Goal: Task Accomplishment & Management: Complete application form

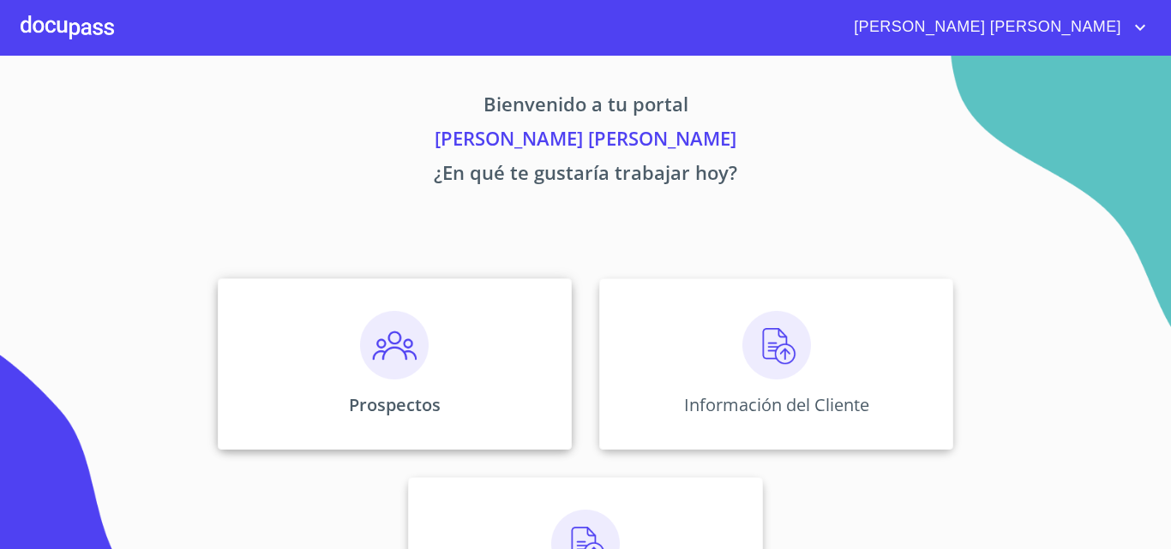
click at [403, 357] on img at bounding box center [394, 345] width 69 height 69
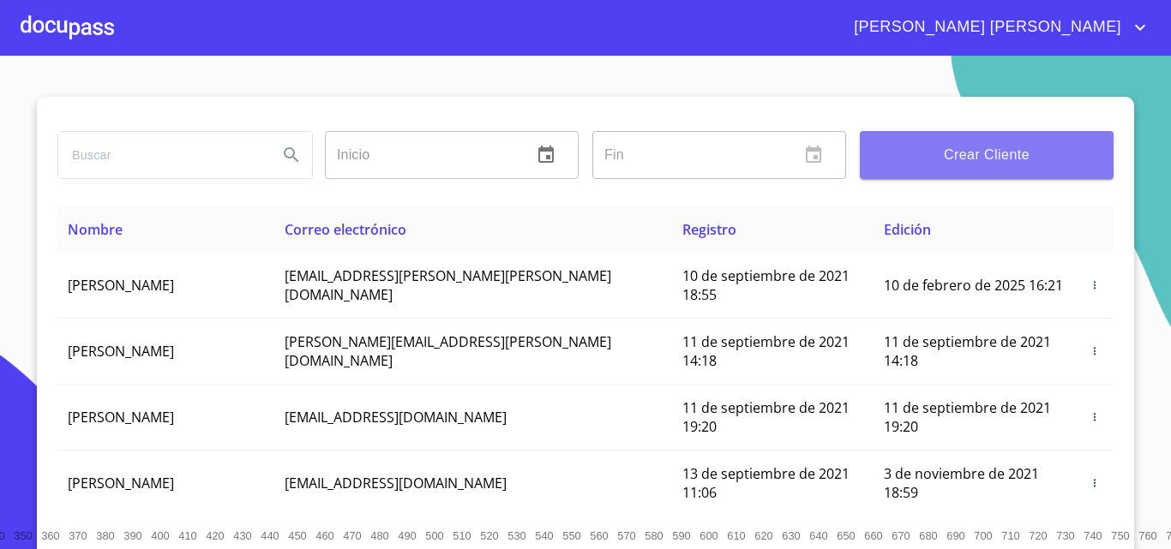
click at [941, 163] on span "Crear Cliente" at bounding box center [986, 155] width 226 height 24
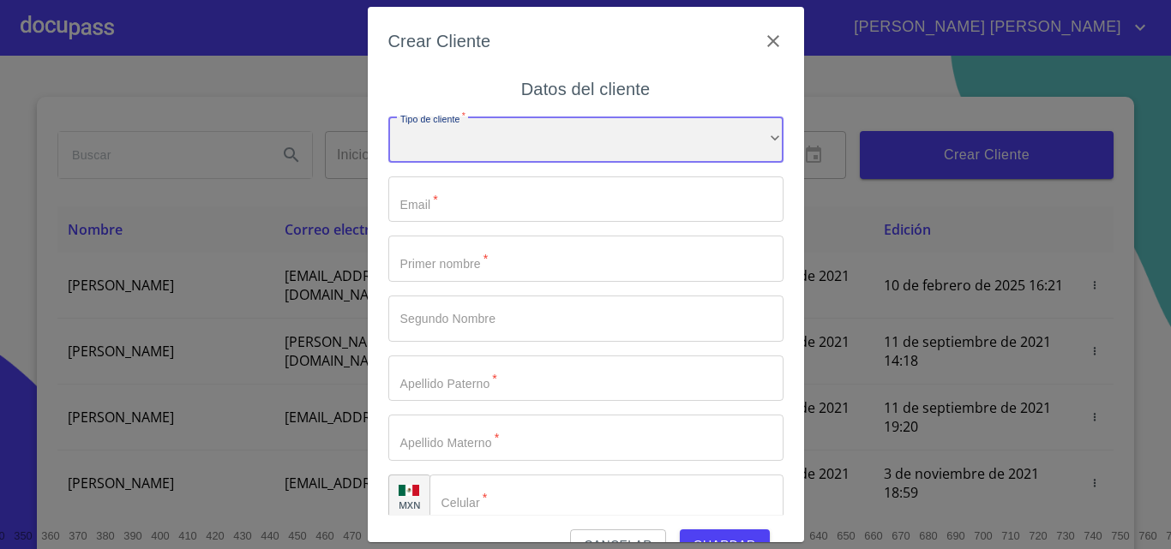
click at [656, 148] on div "​" at bounding box center [585, 140] width 395 height 46
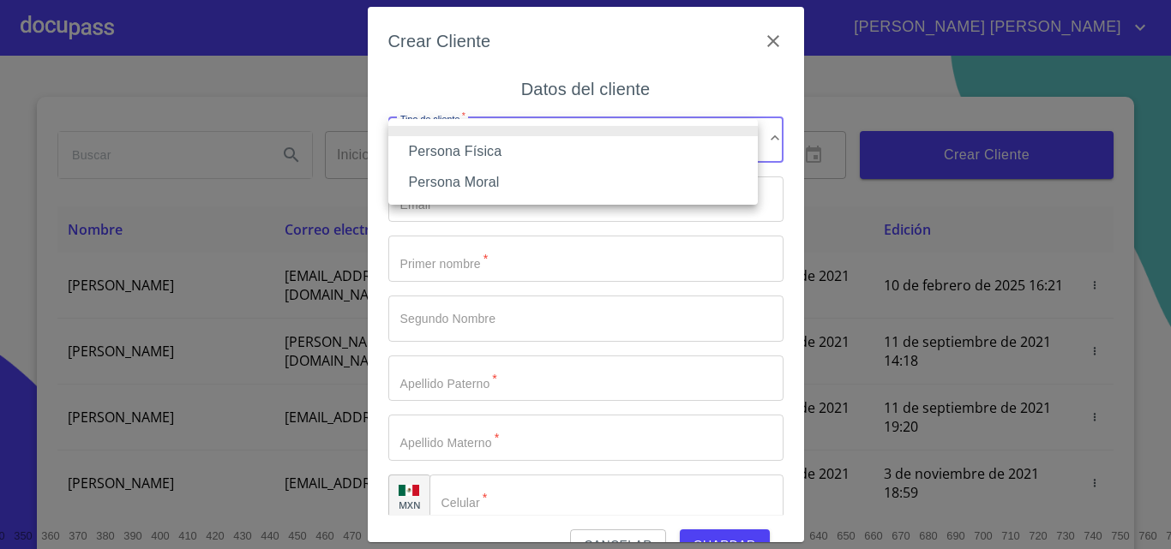
click at [519, 158] on li "Persona Física" at bounding box center [572, 151] width 369 height 31
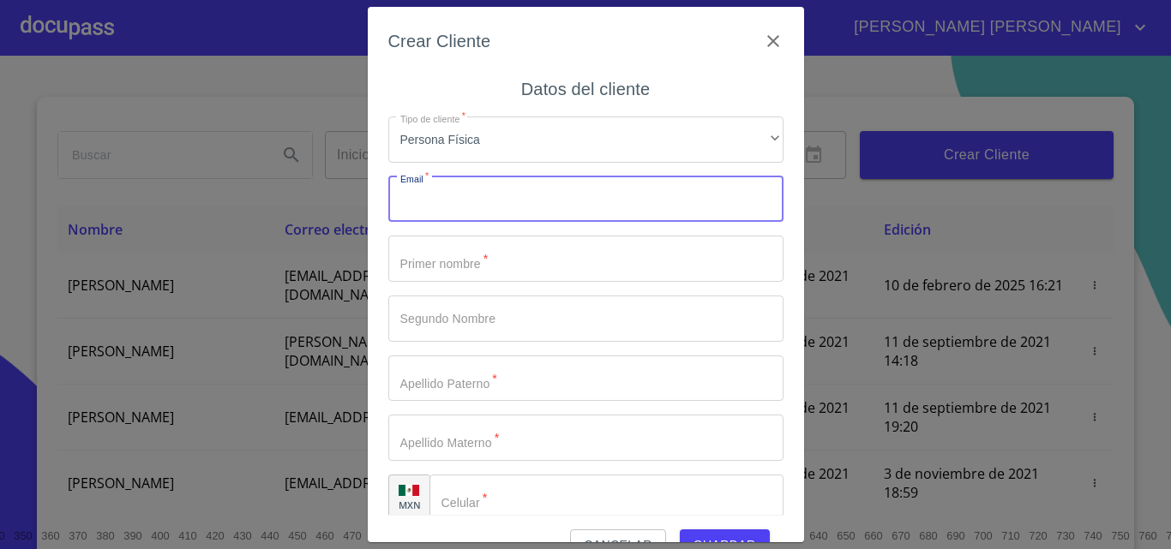
click at [530, 199] on input "Tipo de cliente   *" at bounding box center [585, 200] width 395 height 46
click at [525, 263] on input "Tipo de cliente   *" at bounding box center [585, 259] width 395 height 46
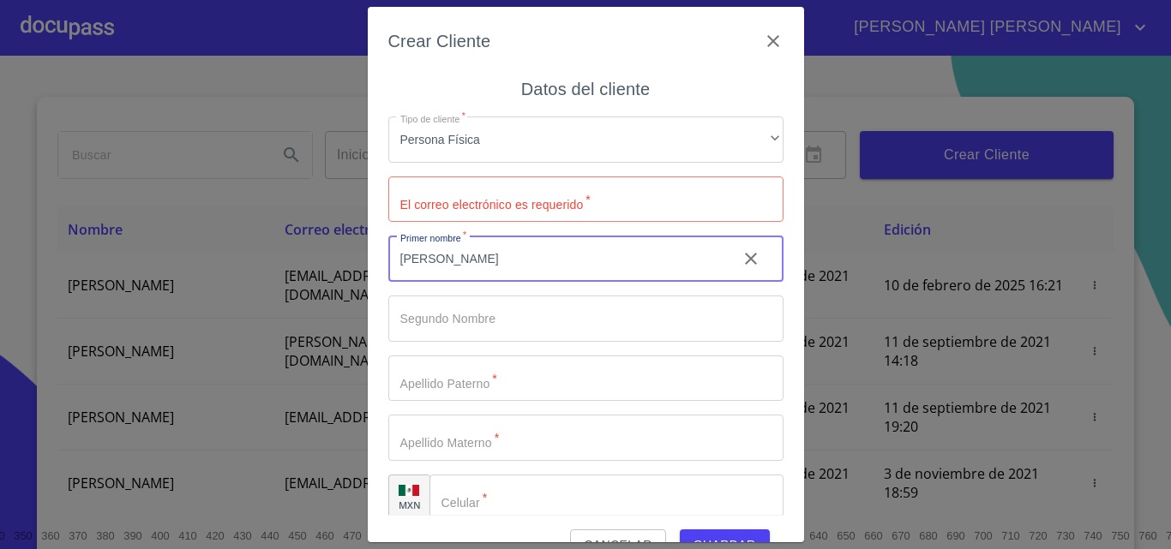
type input "[PERSON_NAME]"
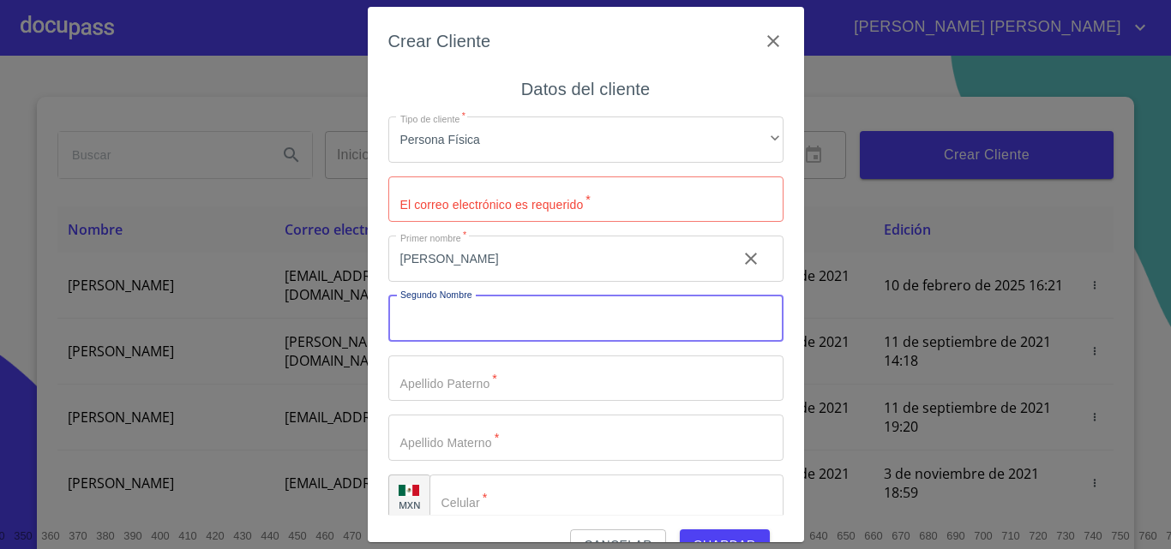
click at [478, 317] on input "Tipo de cliente   *" at bounding box center [585, 319] width 395 height 46
click at [472, 282] on input "Tipo de cliente   *" at bounding box center [555, 259] width 335 height 46
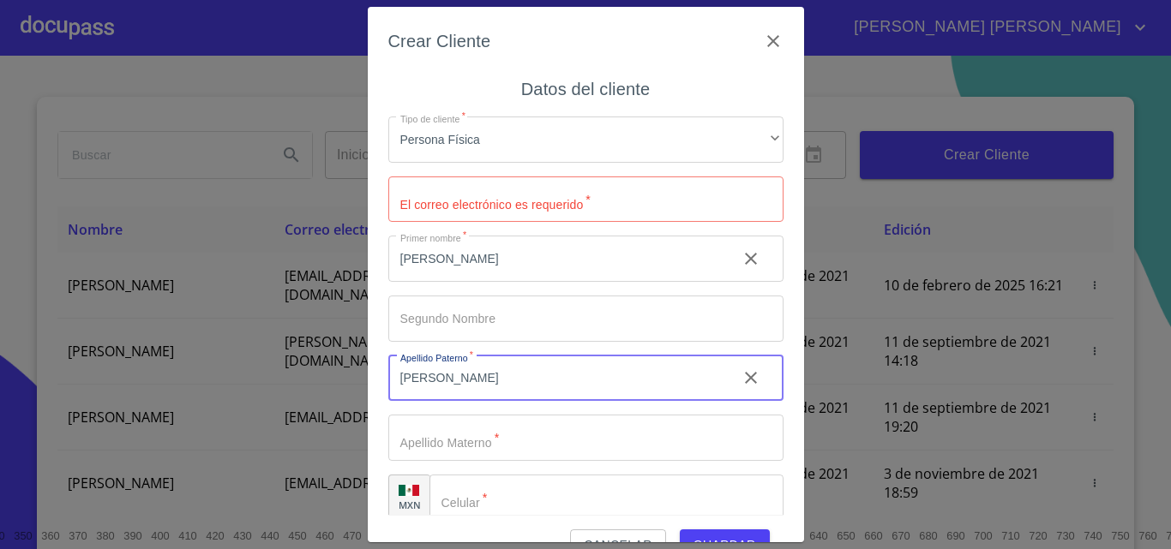
type input "[PERSON_NAME]"
click at [448, 282] on input "Tipo de cliente   *" at bounding box center [555, 259] width 335 height 46
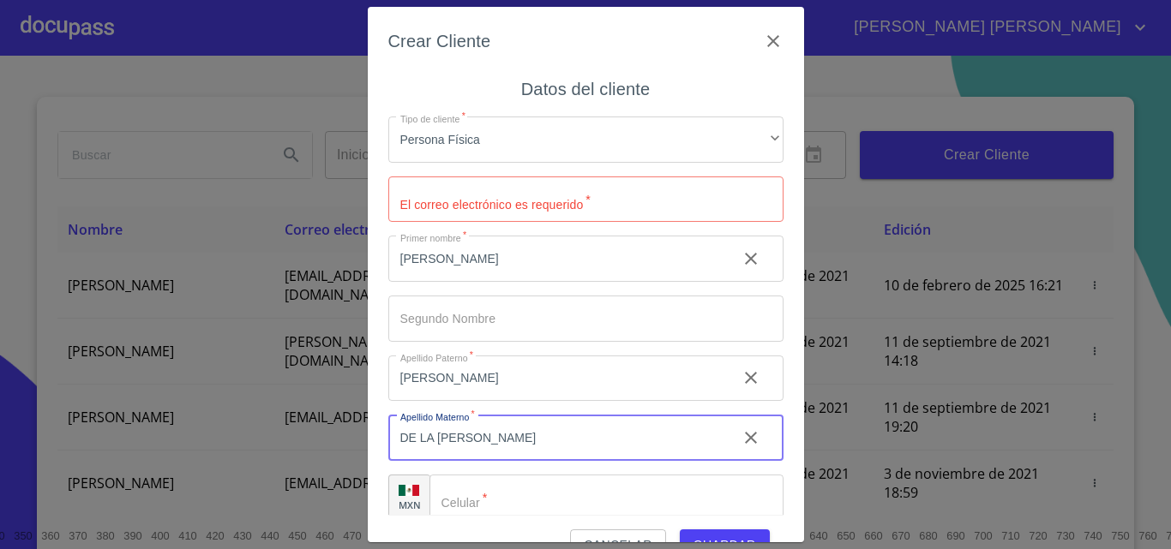
scroll to position [20, 0]
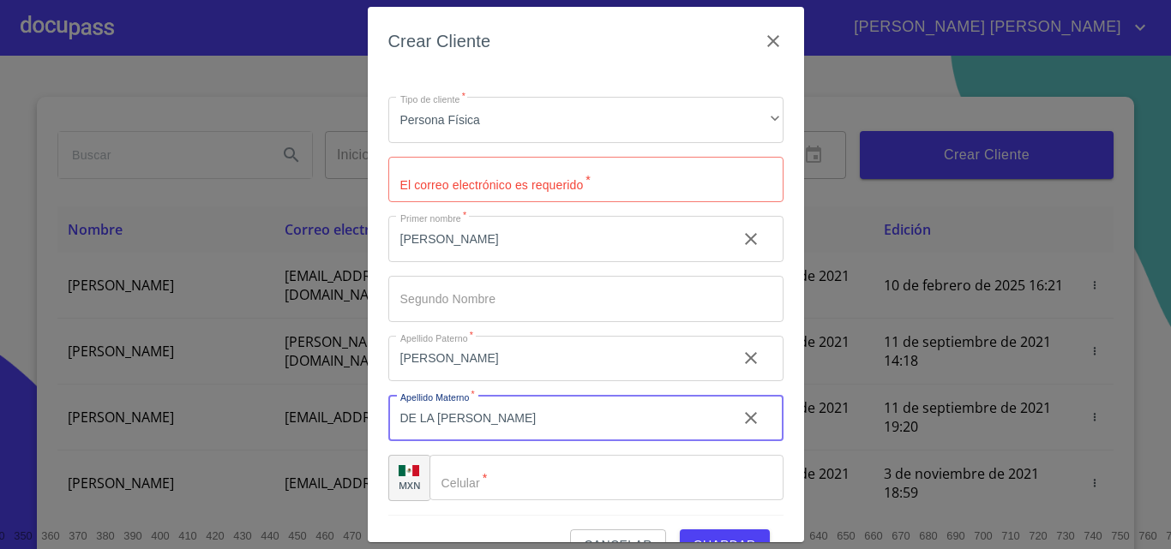
type input "DE LA [PERSON_NAME]"
click at [486, 476] on input "Tipo de cliente   *" at bounding box center [606, 478] width 354 height 46
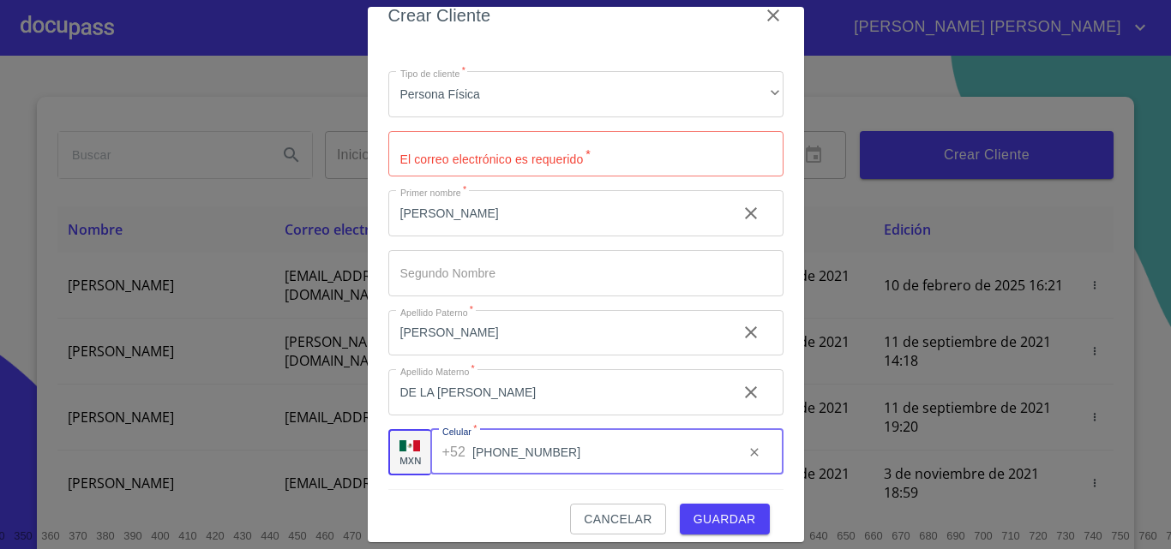
scroll to position [39, 0]
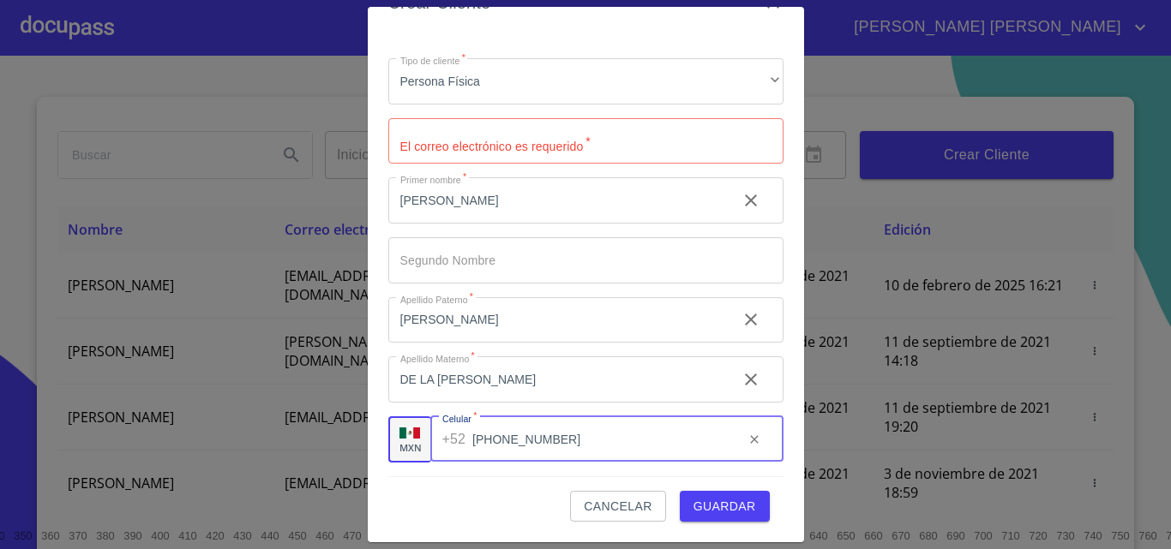
type input "[PHONE_NUMBER]"
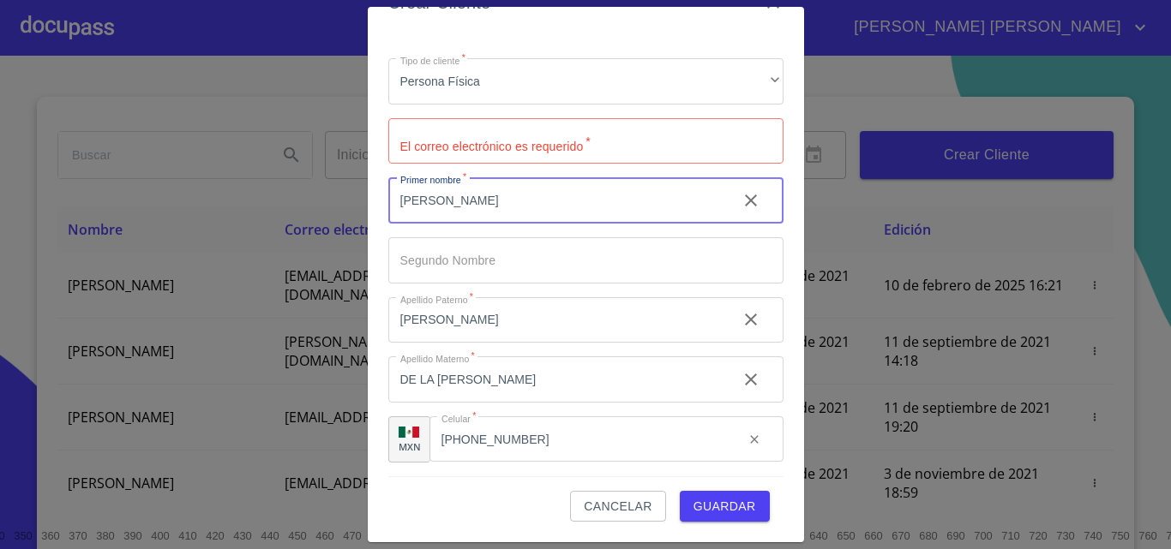
click at [460, 209] on input "[PERSON_NAME]" at bounding box center [555, 200] width 335 height 46
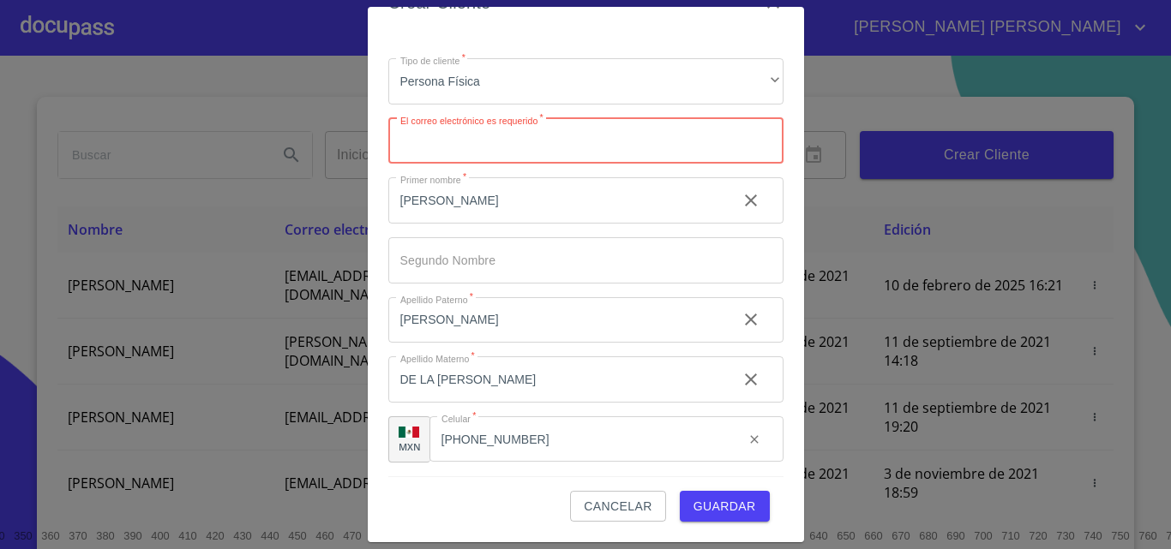
click at [482, 149] on input "Tipo de cliente   *" at bounding box center [585, 141] width 395 height 46
type input "[EMAIL_ADDRESS][DOMAIN_NAME]"
click at [374, 197] on div "Crear Cliente Datos del cliente Tipo de cliente   * Persona Física ​ El correo …" at bounding box center [586, 275] width 436 height 536
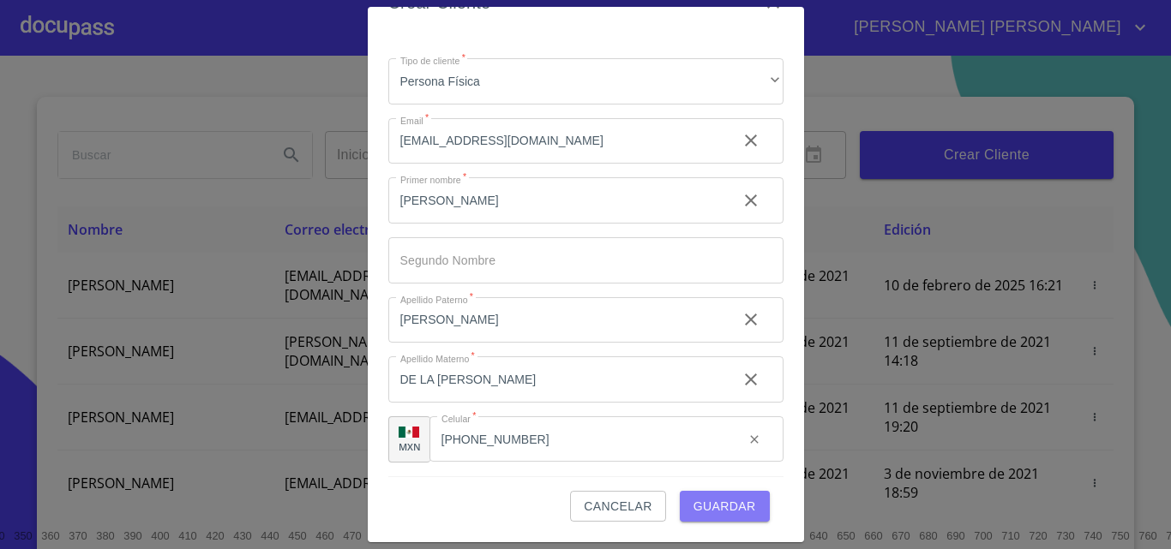
click at [694, 502] on span "Guardar" at bounding box center [724, 506] width 63 height 21
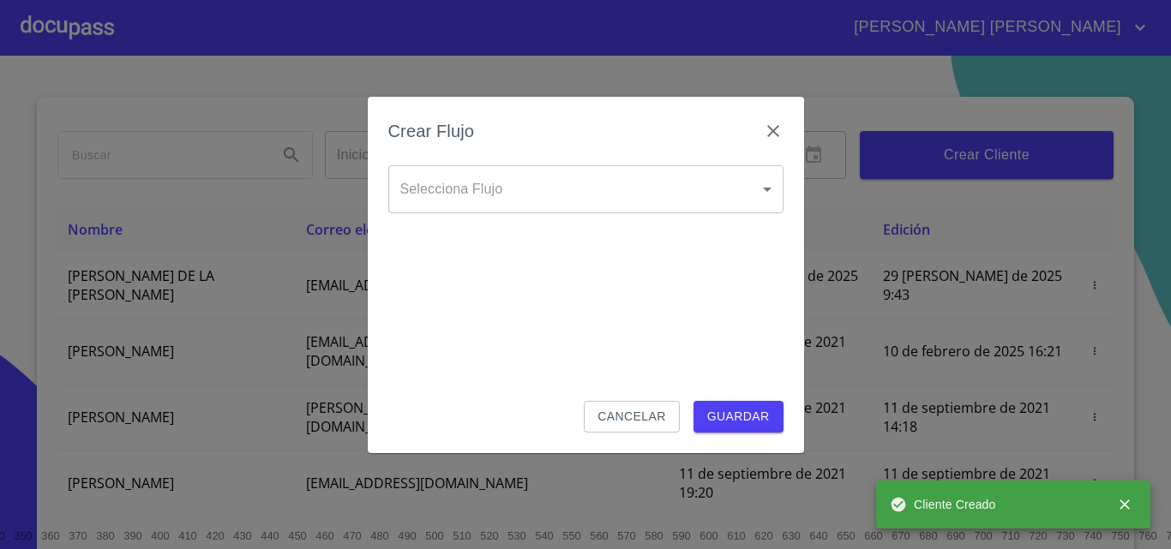
click at [540, 177] on body "[PERSON_NAME] [PERSON_NAME] ​ Fin ​ Crear Cliente Nombre Correo electrónico Reg…" at bounding box center [585, 274] width 1171 height 549
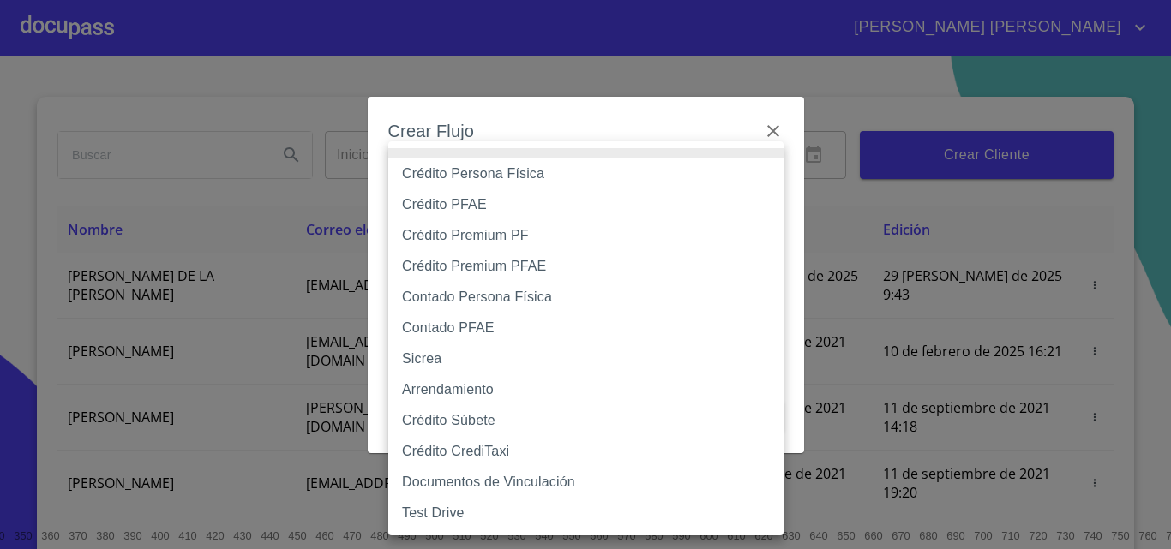
click at [540, 177] on li "Crédito Persona Física" at bounding box center [585, 174] width 395 height 31
type input "6009fb3c7d1714eb8809aa97"
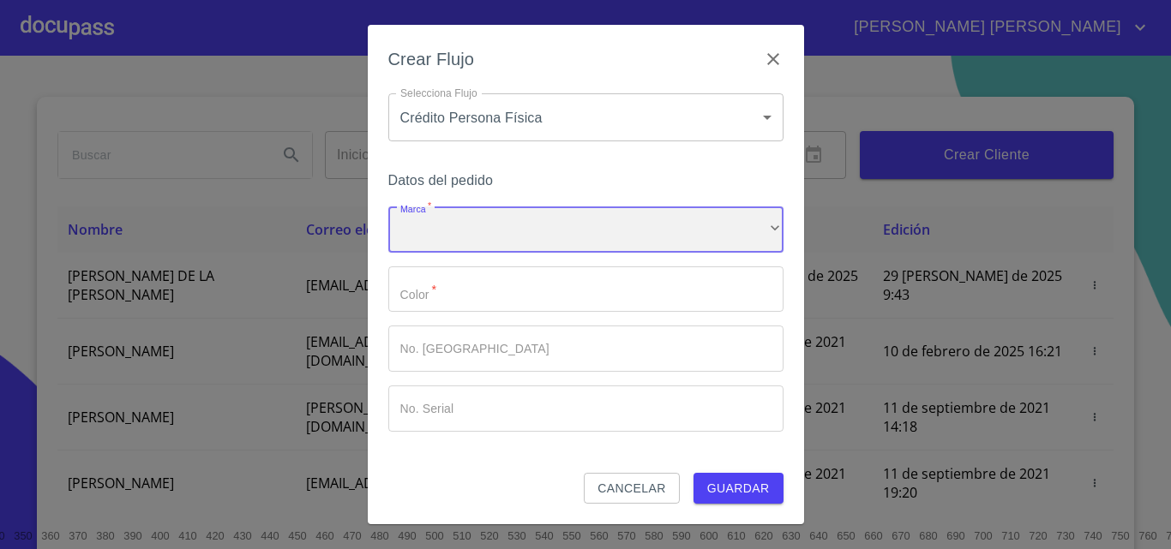
click at [541, 223] on div "​" at bounding box center [585, 230] width 395 height 46
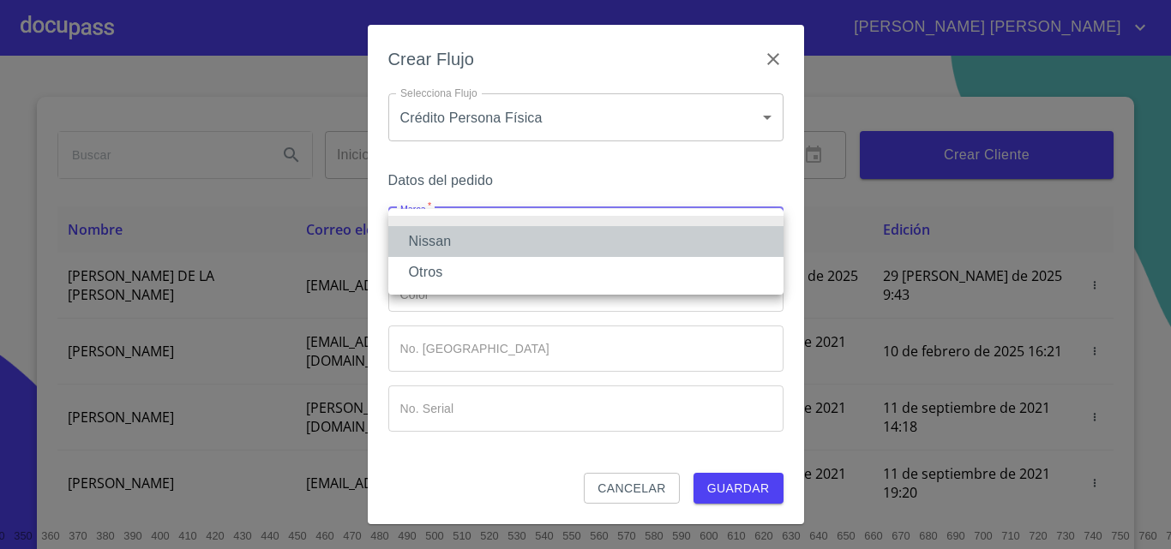
click at [533, 251] on li "Nissan" at bounding box center [585, 241] width 395 height 31
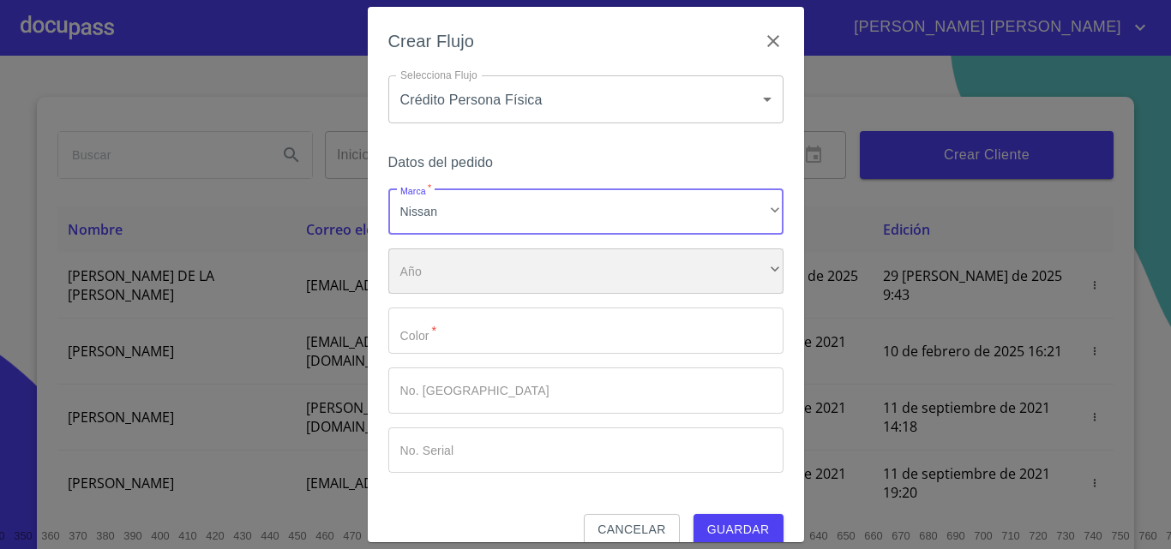
click at [498, 264] on div "​" at bounding box center [585, 272] width 395 height 46
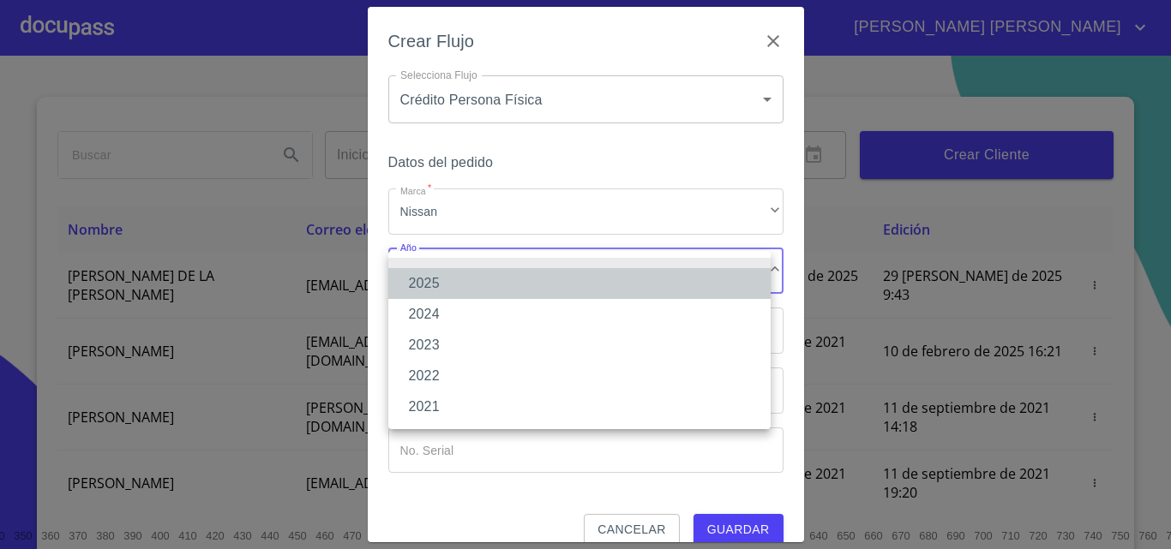
click at [489, 282] on li "2025" at bounding box center [579, 283] width 382 height 31
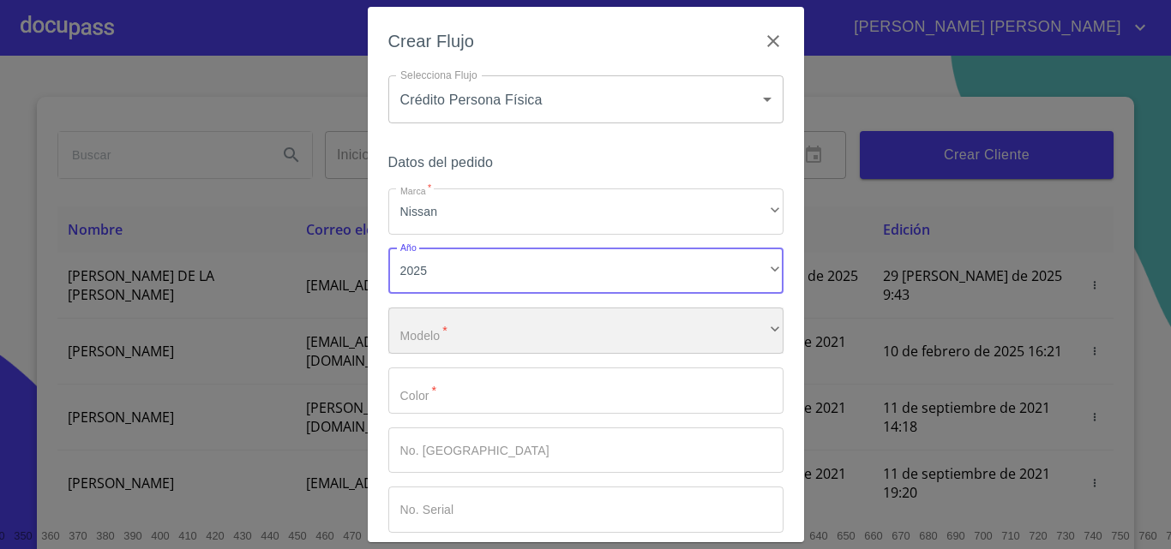
click at [489, 328] on div "​" at bounding box center [585, 331] width 395 height 46
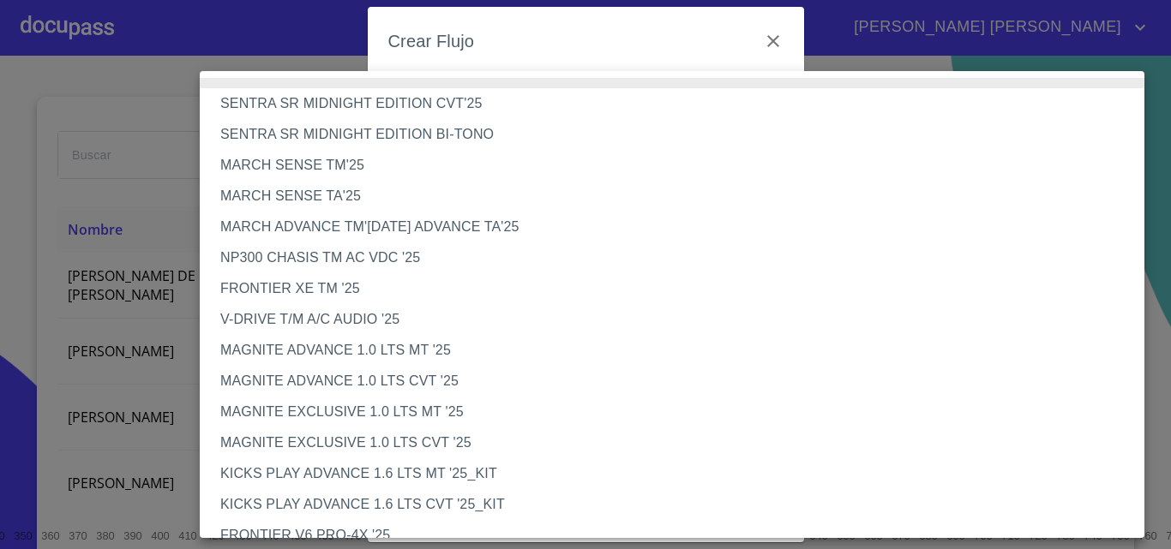
scroll to position [86, 0]
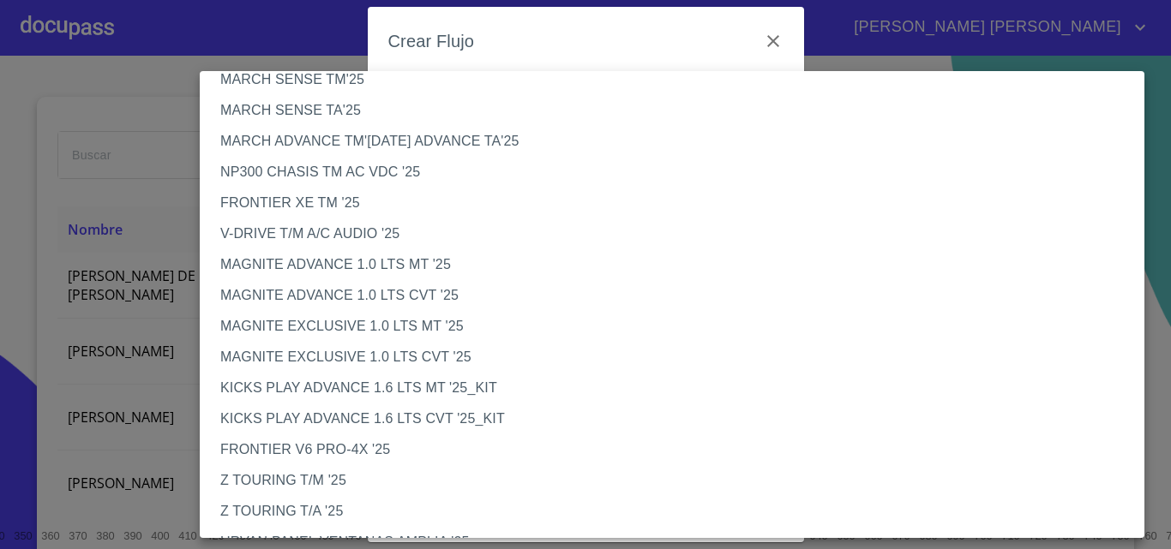
click at [357, 423] on li "KICKS PLAY ADVANCE 1.6 LTS CVT '25_KIT" at bounding box center [678, 419] width 957 height 31
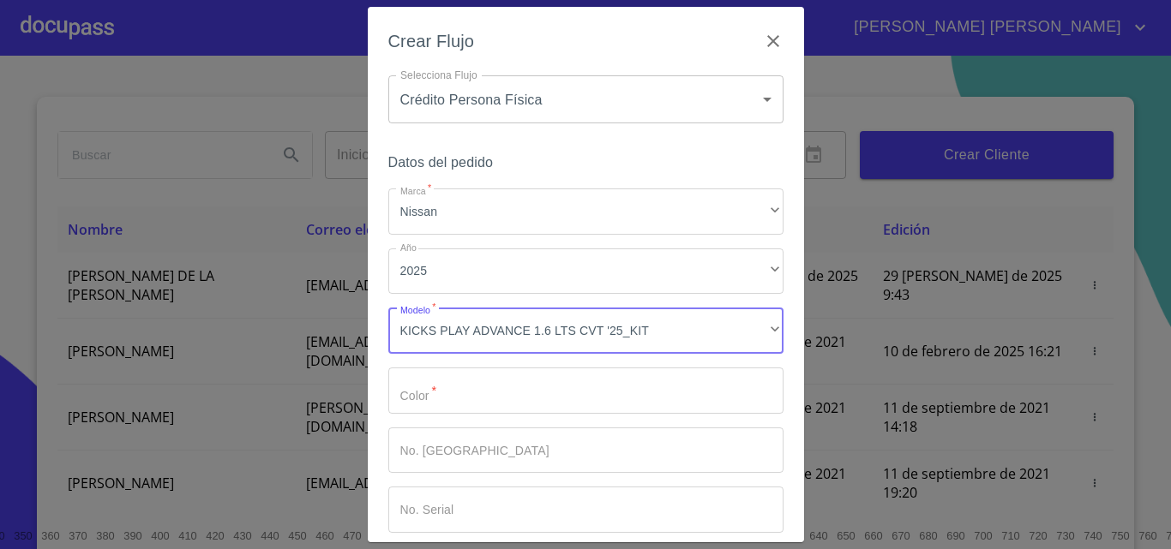
click at [484, 398] on input "Marca   *" at bounding box center [585, 391] width 395 height 46
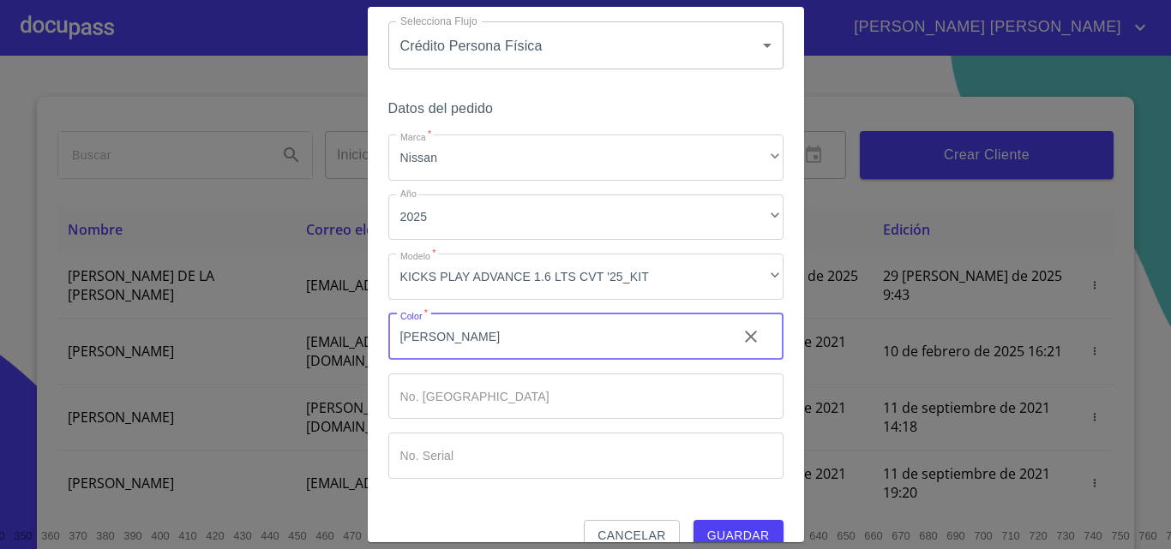
scroll to position [83, 0]
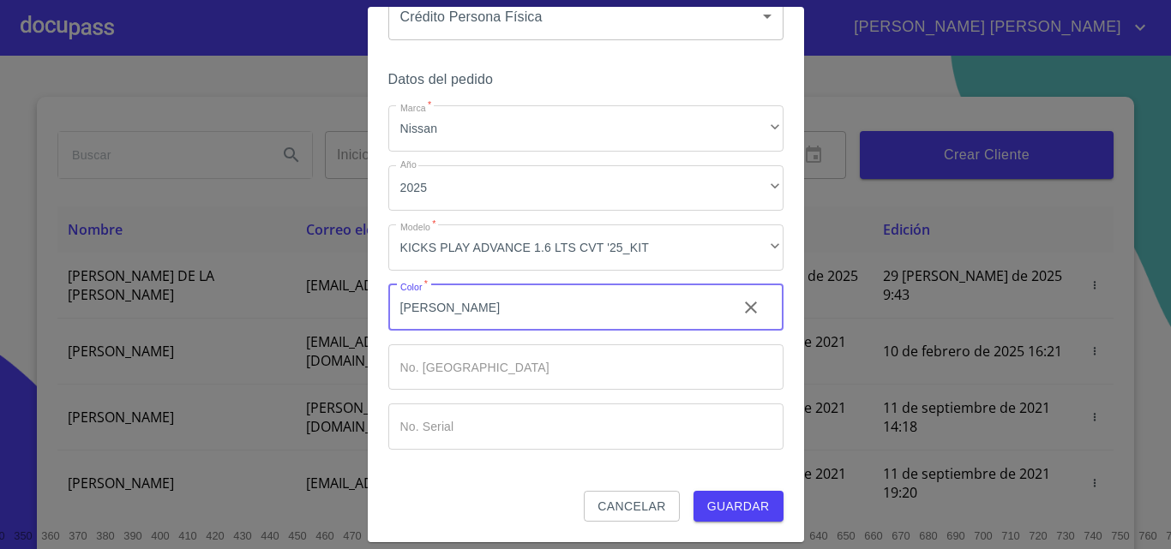
type input "[PERSON_NAME]"
click at [745, 512] on span "Guardar" at bounding box center [738, 506] width 63 height 21
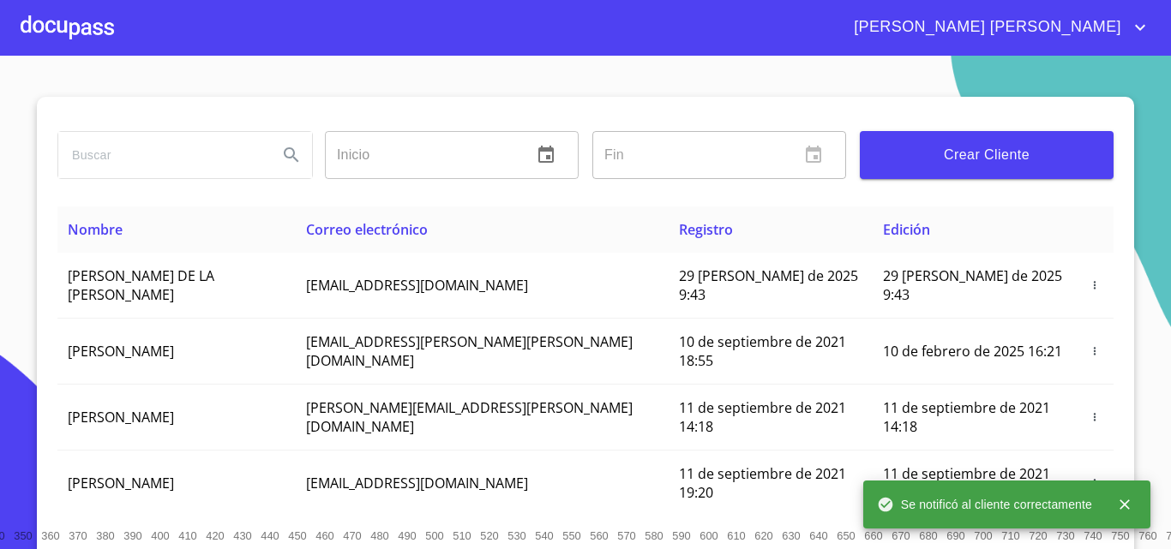
click at [61, 27] on div at bounding box center [67, 27] width 93 height 55
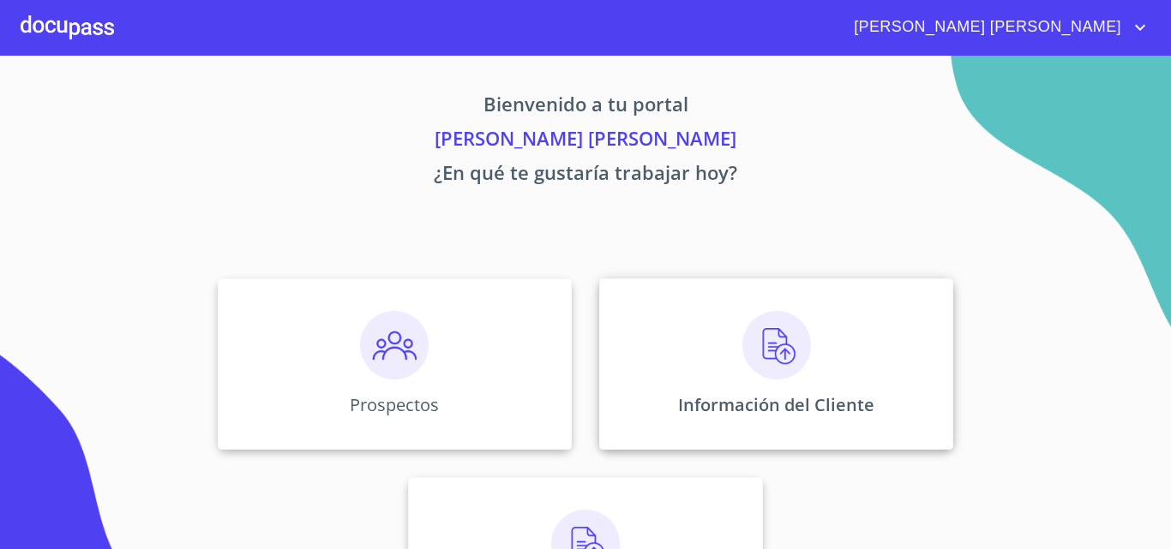
click at [794, 359] on img at bounding box center [776, 345] width 69 height 69
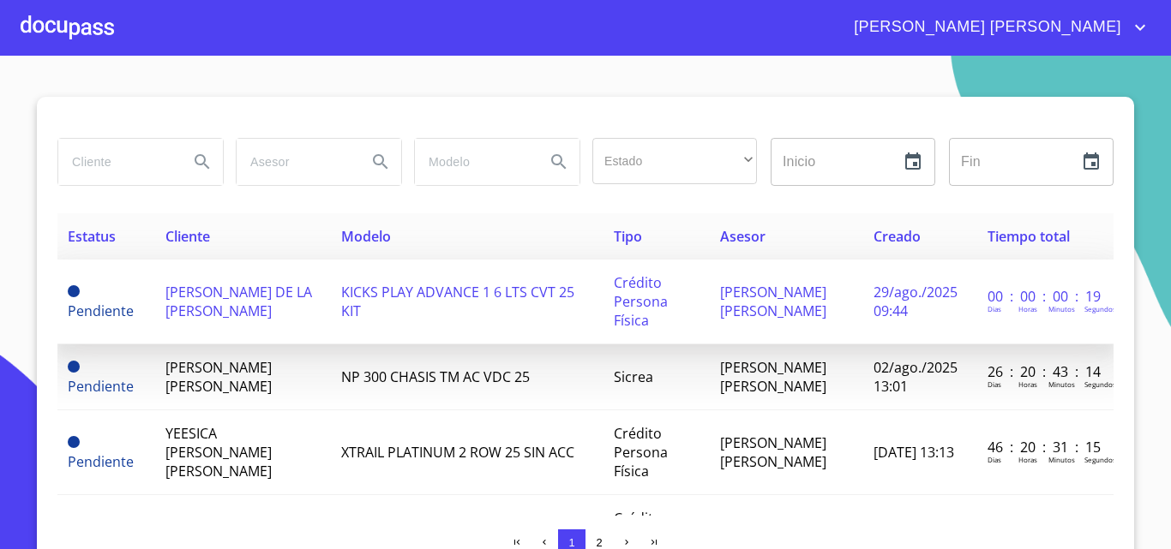
click at [245, 312] on span "[PERSON_NAME] DE LA [PERSON_NAME]" at bounding box center [238, 302] width 147 height 38
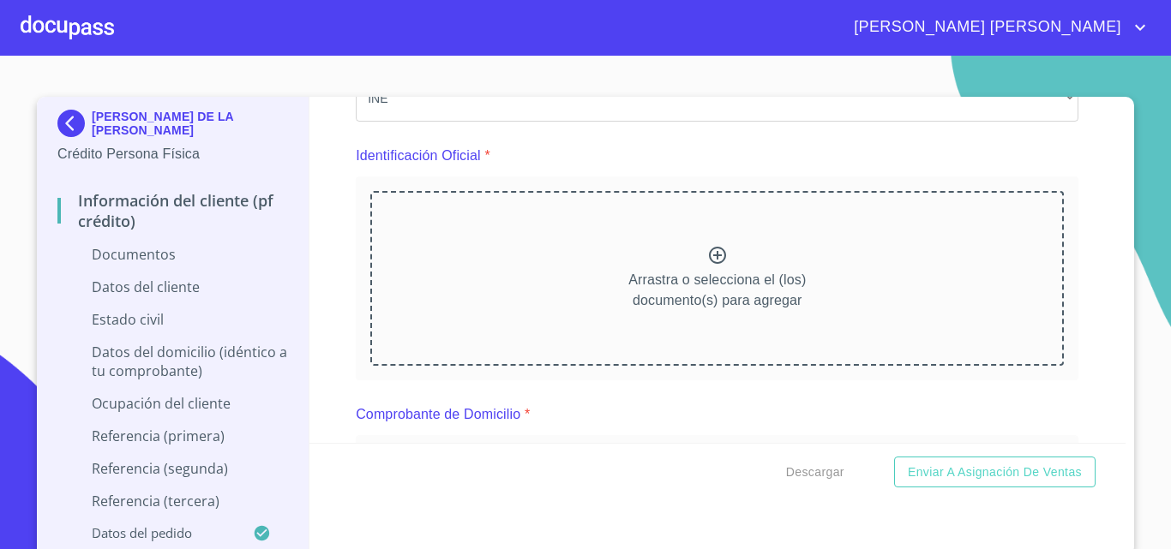
scroll to position [171, 0]
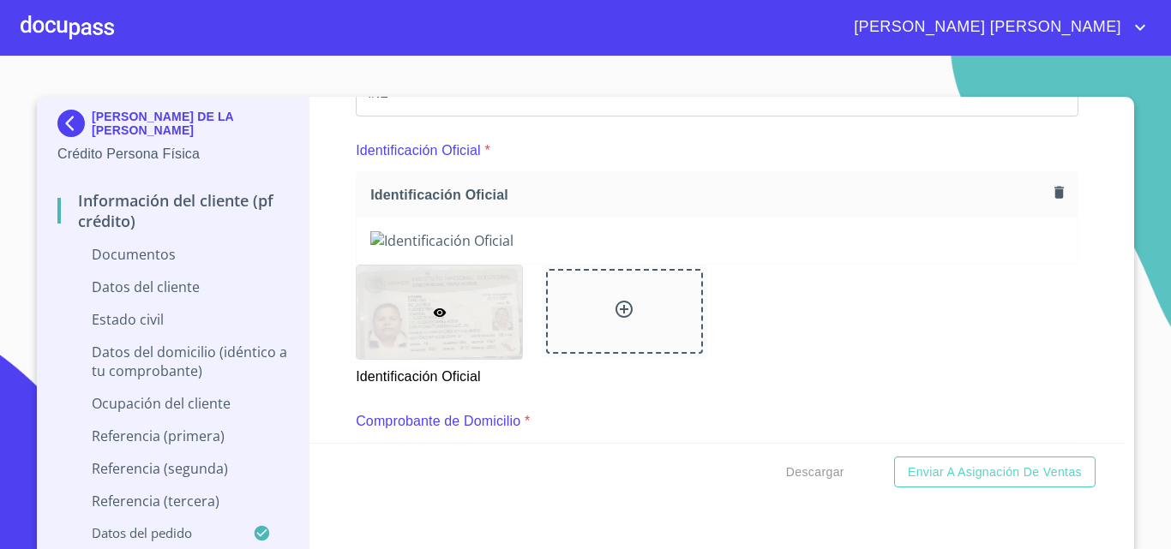
click at [1122, 312] on div "[PERSON_NAME] DE LA [PERSON_NAME] Crédito Persona Física Información del client…" at bounding box center [585, 326] width 1097 height 459
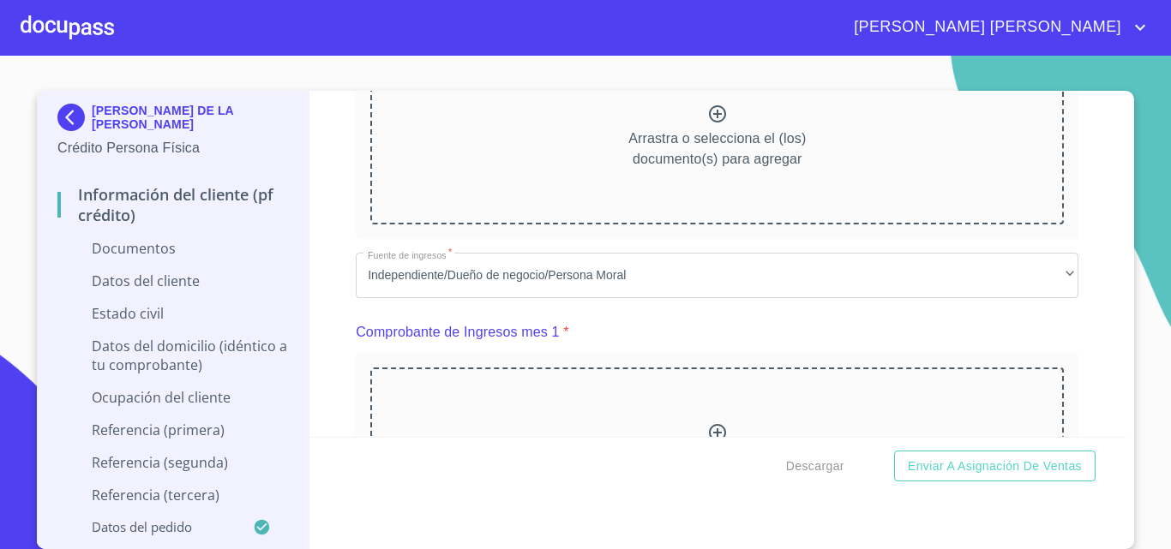
scroll to position [600, 0]
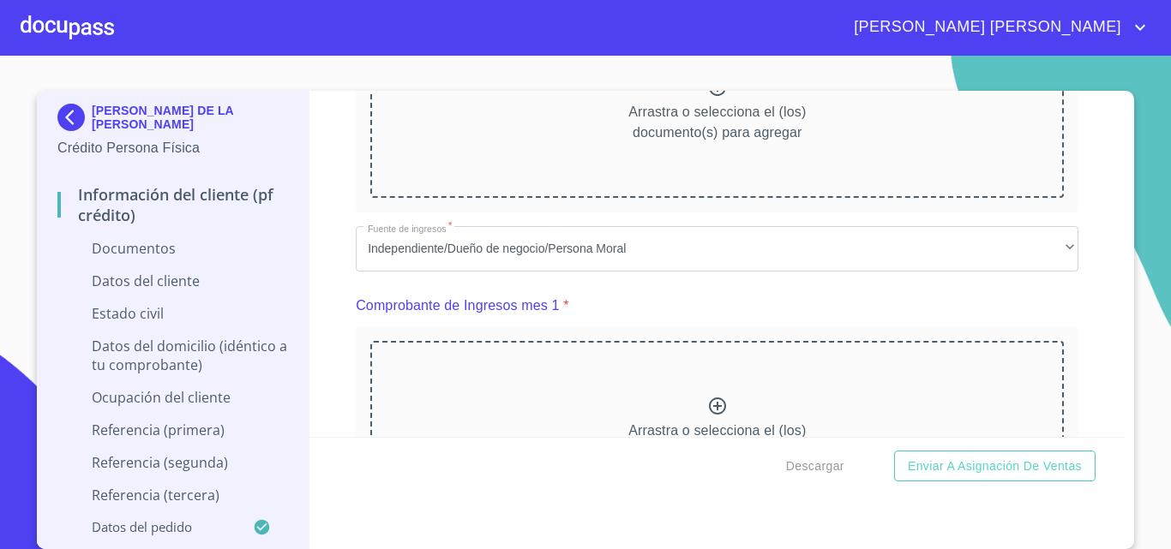
click at [1123, 375] on div "[PERSON_NAME] DE LA [PERSON_NAME] Crédito Persona Física Información del client…" at bounding box center [585, 320] width 1097 height 459
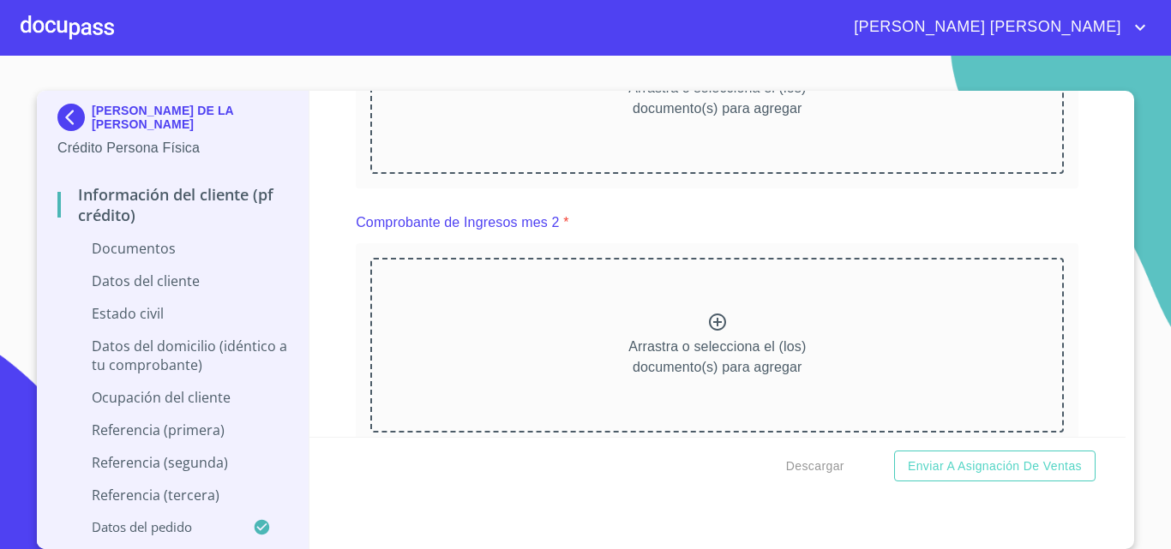
scroll to position [857, 0]
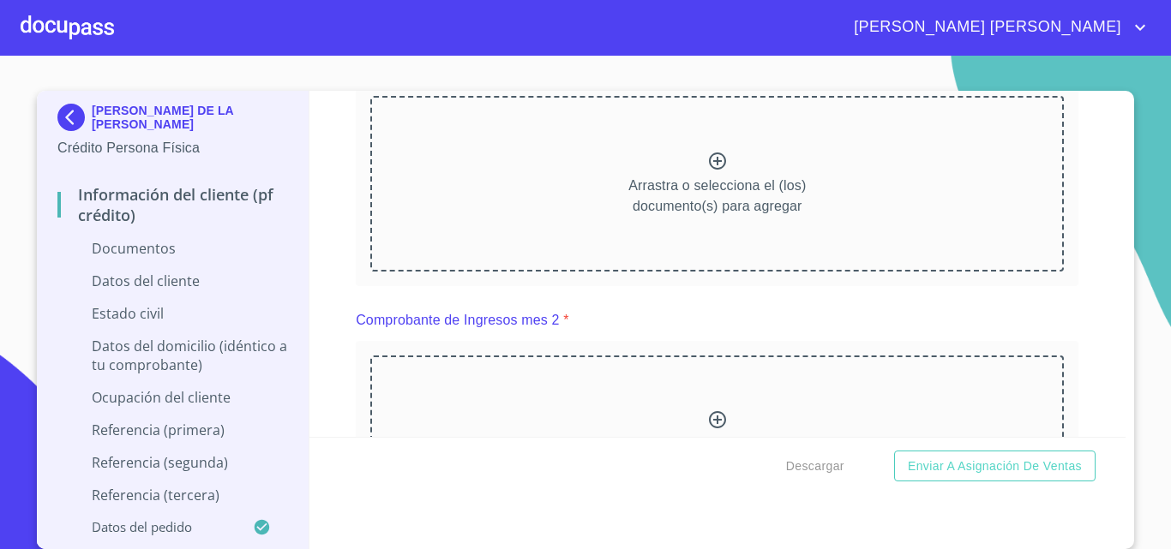
click at [1120, 321] on div "[PERSON_NAME] DE LA [PERSON_NAME] Crédito Persona Física Información del client…" at bounding box center [585, 320] width 1097 height 459
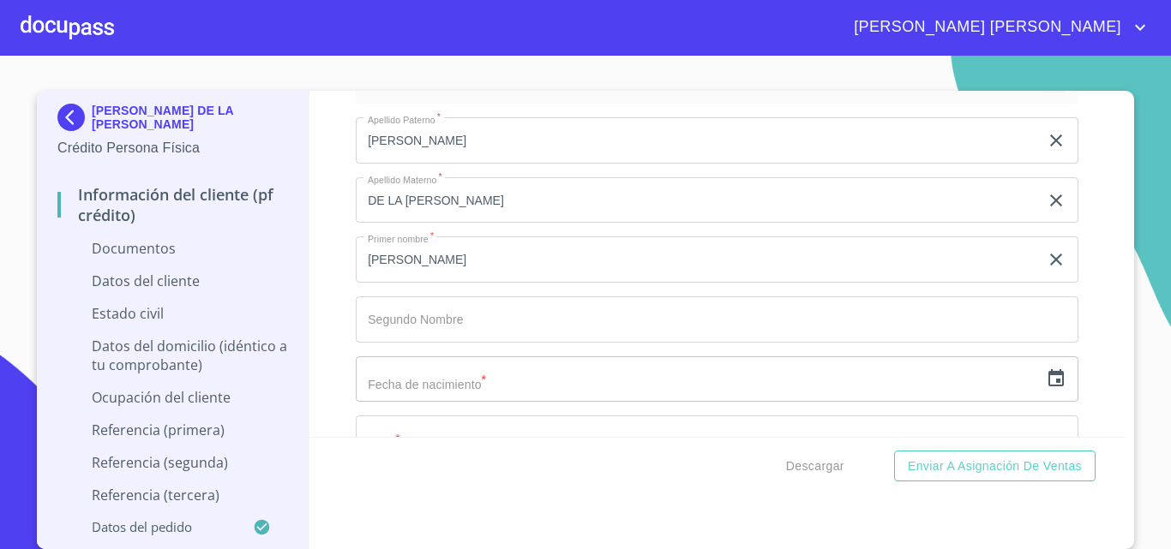
scroll to position [2143, 0]
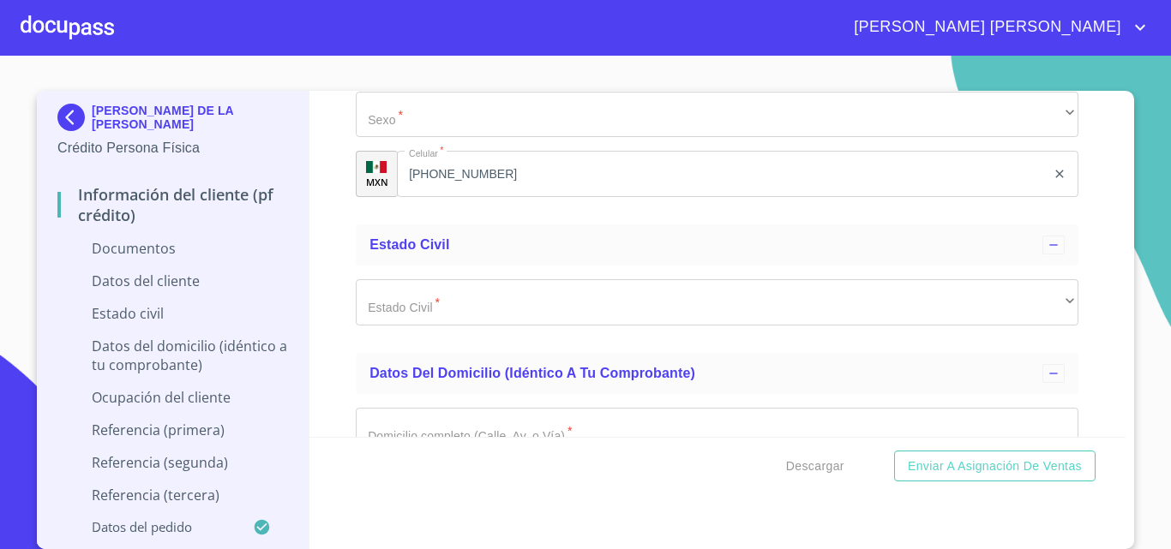
scroll to position [2829, 0]
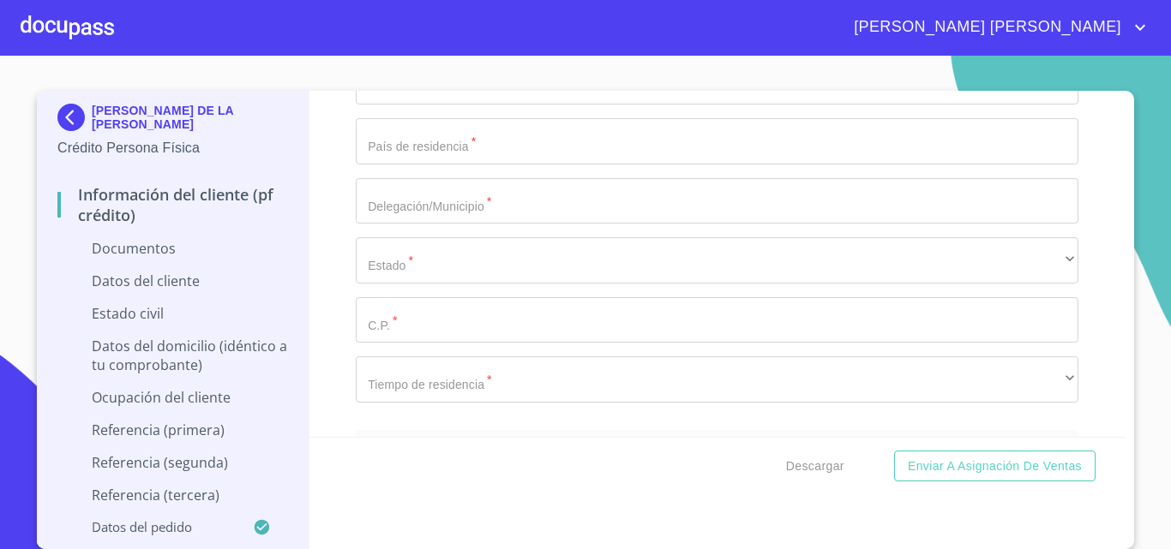
scroll to position [3514, 0]
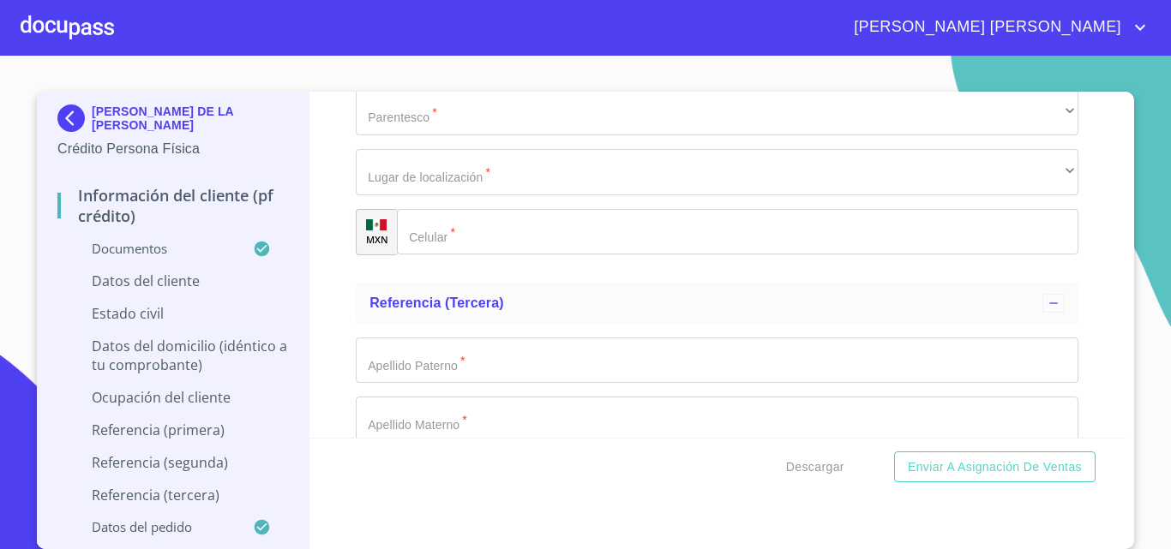
scroll to position [6351, 0]
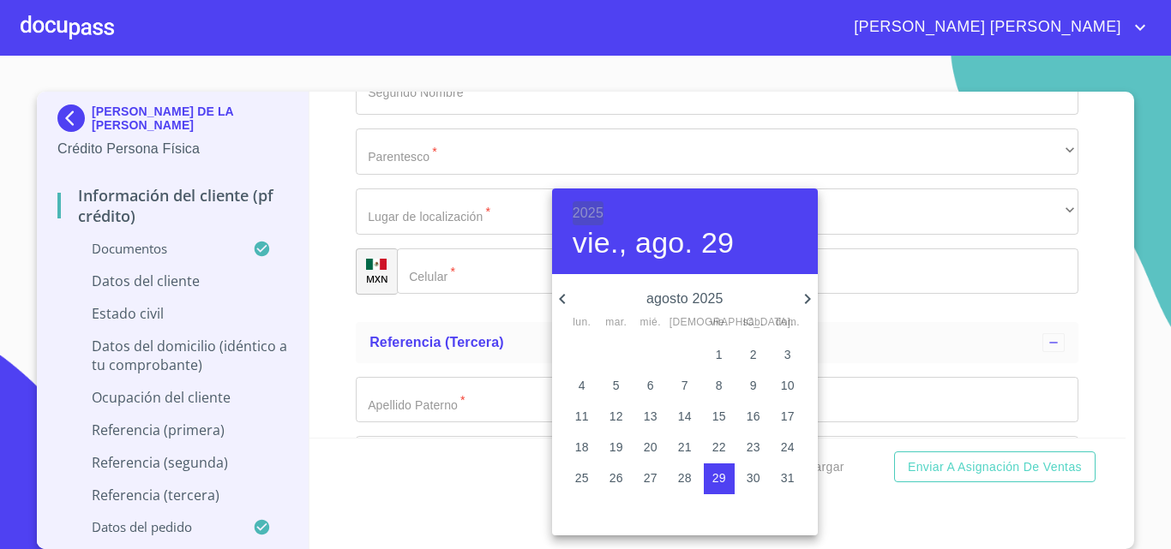
click at [573, 212] on h6 "2025" at bounding box center [588, 213] width 31 height 24
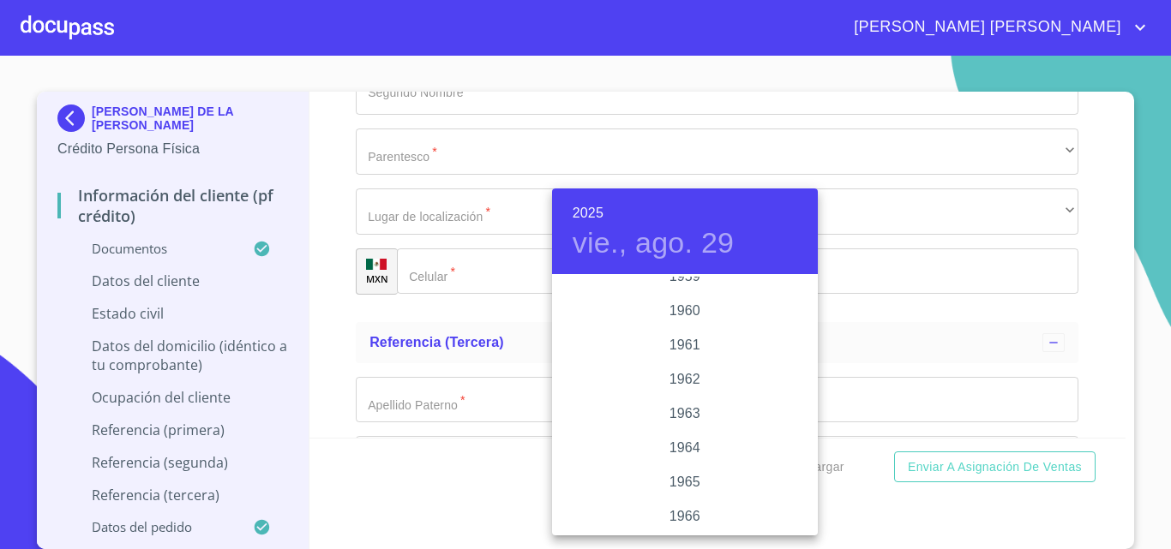
scroll to position [1097, 0]
click at [689, 291] on div "1957" at bounding box center [685, 294] width 266 height 34
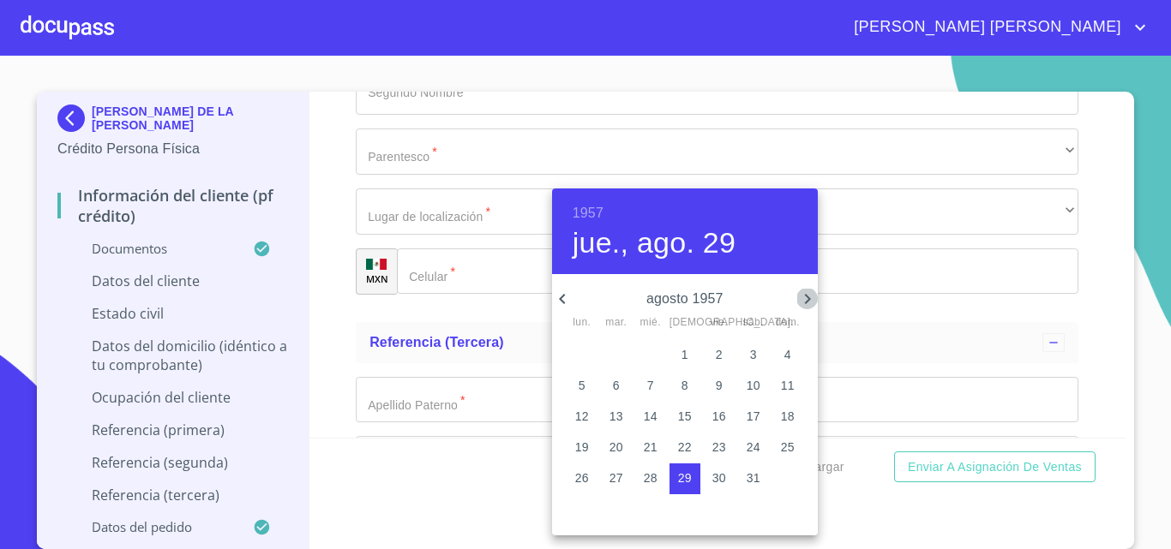
click at [812, 296] on icon "button" at bounding box center [807, 299] width 21 height 21
click at [745, 453] on span "23" at bounding box center [753, 447] width 31 height 17
type input "23 de nov. de 1957"
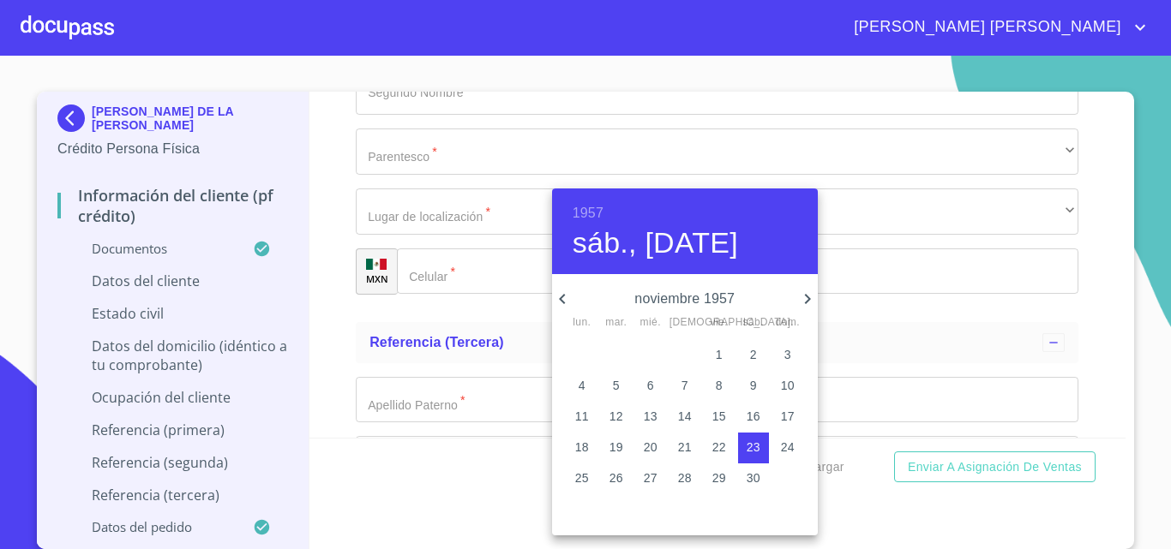
click at [516, 351] on div at bounding box center [585, 274] width 1171 height 549
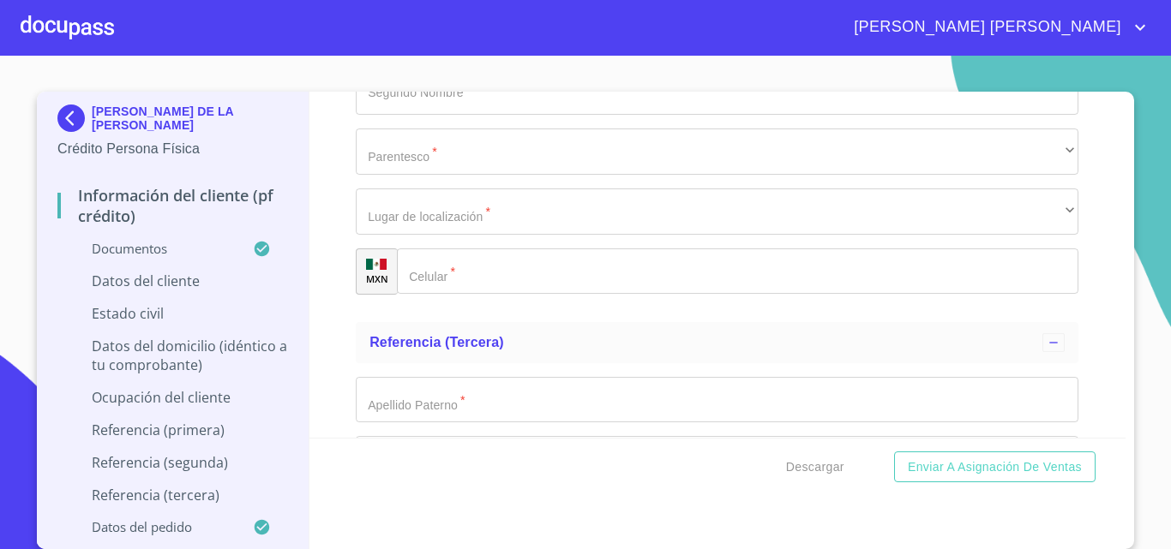
type input "SACC571123UH0"
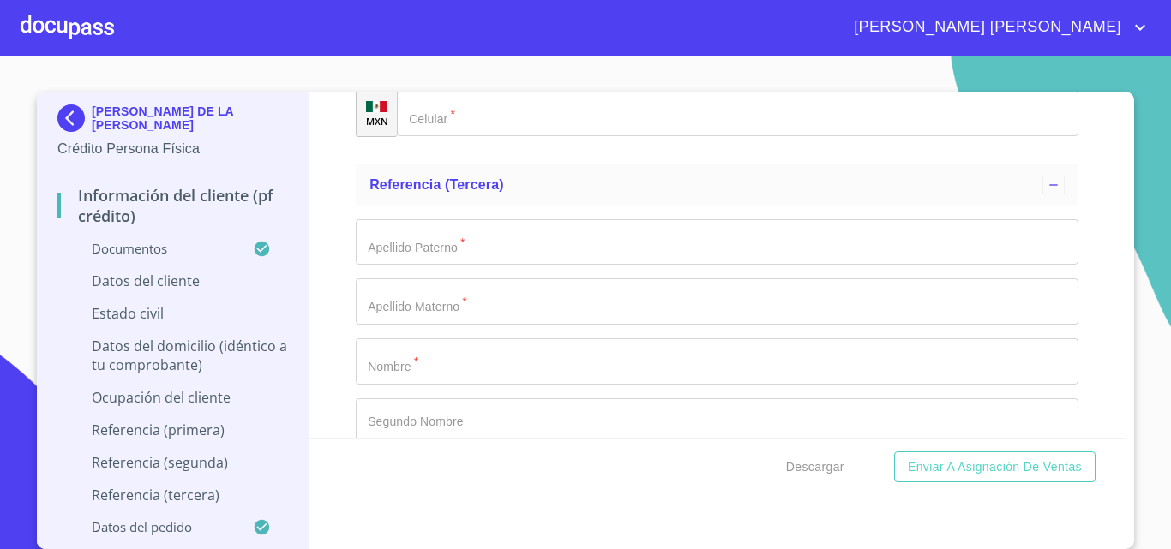
scroll to position [6522, 0]
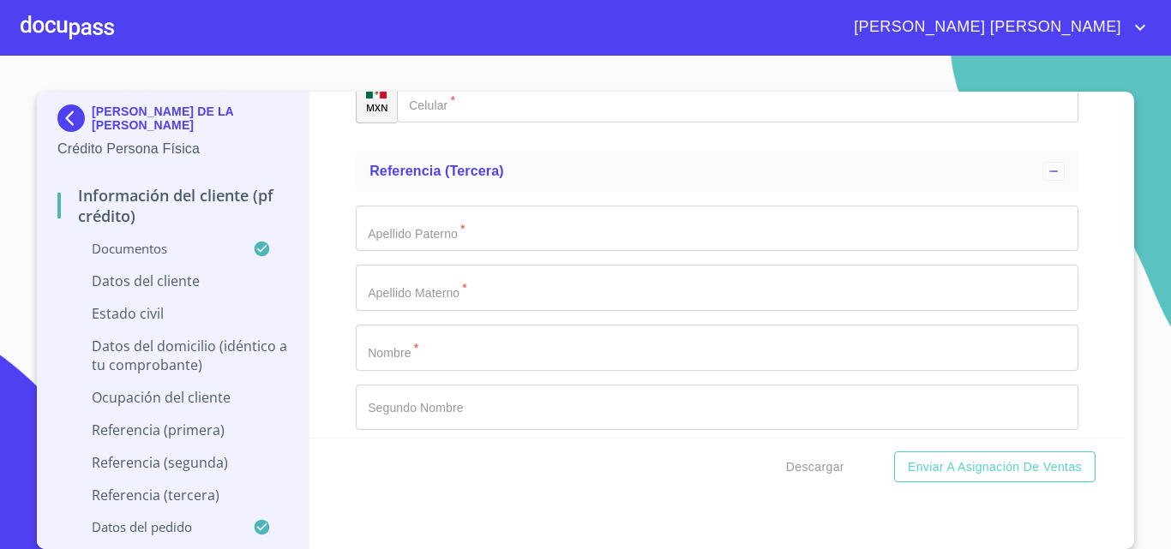
type input "SACC571123MJCNRL04"
type input "1843370585"
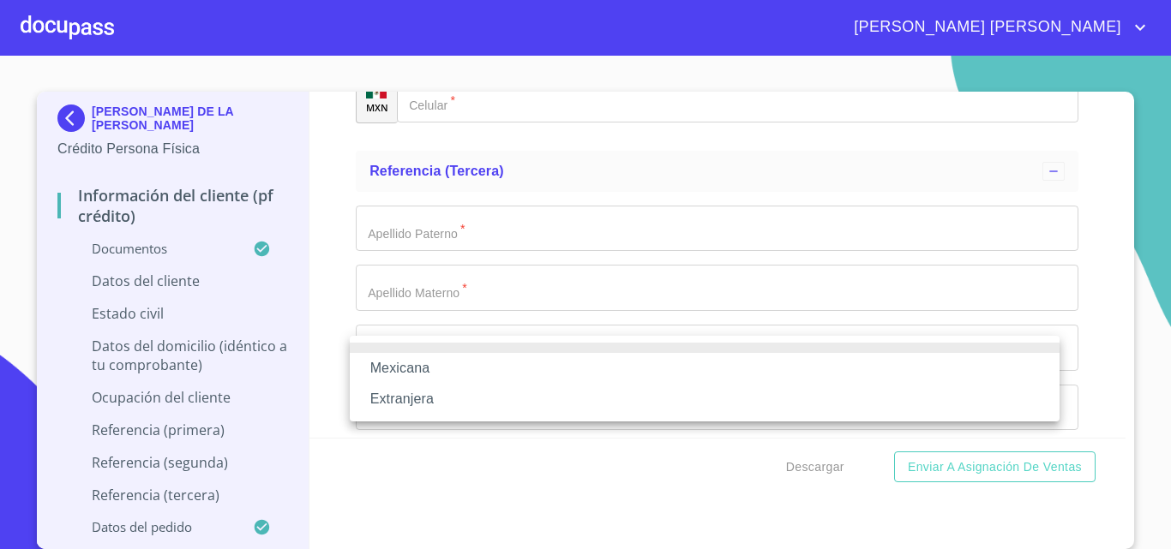
click at [440, 367] on li "Mexicana" at bounding box center [705, 368] width 710 height 31
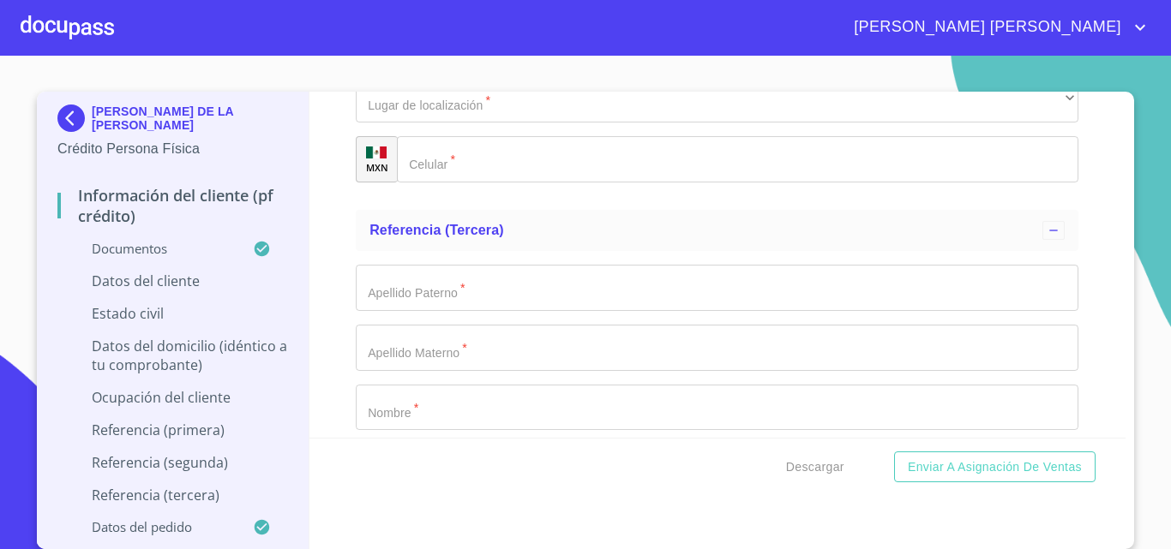
type input "[GEOGRAPHIC_DATA]"
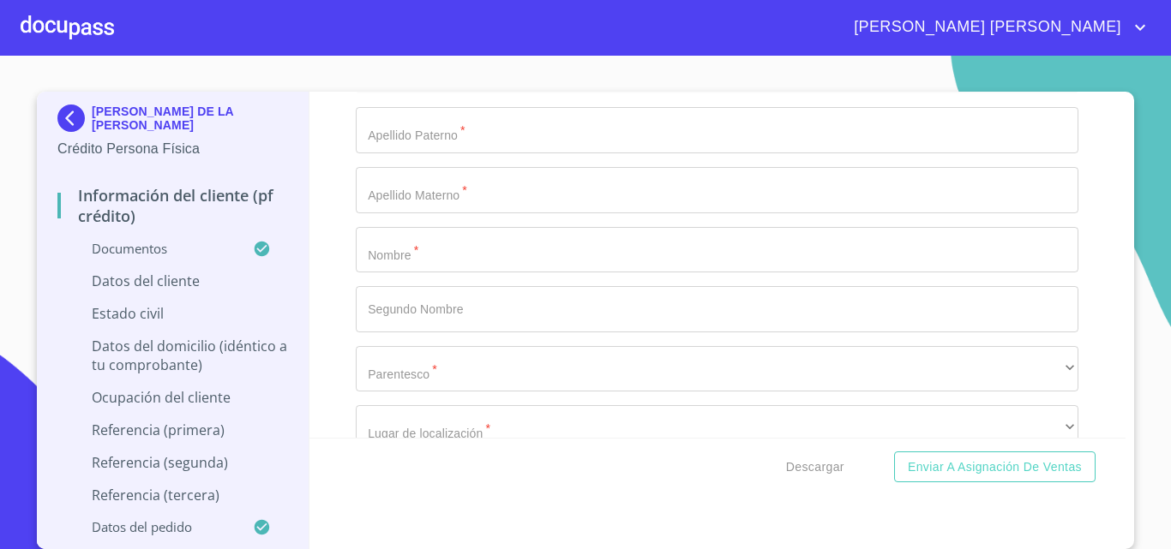
scroll to position [6779, 0]
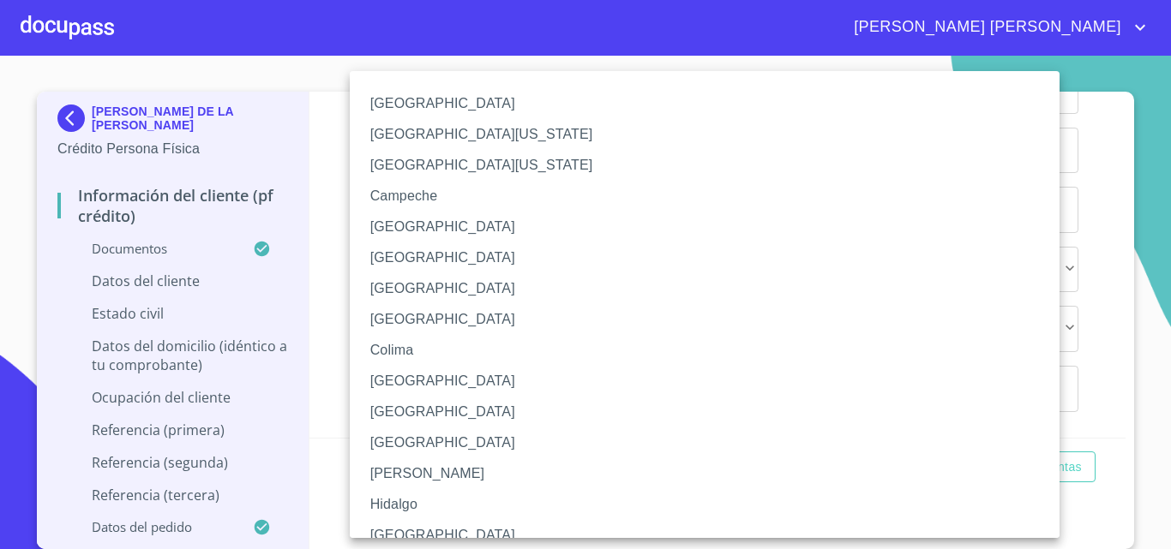
click at [393, 537] on li "[GEOGRAPHIC_DATA]" at bounding box center [711, 535] width 723 height 31
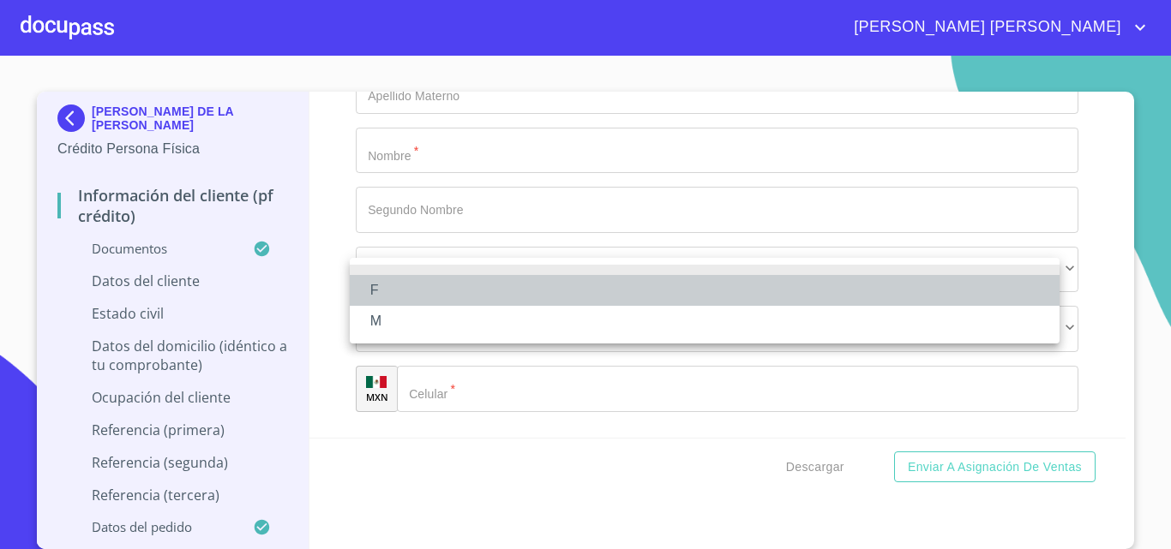
click at [375, 290] on li "F" at bounding box center [705, 290] width 710 height 31
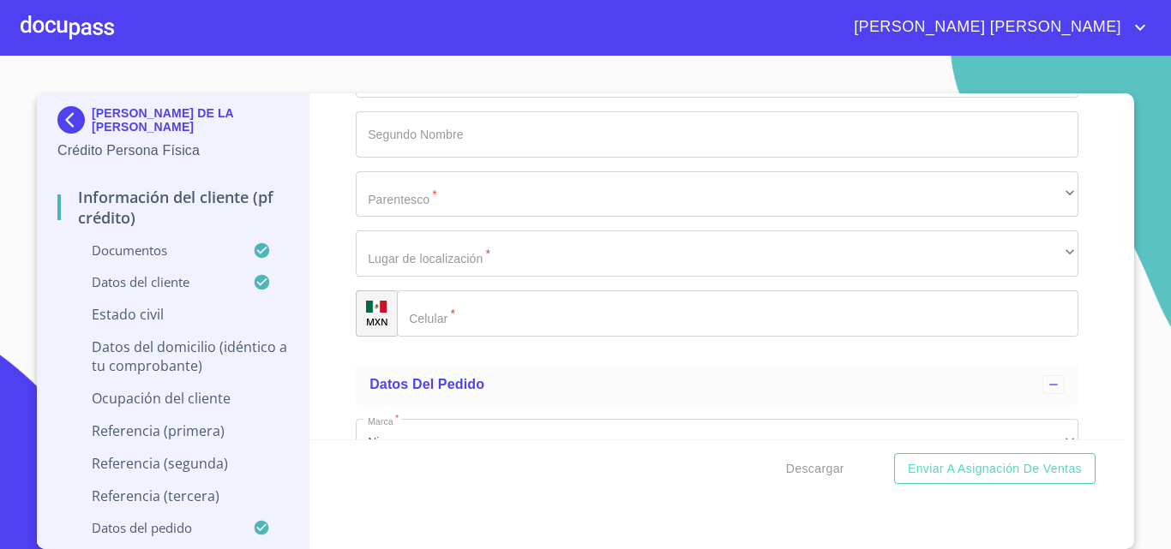
scroll to position [6951, 0]
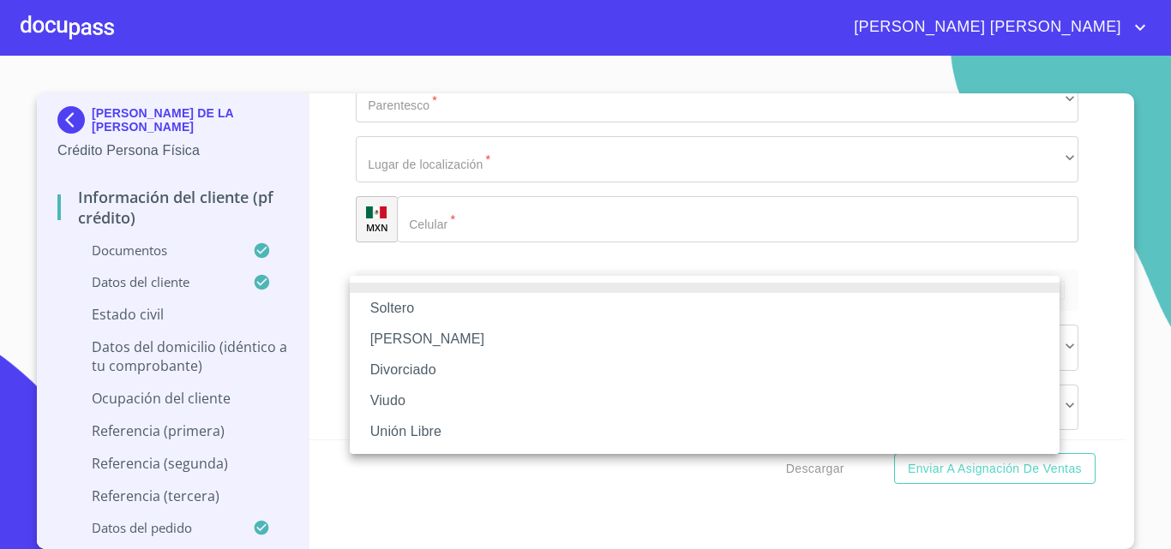
click at [410, 308] on li "Soltero" at bounding box center [705, 308] width 710 height 31
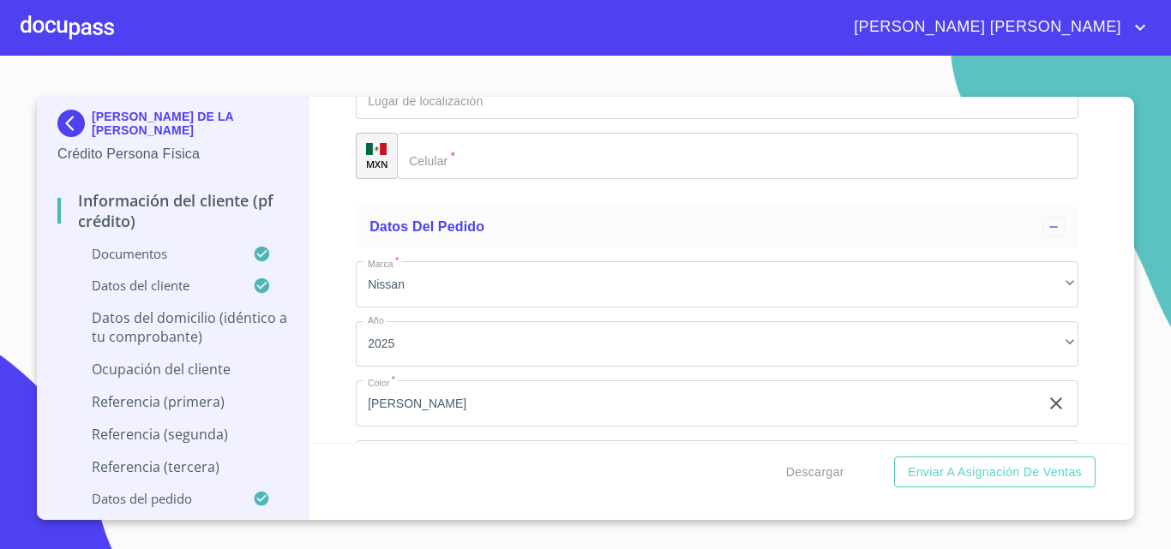
scroll to position [7037, 0]
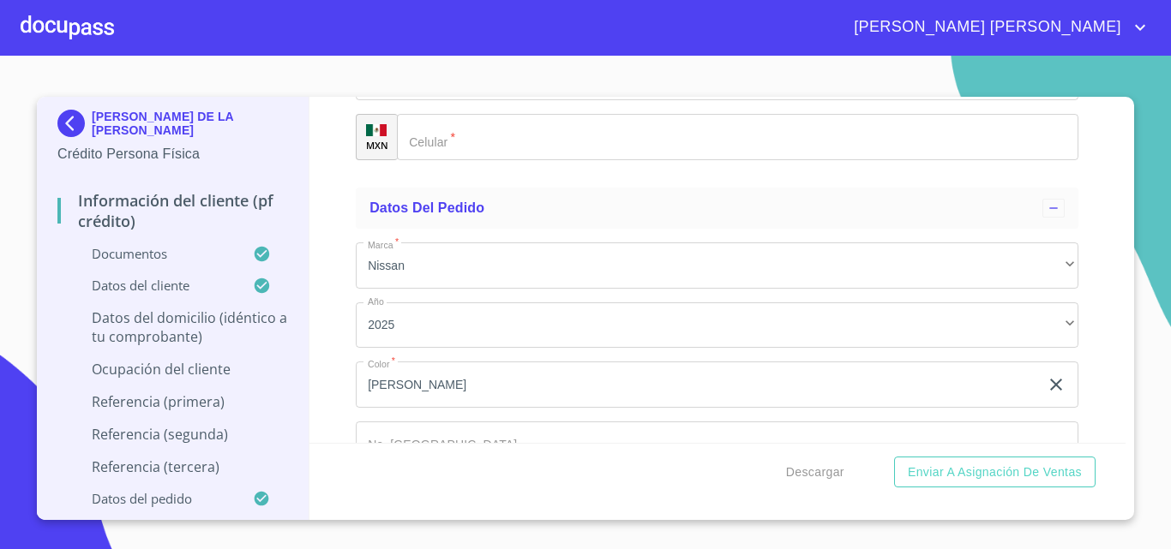
type input "[PERSON_NAME]"
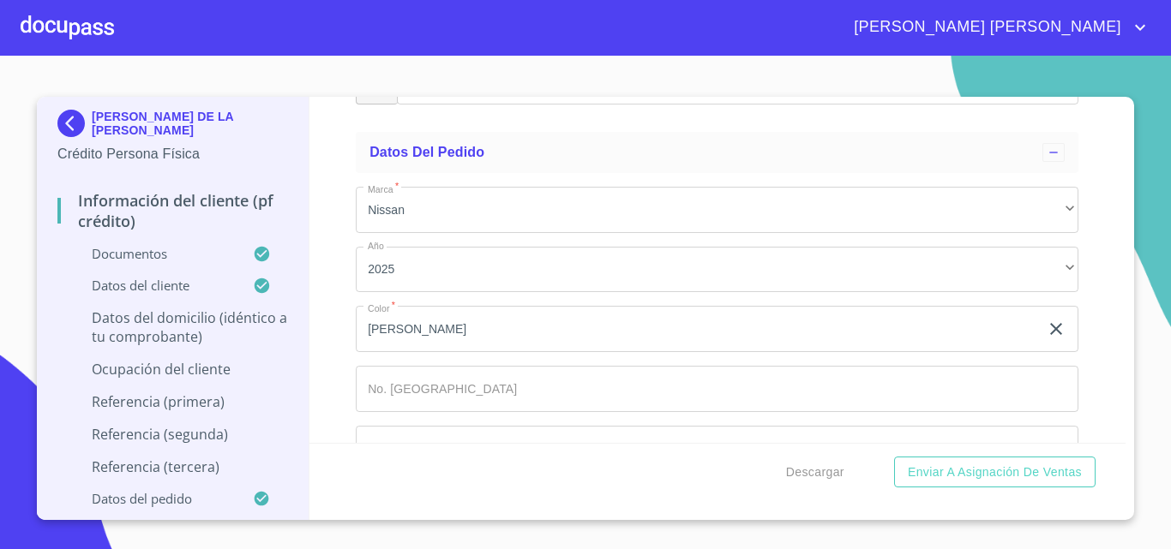
scroll to position [7122, 0]
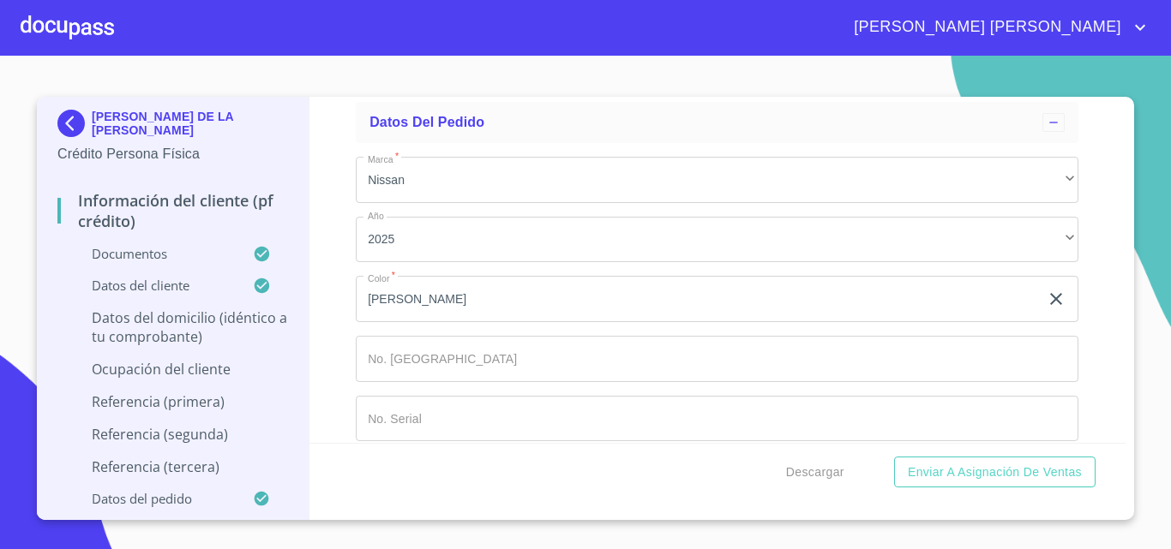
type input "239"
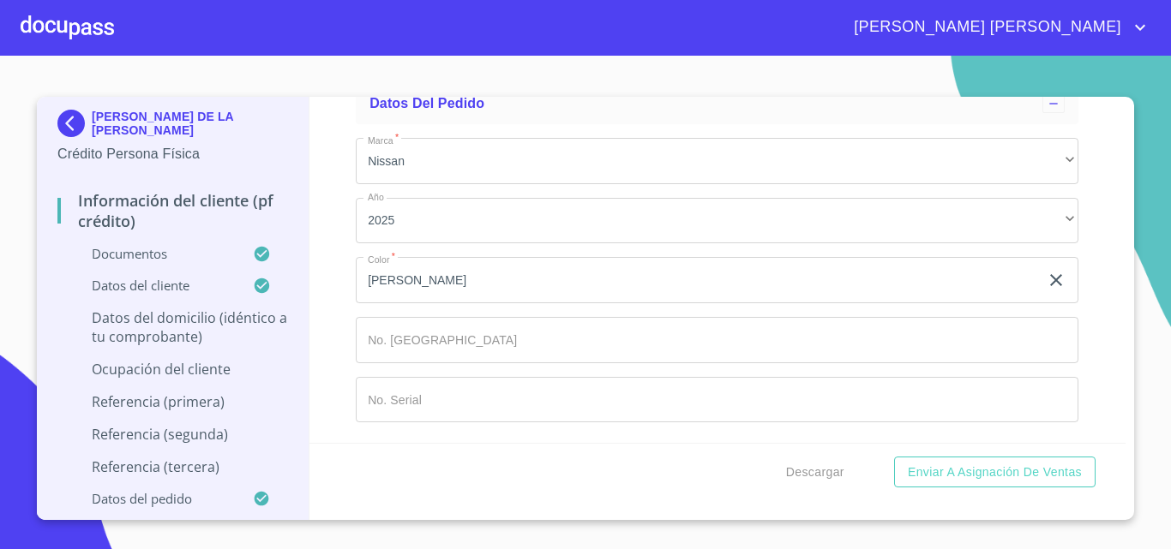
scroll to position [7294, 0]
type input "GENERAL [PERSON_NAME] Y [PERSON_NAME]"
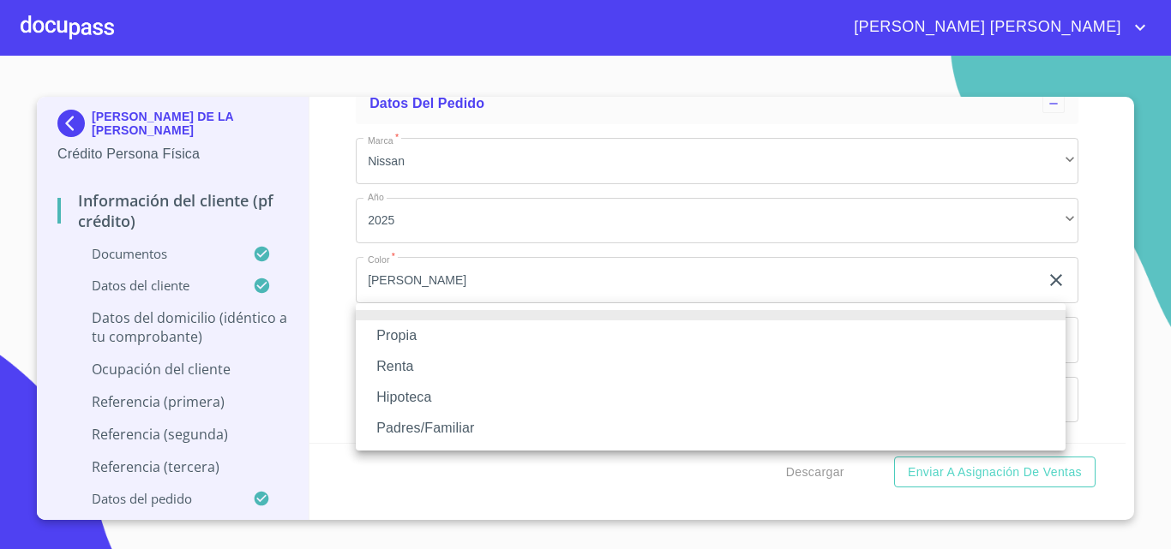
click at [420, 337] on li "Propia" at bounding box center [711, 336] width 710 height 31
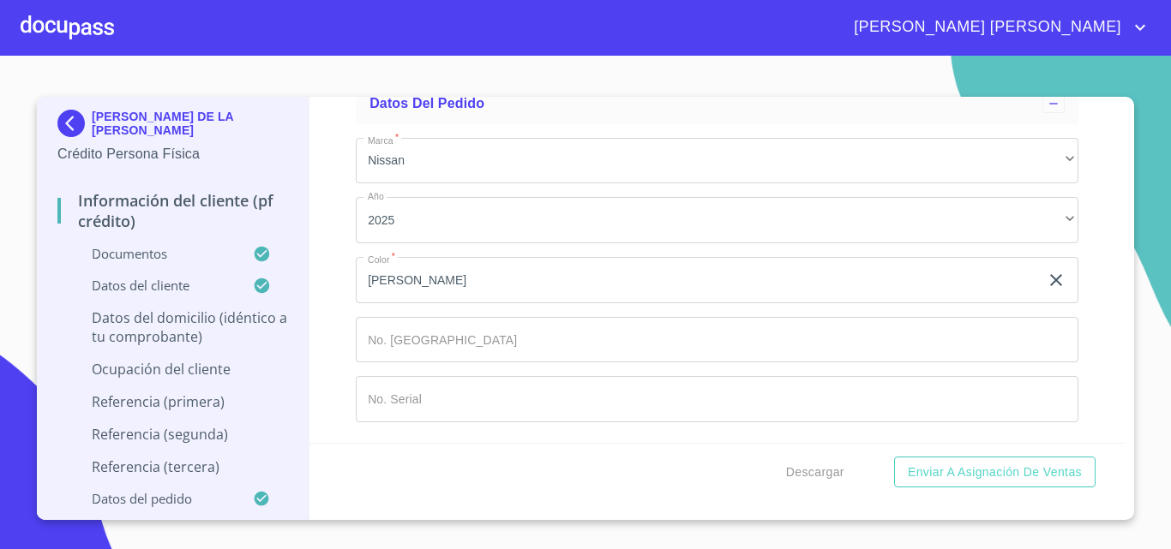
type input "$2,000,000"
type input "[GEOGRAPHIC_DATA]"
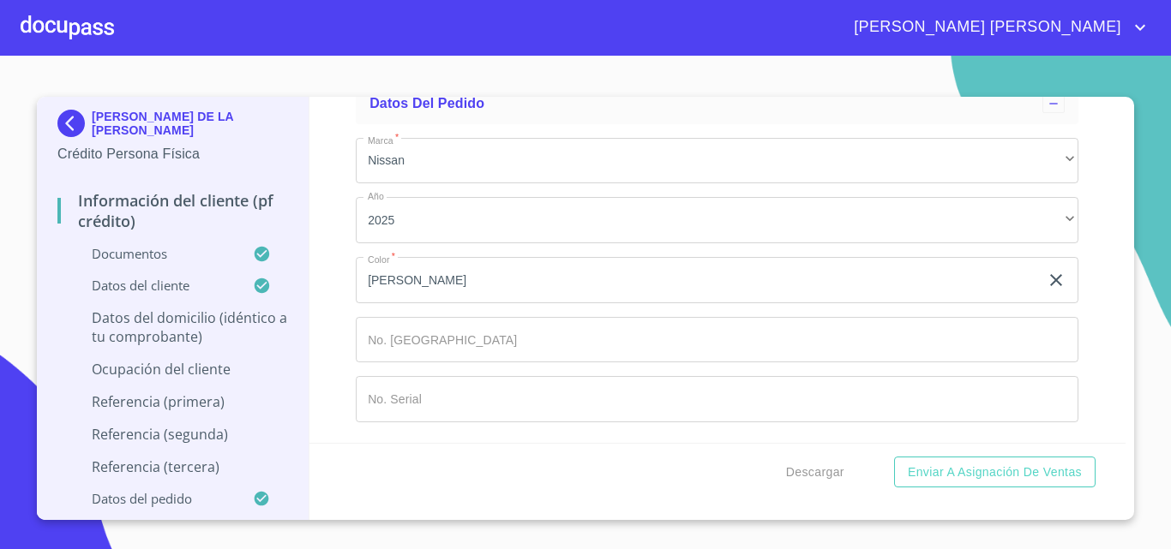
type input "[GEOGRAPHIC_DATA]"
type input "SAN [PERSON_NAME] TLAQUEPAQUE"
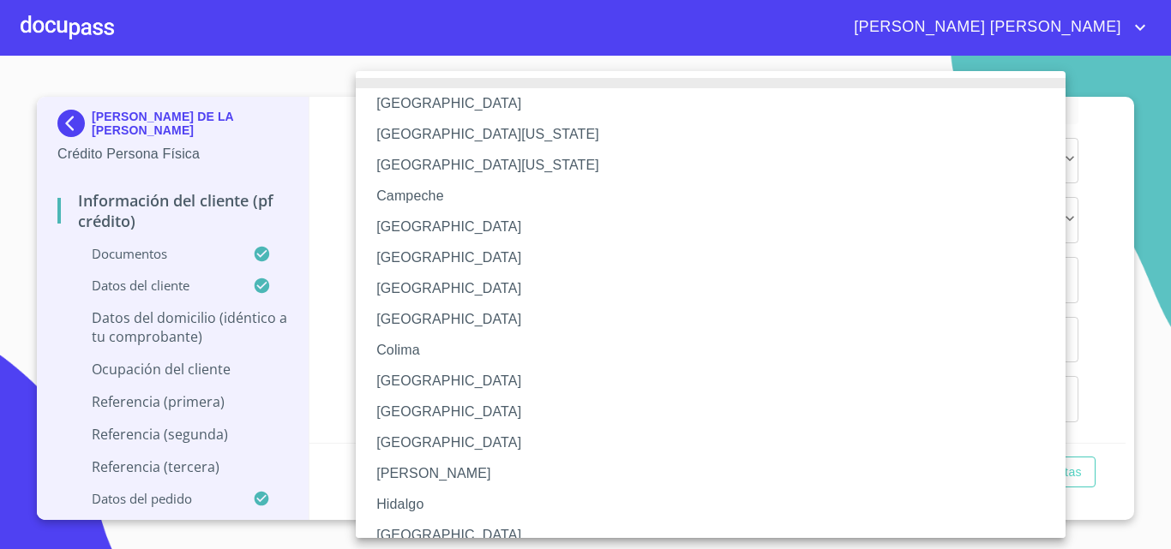
click at [409, 531] on li "[GEOGRAPHIC_DATA]" at bounding box center [717, 535] width 723 height 31
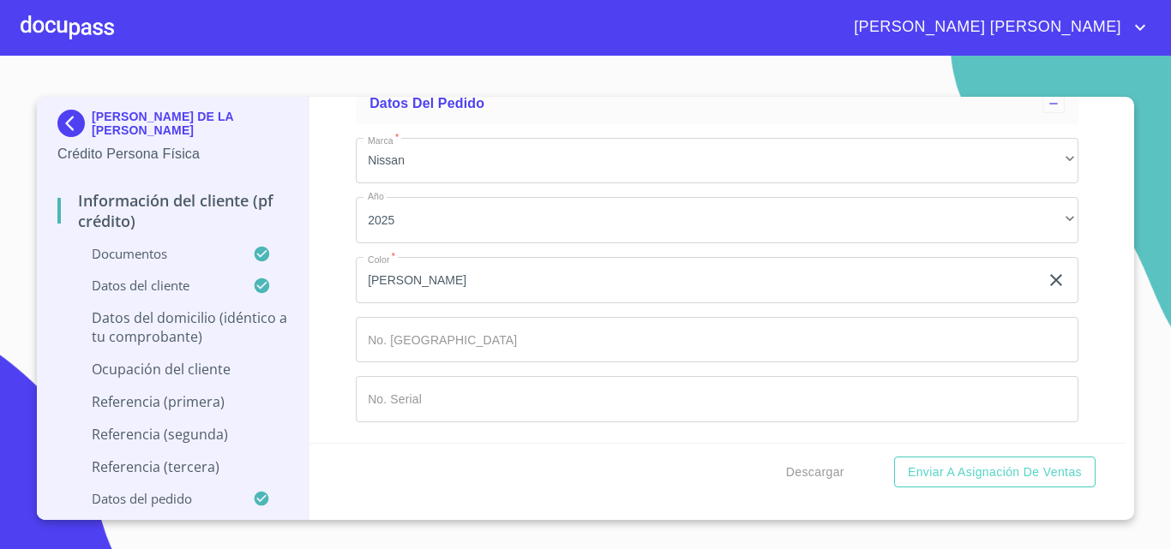
type input "44983"
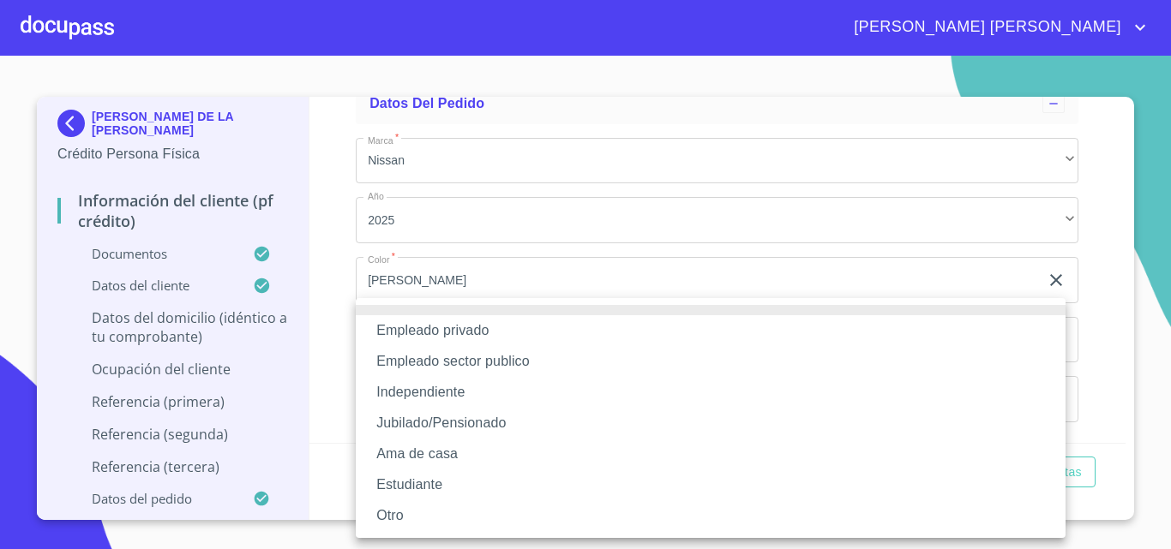
click at [416, 417] on li "Jubilado/Pensionado" at bounding box center [711, 423] width 710 height 31
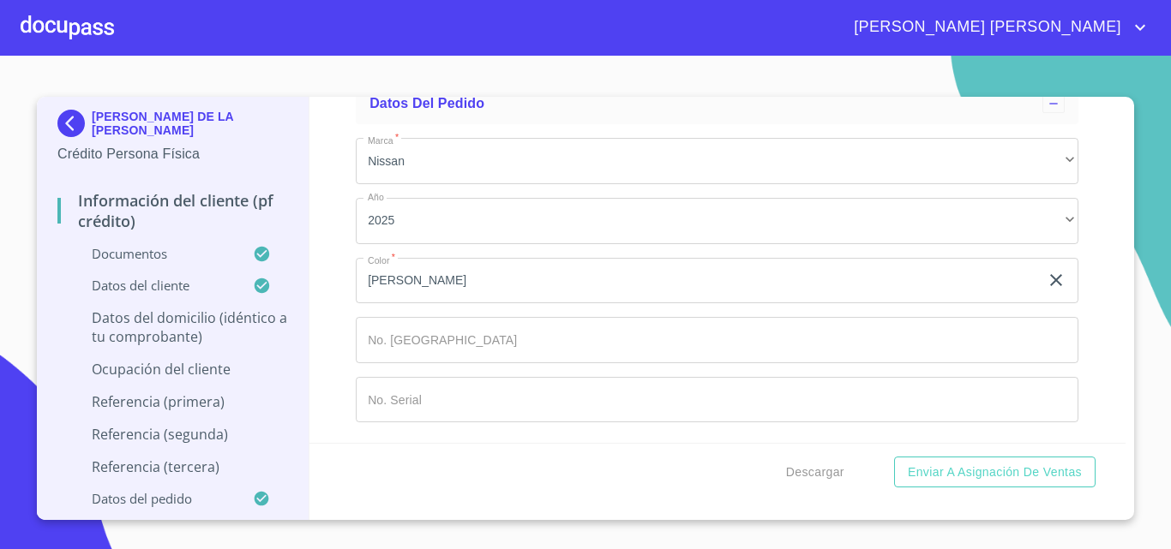
scroll to position [7894, 0]
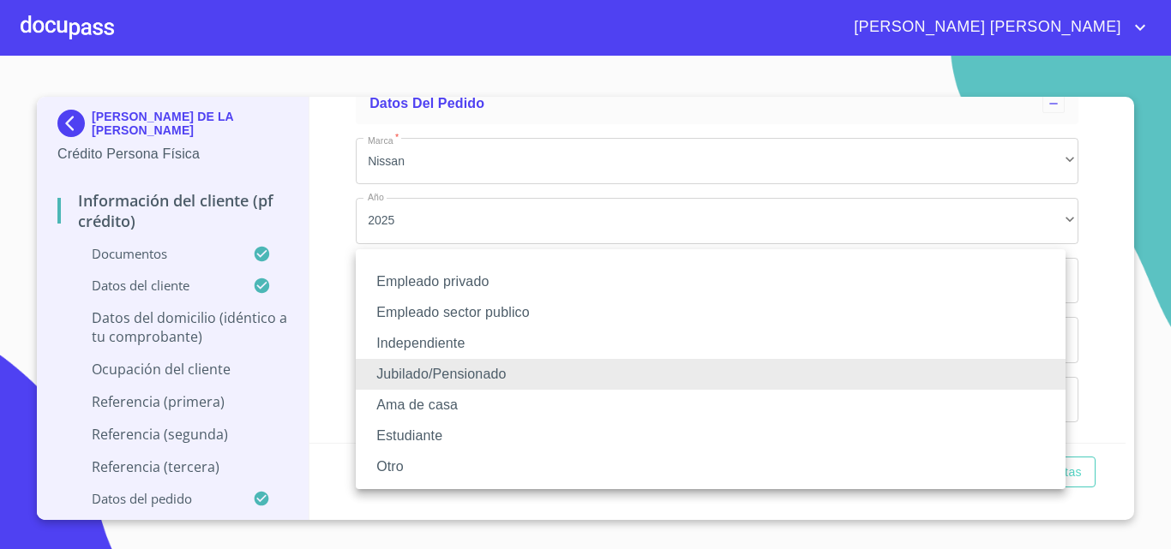
click at [428, 408] on li "Ama de casa" at bounding box center [711, 405] width 710 height 31
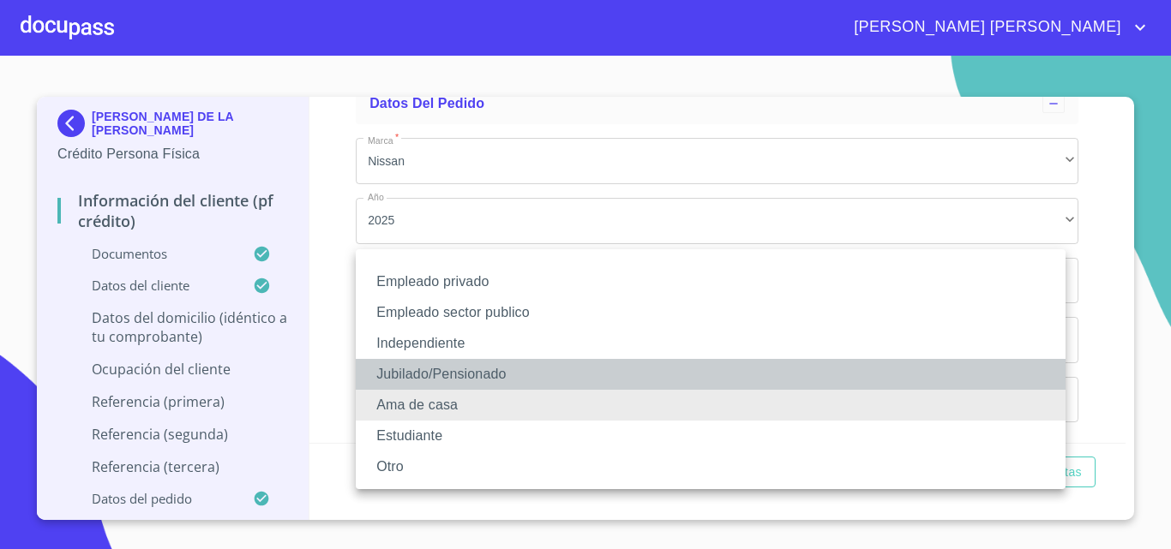
click at [431, 374] on li "Jubilado/Pensionado" at bounding box center [711, 374] width 710 height 31
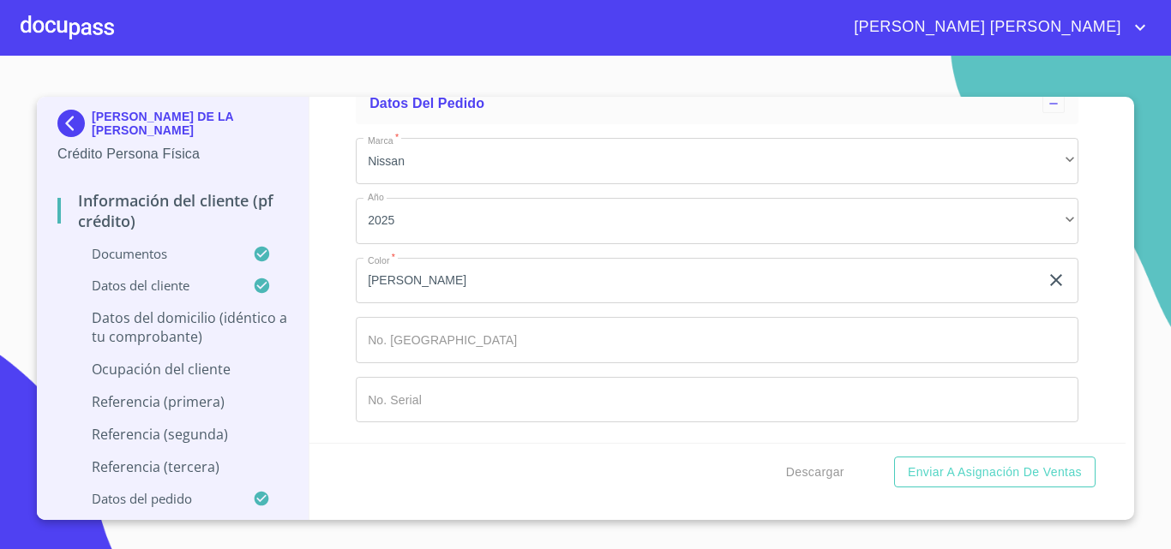
click at [79, 22] on div at bounding box center [67, 27] width 93 height 55
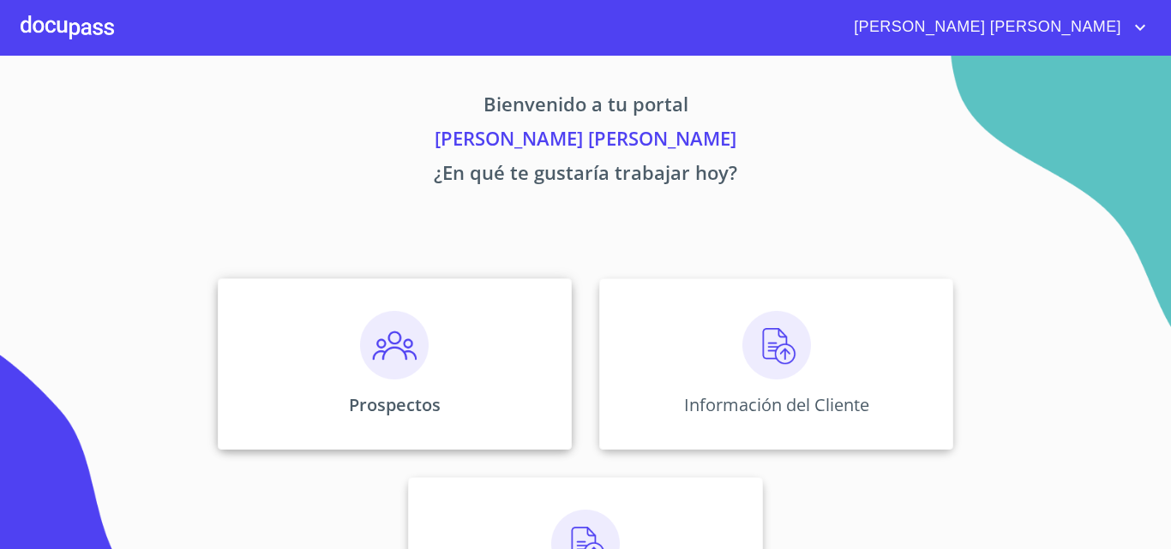
click at [397, 370] on img at bounding box center [394, 345] width 69 height 69
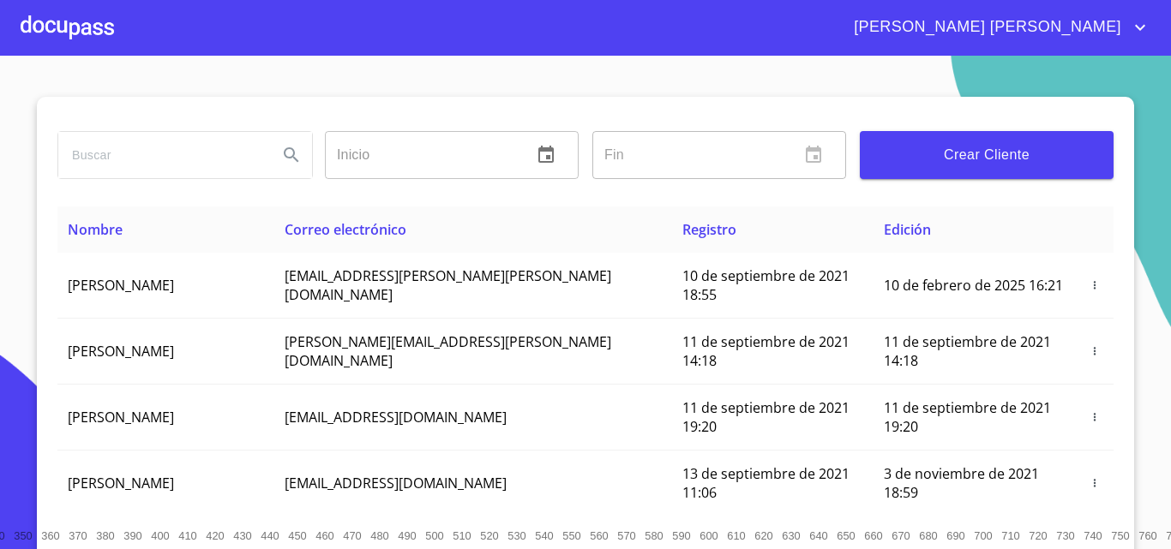
click at [110, 35] on div at bounding box center [67, 27] width 93 height 55
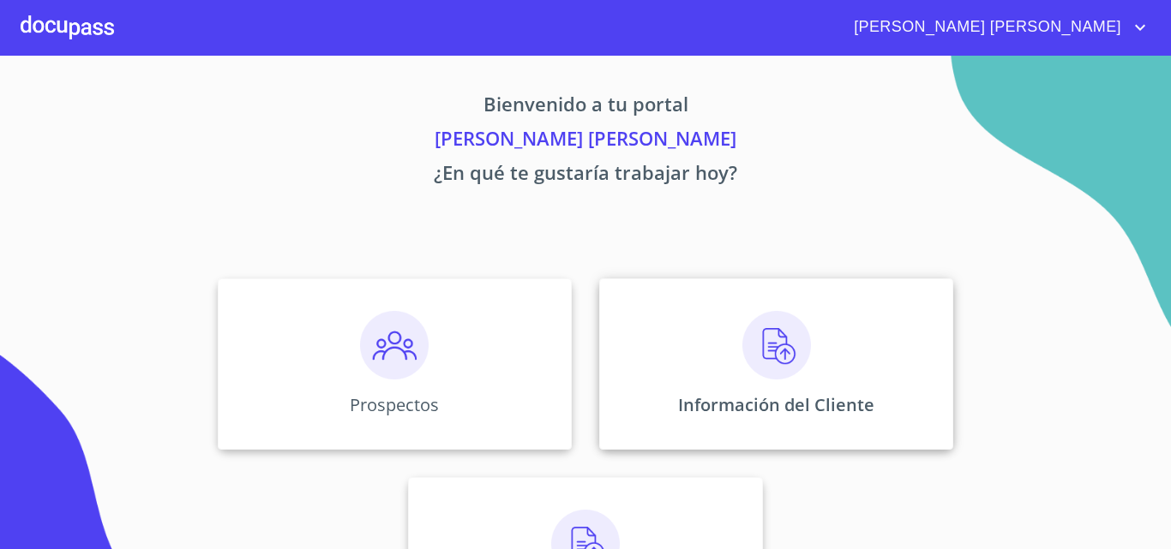
click at [743, 367] on img at bounding box center [776, 345] width 69 height 69
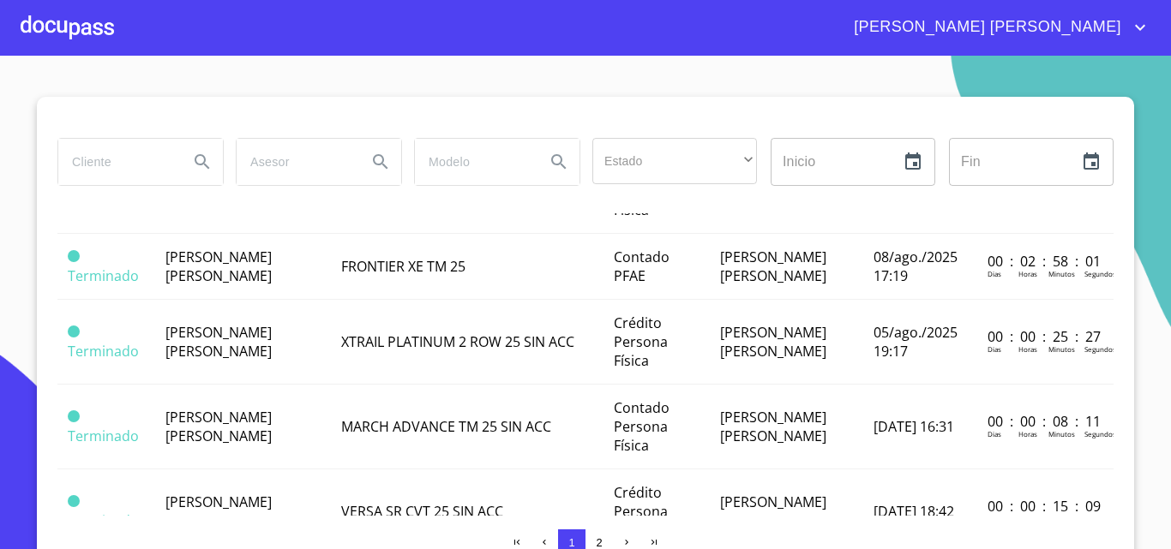
scroll to position [771, 0]
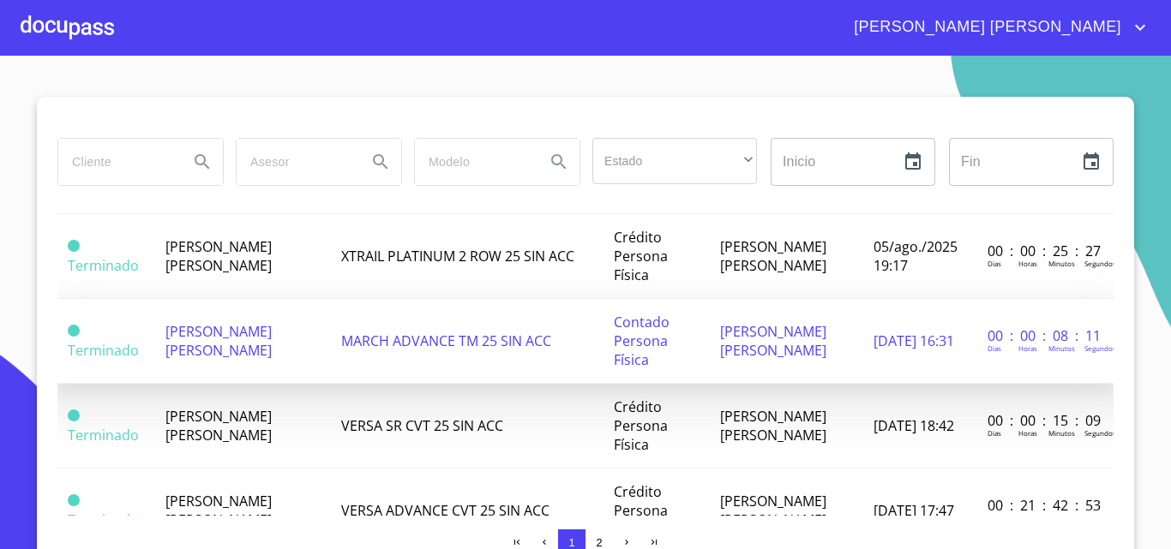
click at [210, 379] on td "[PERSON_NAME] [PERSON_NAME]" at bounding box center [243, 341] width 176 height 85
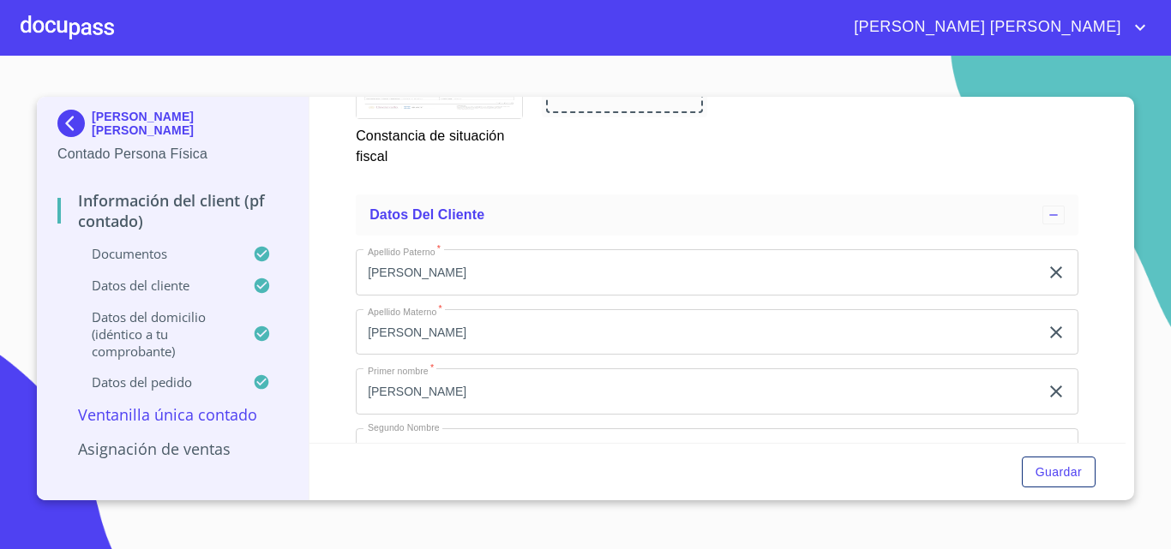
scroll to position [2229, 0]
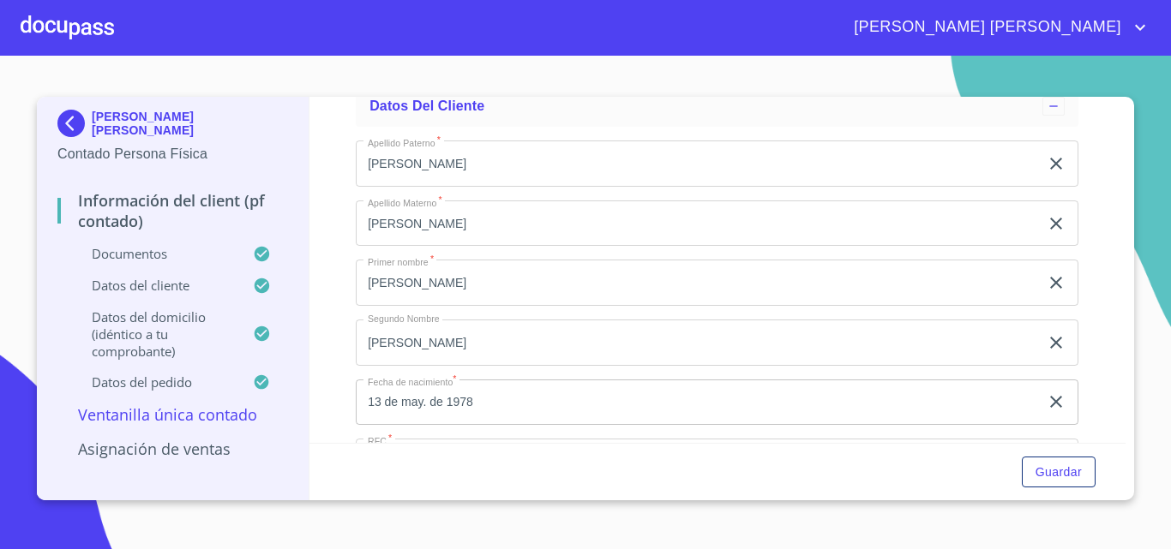
click at [117, 29] on div "[PERSON_NAME] [PERSON_NAME]" at bounding box center [632, 27] width 1036 height 27
click at [107, 28] on div at bounding box center [67, 27] width 93 height 55
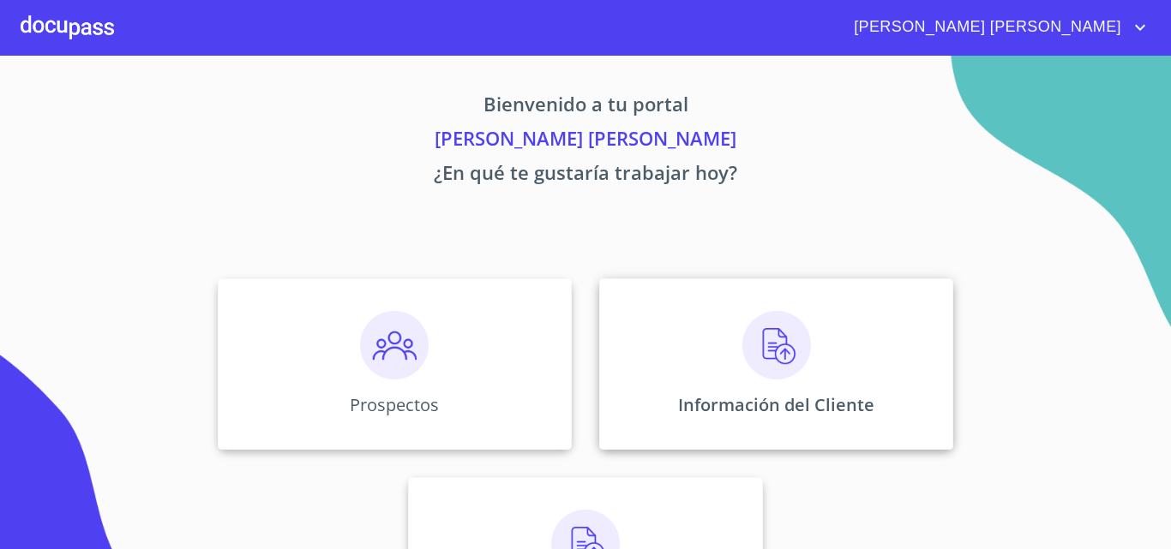
click at [749, 349] on img at bounding box center [776, 345] width 69 height 69
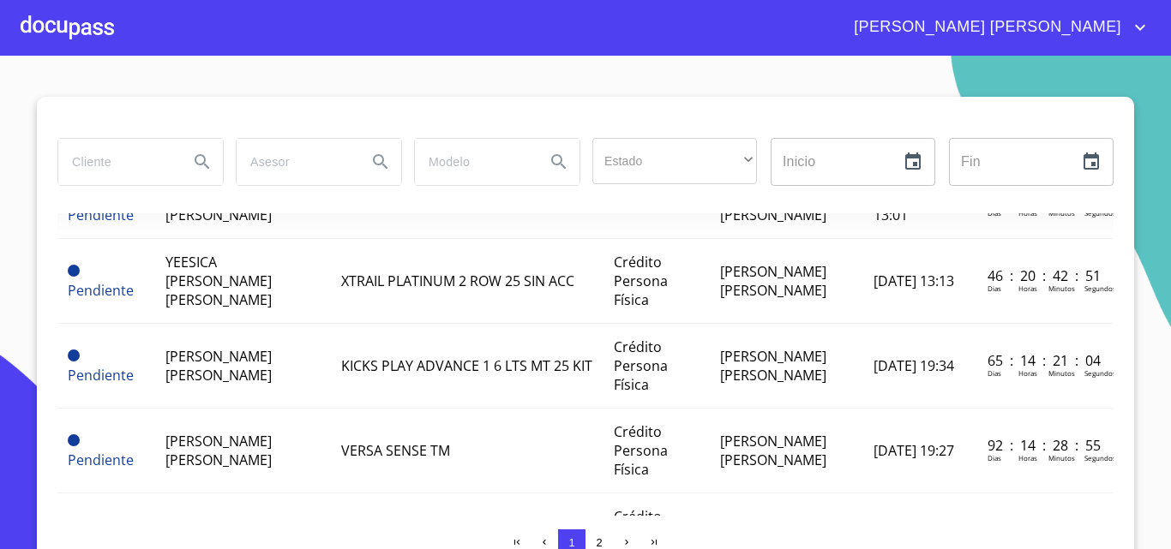
scroll to position [86, 0]
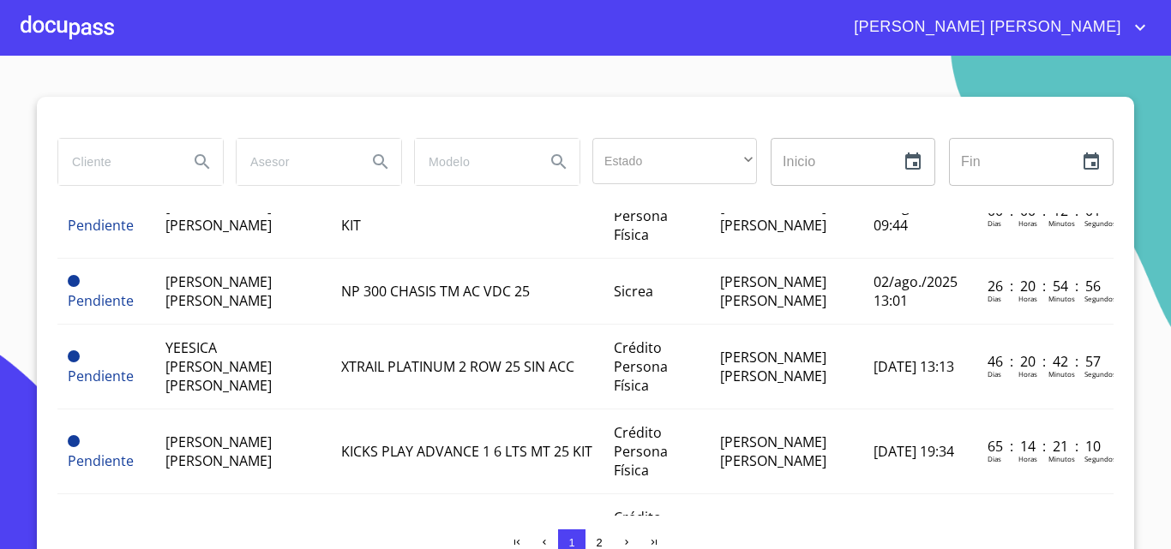
click at [41, 27] on div at bounding box center [67, 27] width 93 height 55
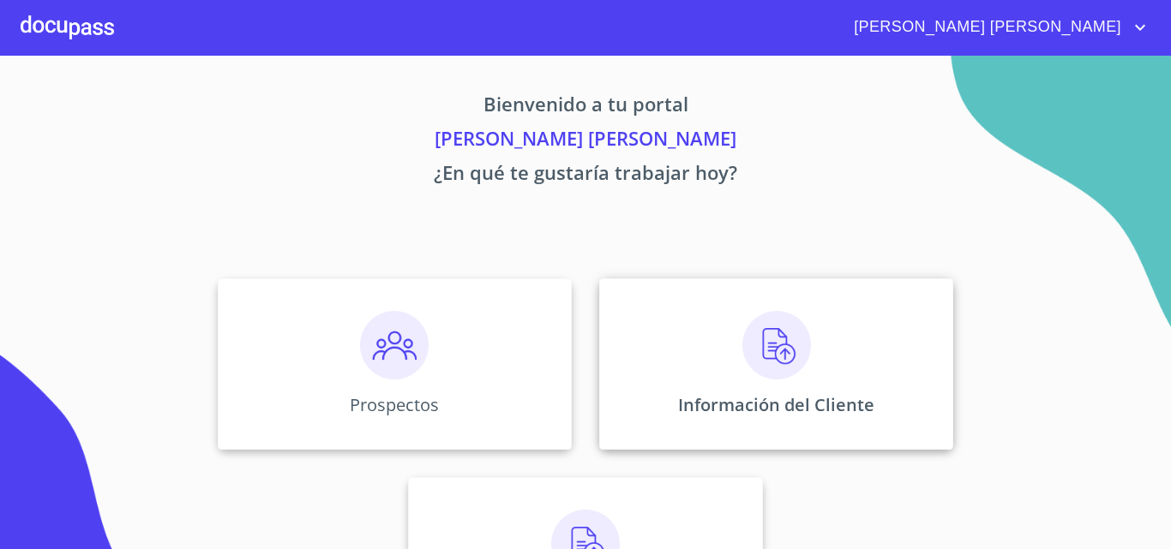
click at [713, 375] on div "Información del Cliente" at bounding box center [776, 364] width 354 height 171
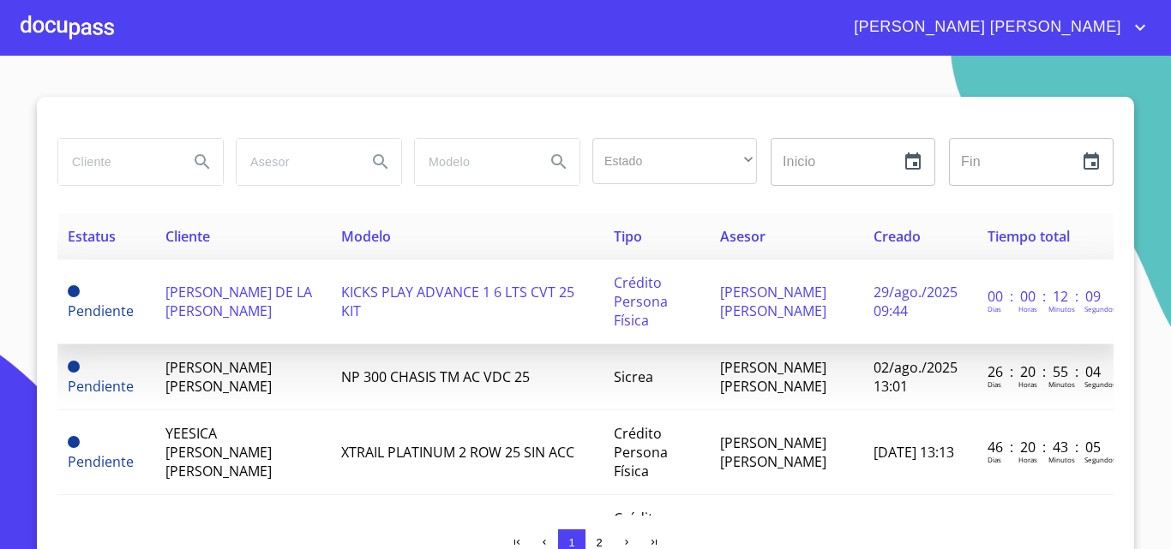
click at [165, 303] on span "[PERSON_NAME] DE LA [PERSON_NAME]" at bounding box center [238, 302] width 147 height 38
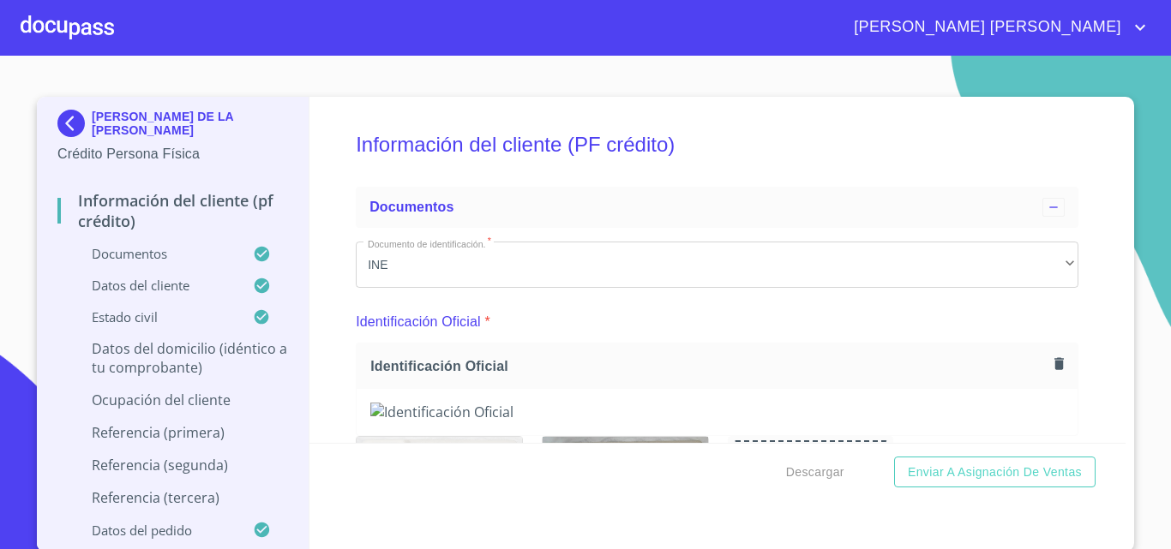
click at [70, 131] on img at bounding box center [74, 123] width 34 height 27
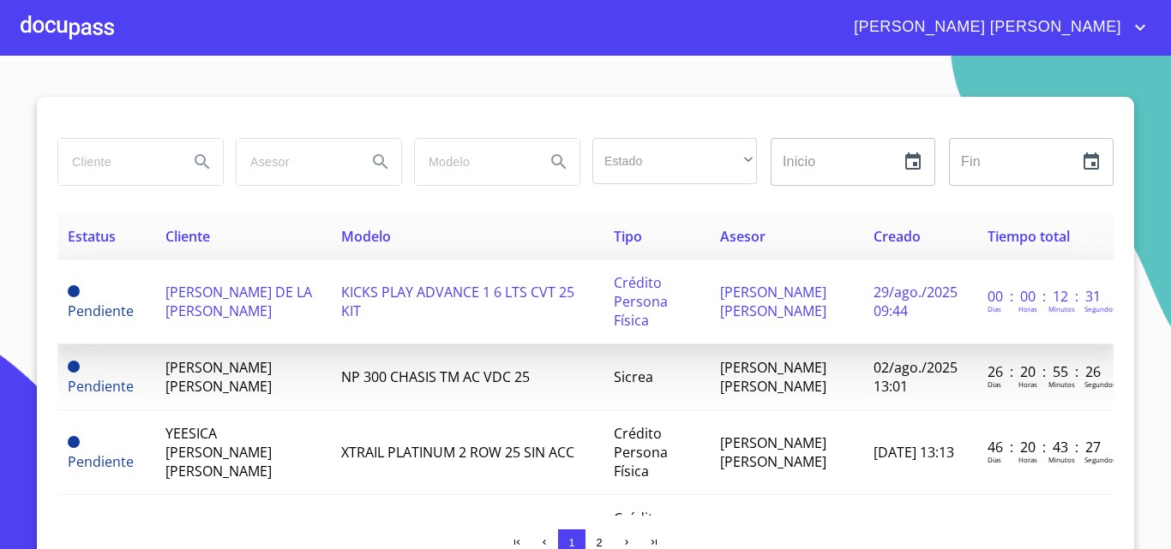
click at [174, 300] on span "[PERSON_NAME] DE LA [PERSON_NAME]" at bounding box center [238, 302] width 147 height 38
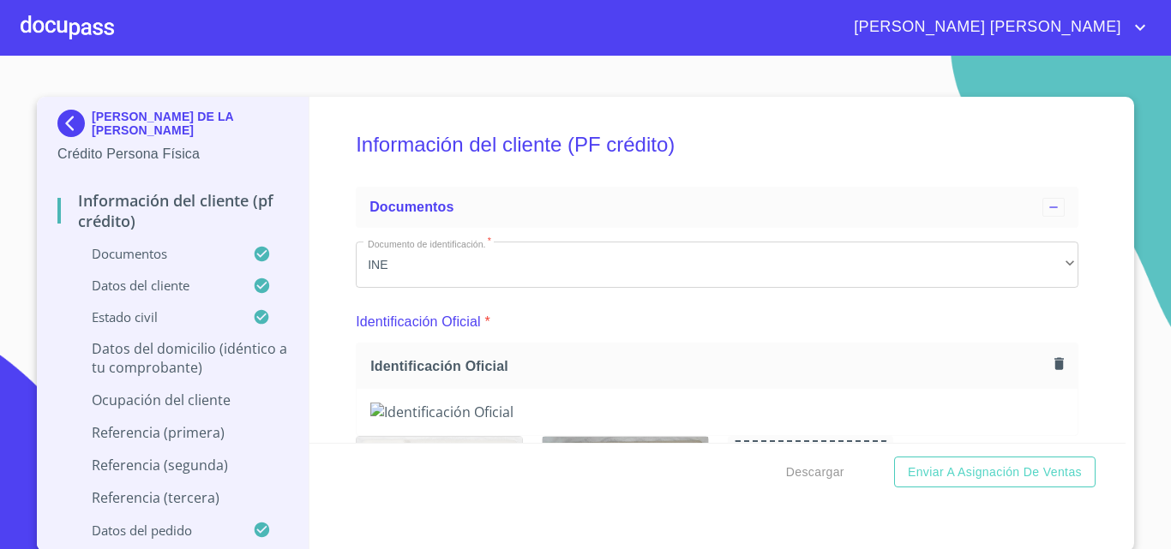
click at [598, 147] on h5 "Información del cliente (PF crédito)" at bounding box center [717, 145] width 723 height 70
click at [57, 128] on img at bounding box center [74, 123] width 34 height 27
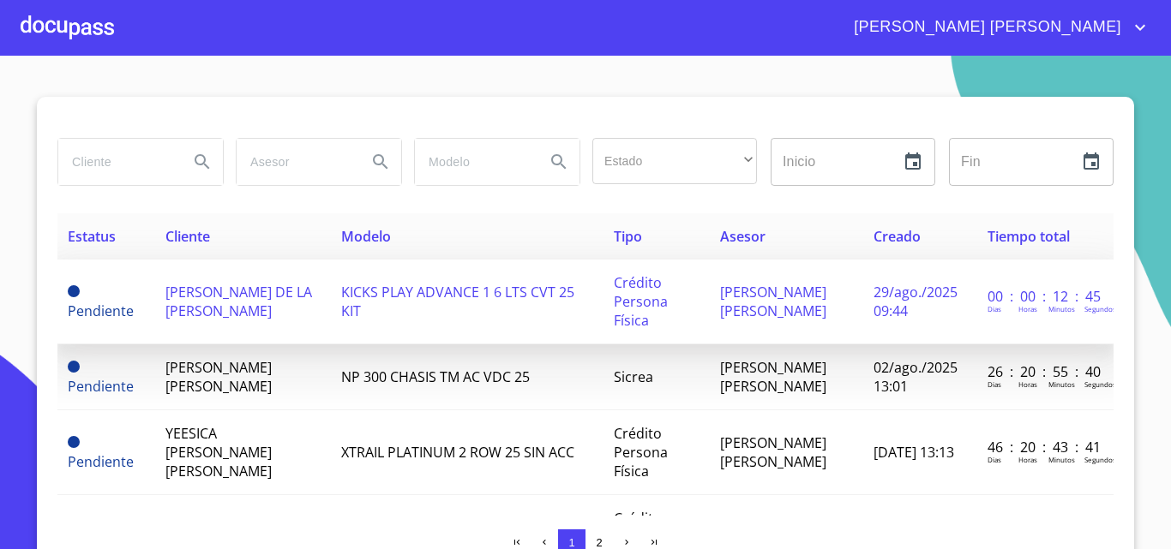
click at [186, 294] on span "[PERSON_NAME] DE LA [PERSON_NAME]" at bounding box center [238, 302] width 147 height 38
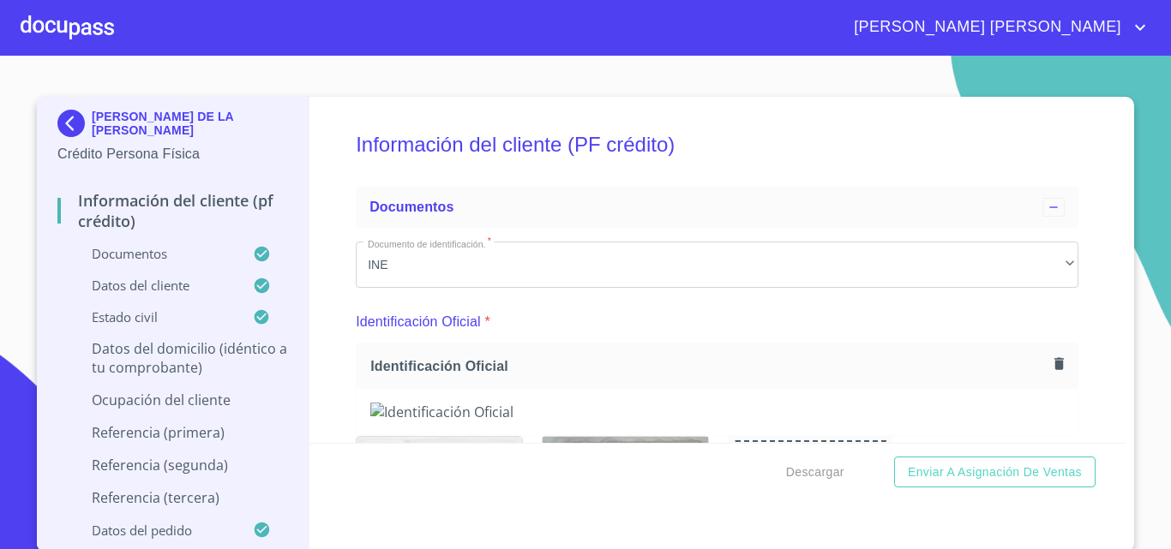
click at [72, 130] on img at bounding box center [74, 123] width 34 height 27
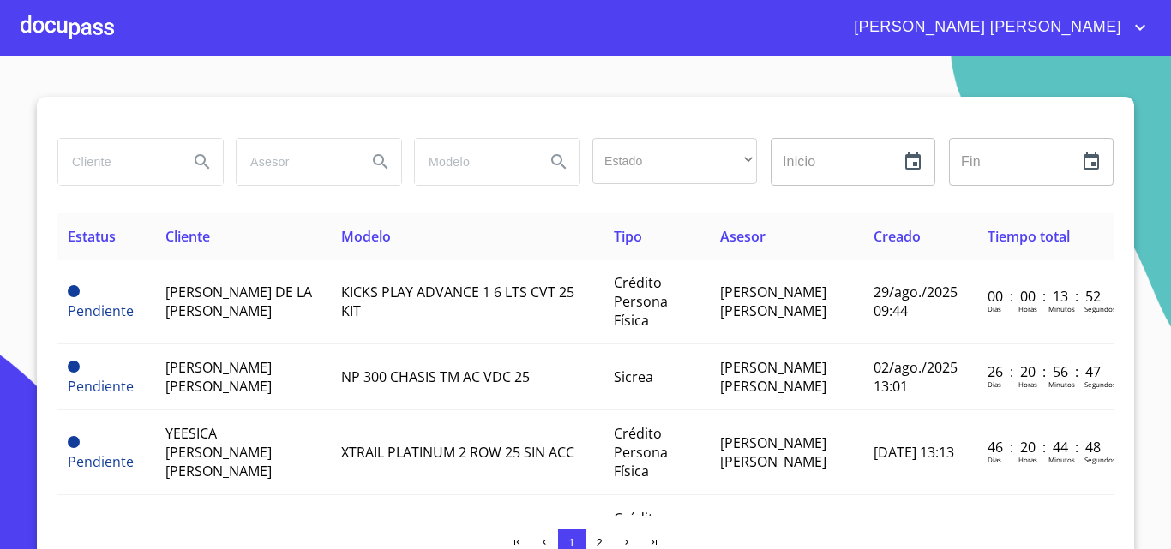
click at [56, 32] on div at bounding box center [67, 27] width 93 height 55
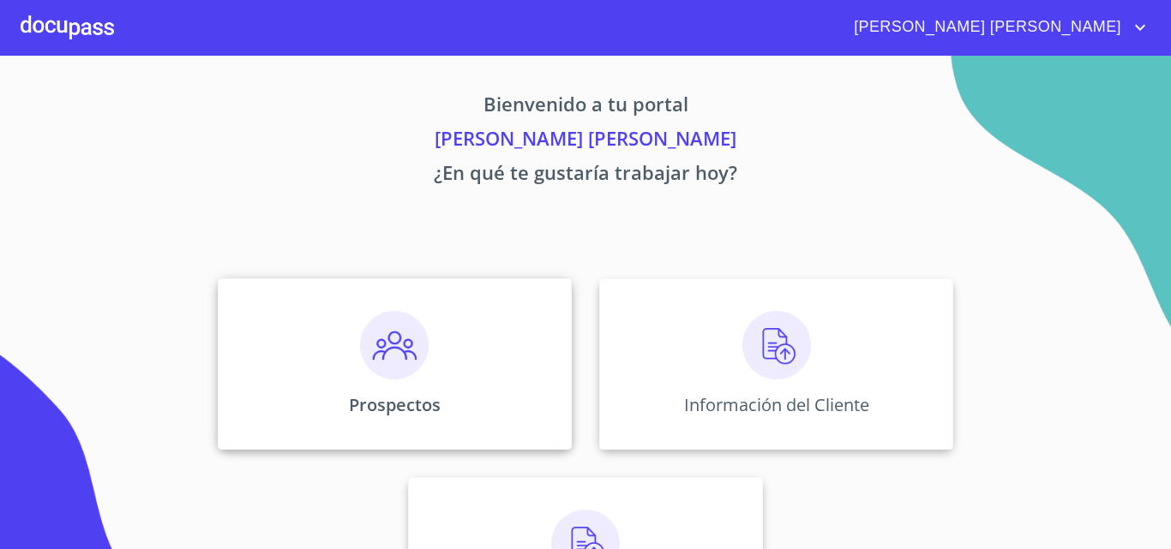
click at [403, 346] on img at bounding box center [394, 345] width 69 height 69
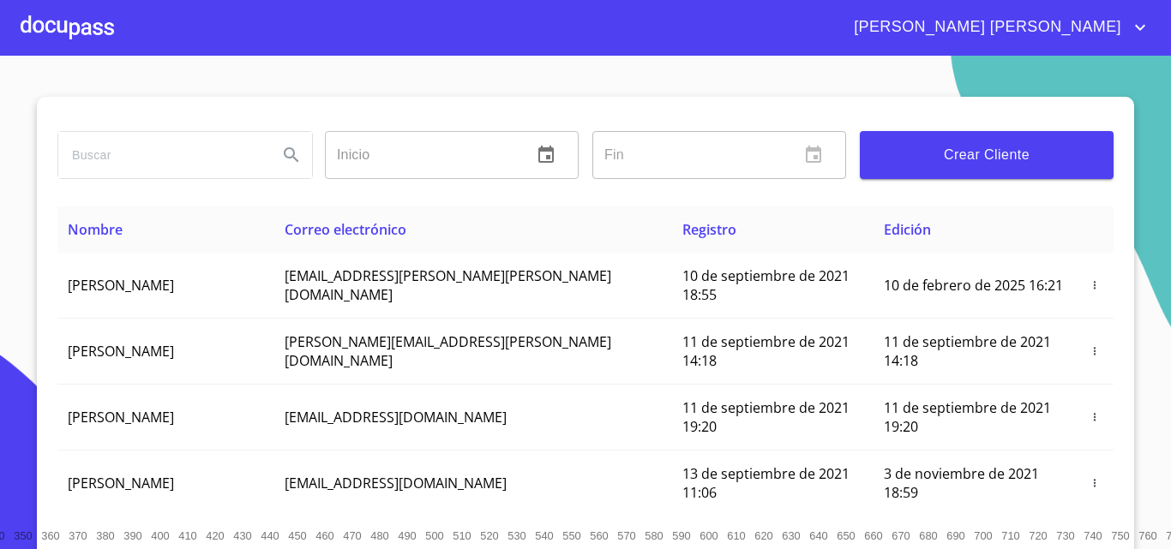
click at [219, 159] on input "search" at bounding box center [161, 155] width 206 height 46
type input "[PERSON_NAME]"
click at [284, 153] on icon "Search" at bounding box center [291, 154] width 15 height 15
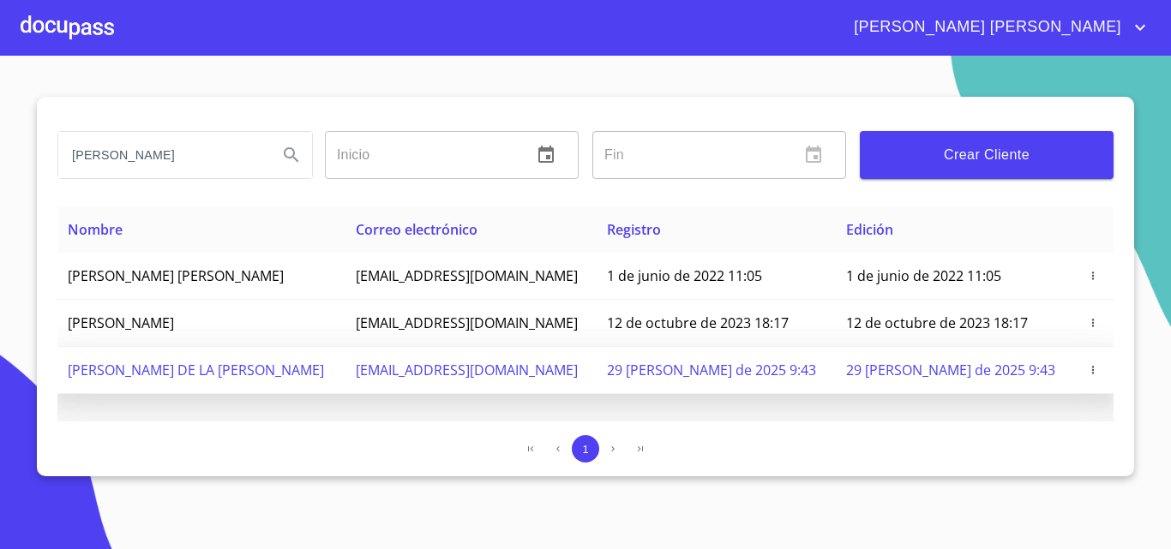
click at [1089, 369] on icon "button" at bounding box center [1093, 370] width 12 height 12
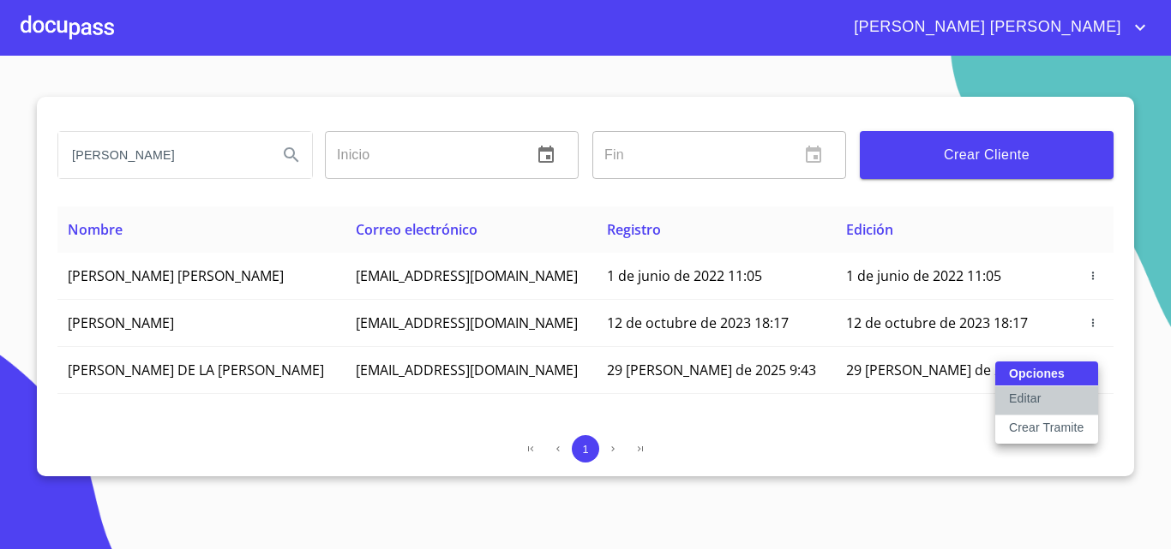
click at [1039, 405] on p "Editar" at bounding box center [1025, 398] width 32 height 17
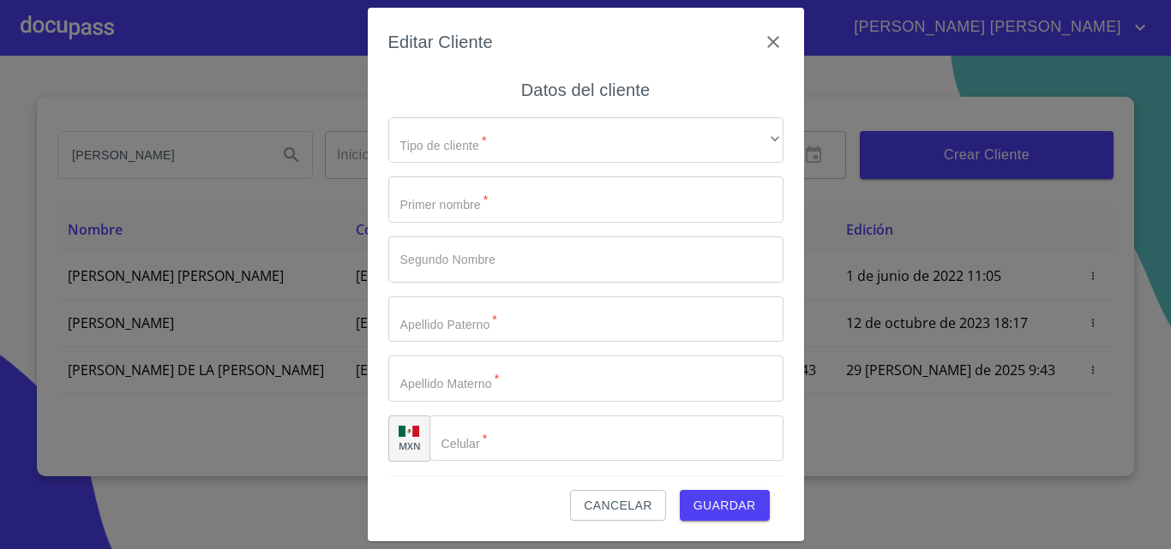
type input "[PERSON_NAME]"
type input "DE LA [PERSON_NAME]"
type input "[PHONE_NUMBER]"
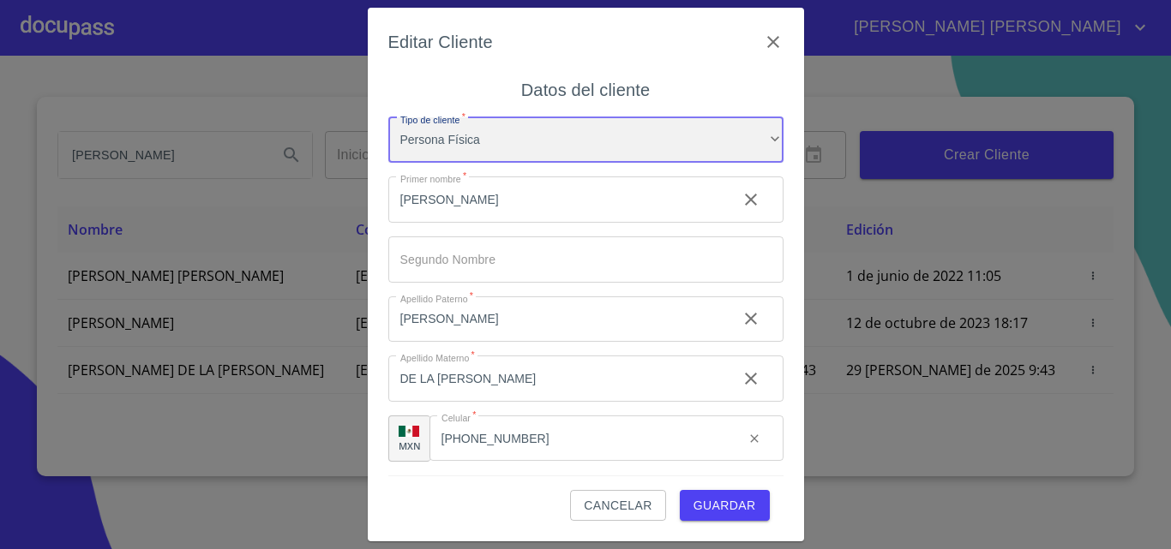
click at [608, 141] on div "Persona Física" at bounding box center [585, 140] width 395 height 46
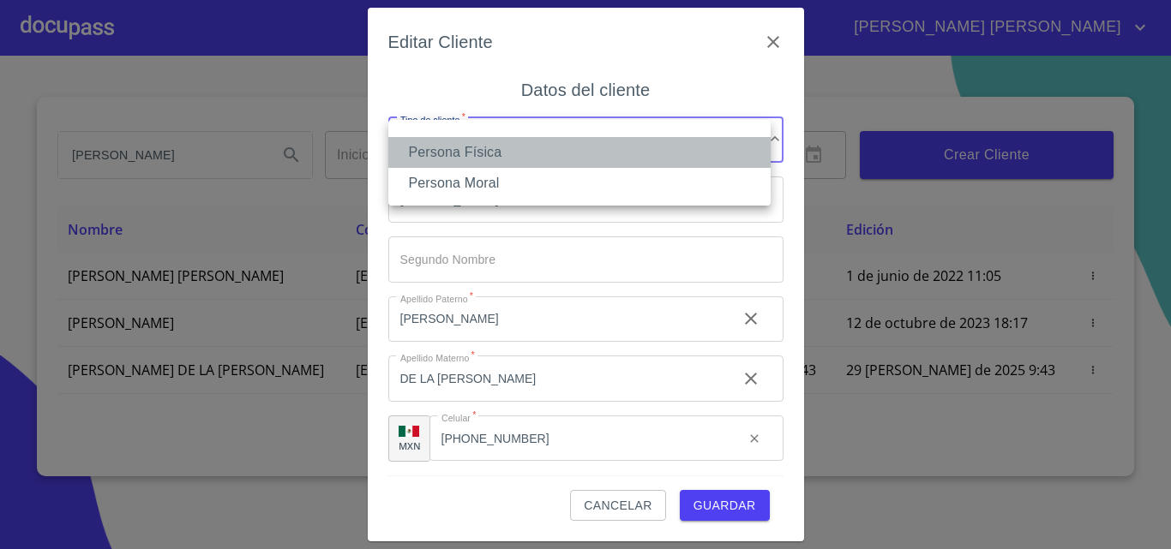
click at [608, 141] on li "Persona Física" at bounding box center [579, 152] width 382 height 31
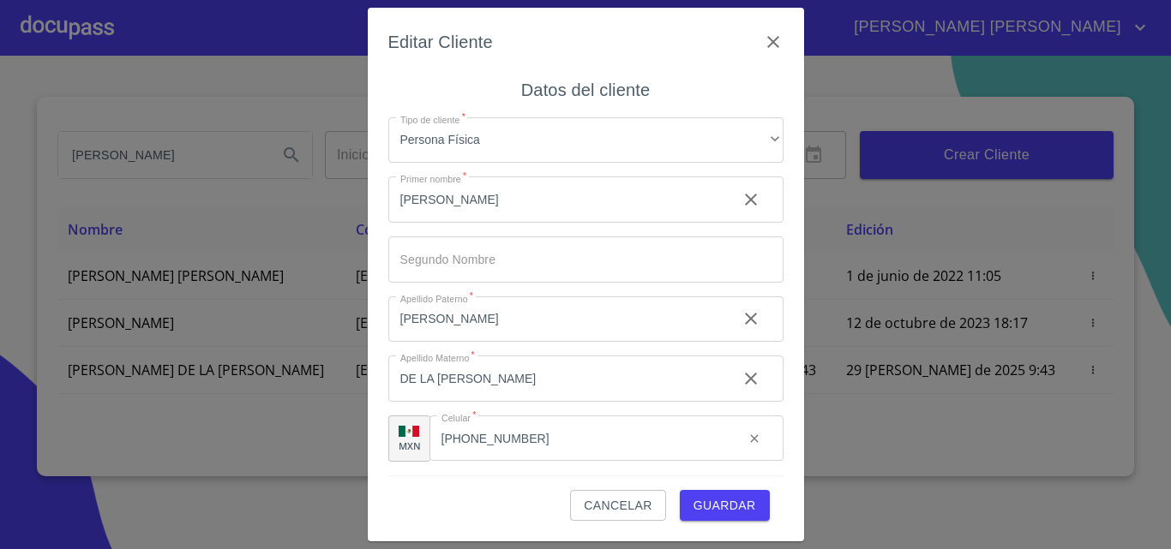
click at [717, 507] on span "Guardar" at bounding box center [724, 505] width 63 height 21
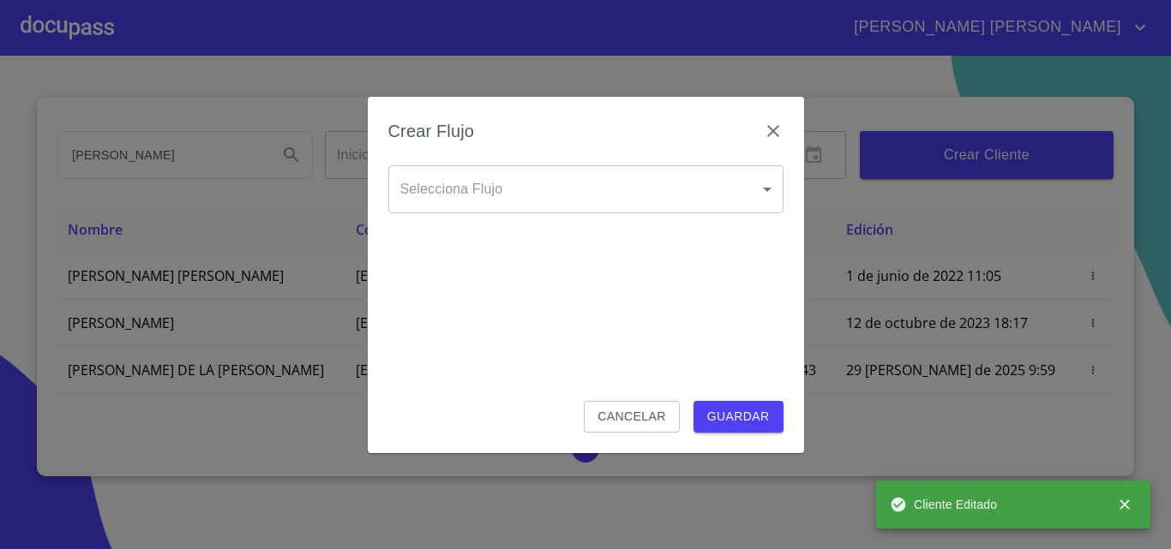
click at [639, 208] on body "[PERSON_NAME] [PERSON_NAME] [PERSON_NAME] Inicio ​ Fin ​ Crear Cliente Nombre C…" at bounding box center [585, 274] width 1171 height 549
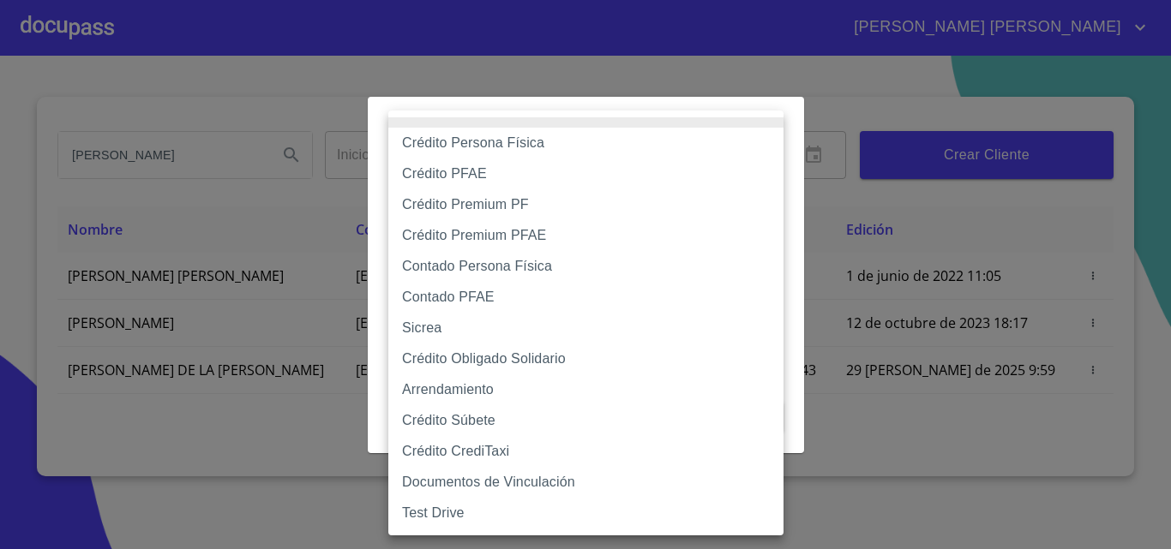
click at [471, 267] on li "Contado Persona Física" at bounding box center [585, 266] width 395 height 31
type input "60bf975b0d9865ccc2471536"
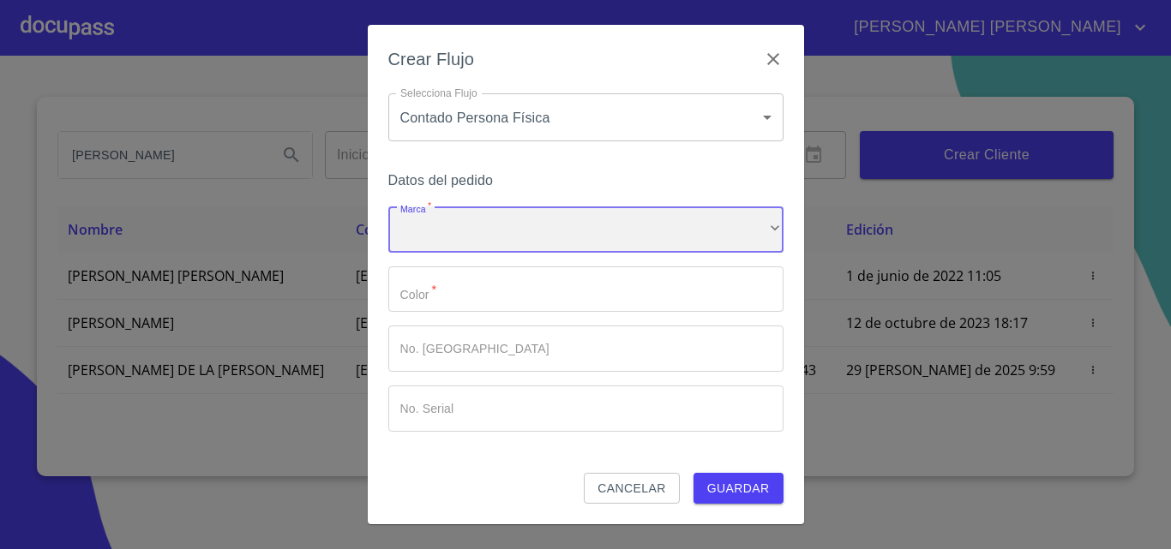
click at [488, 247] on div "​" at bounding box center [585, 230] width 395 height 46
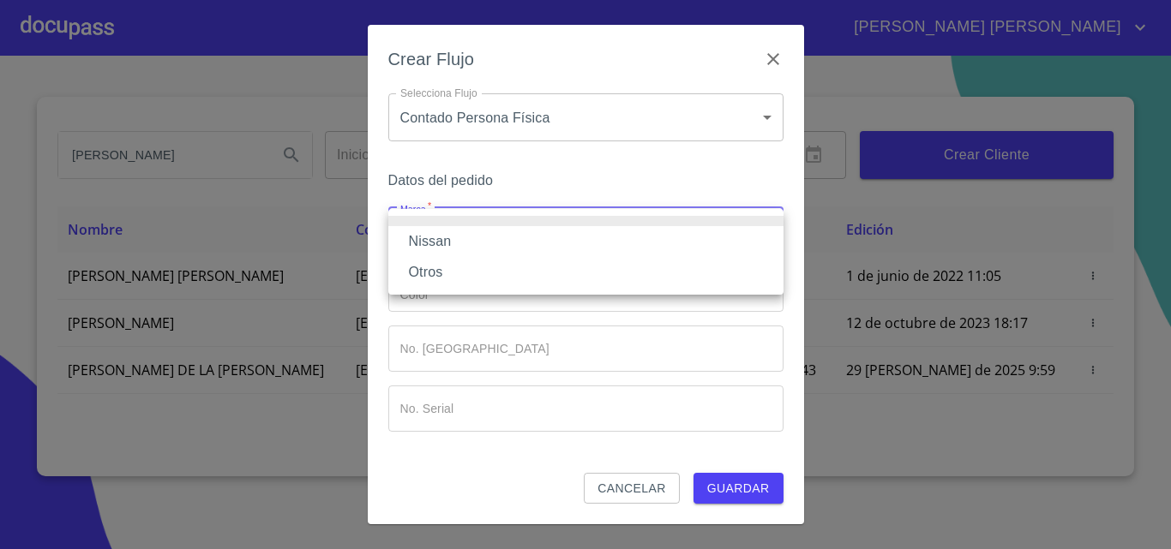
click at [463, 238] on li "Nissan" at bounding box center [585, 241] width 395 height 31
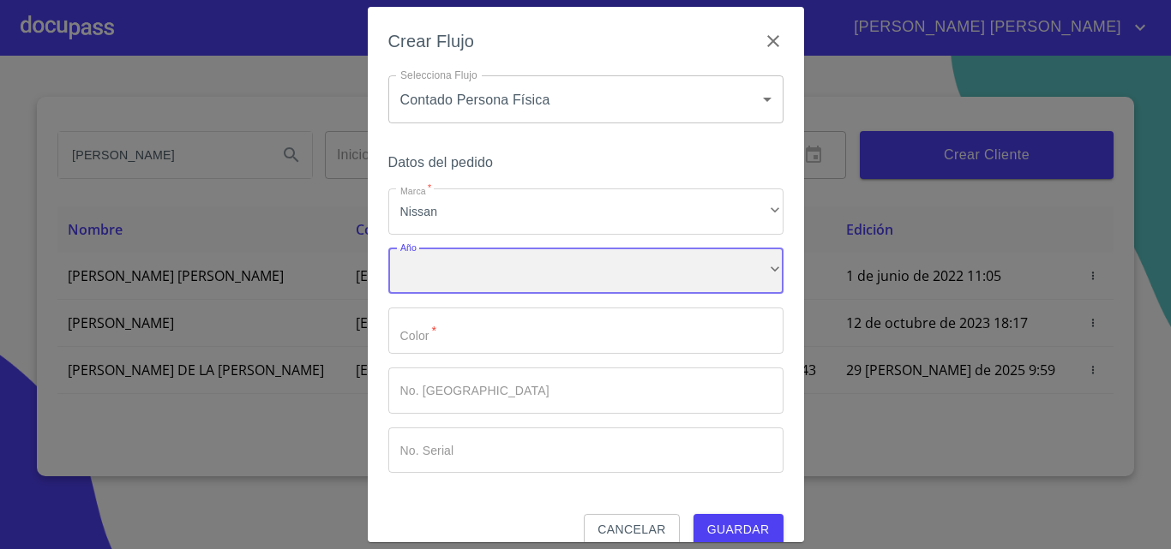
click at [456, 273] on div "​" at bounding box center [585, 272] width 395 height 46
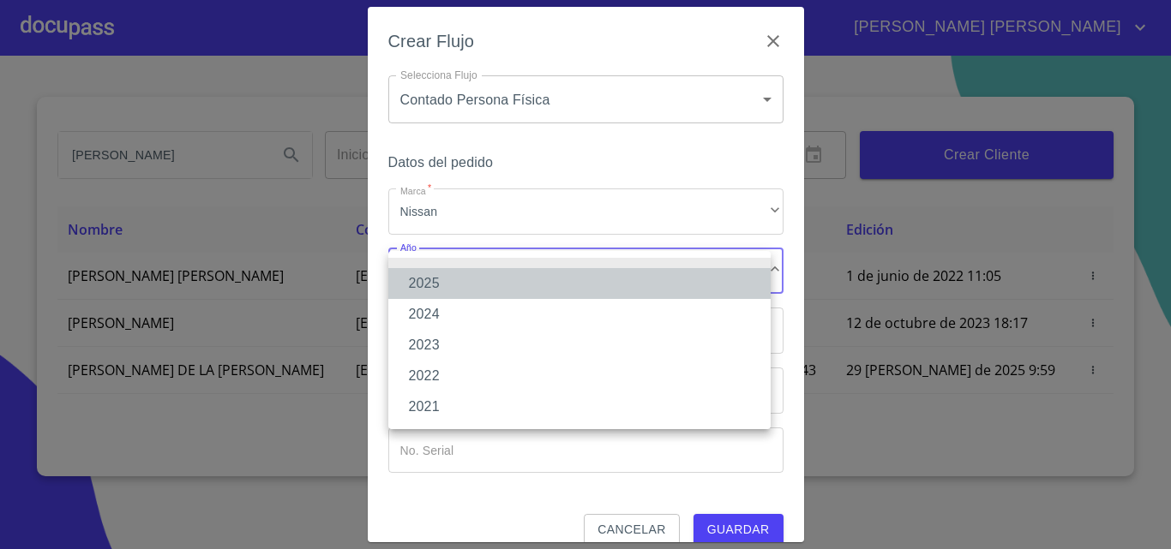
click at [445, 287] on li "2025" at bounding box center [579, 283] width 382 height 31
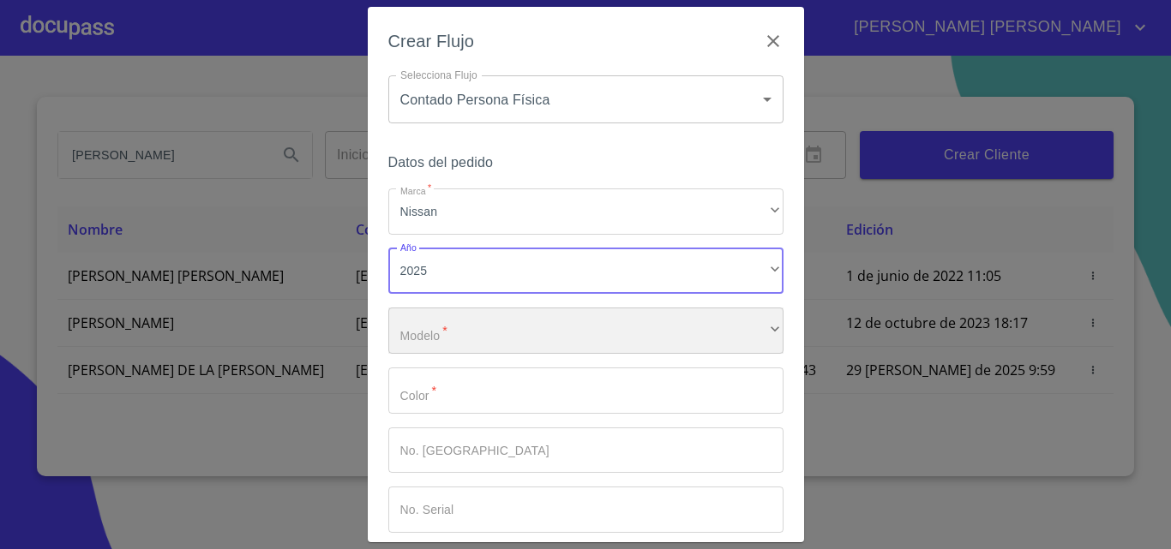
click at [440, 339] on div "​" at bounding box center [585, 331] width 395 height 46
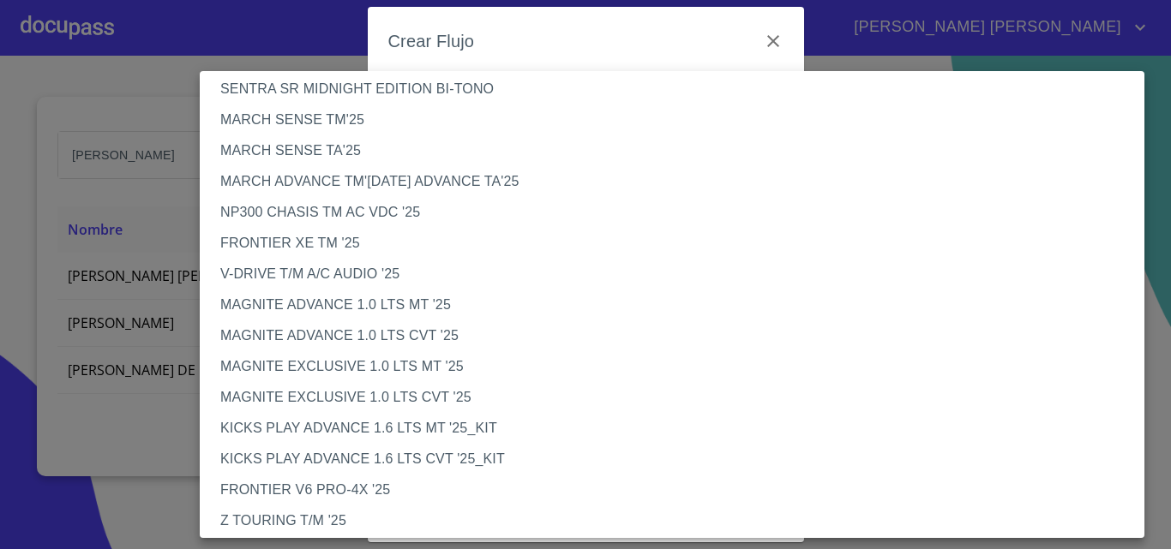
scroll to position [86, 0]
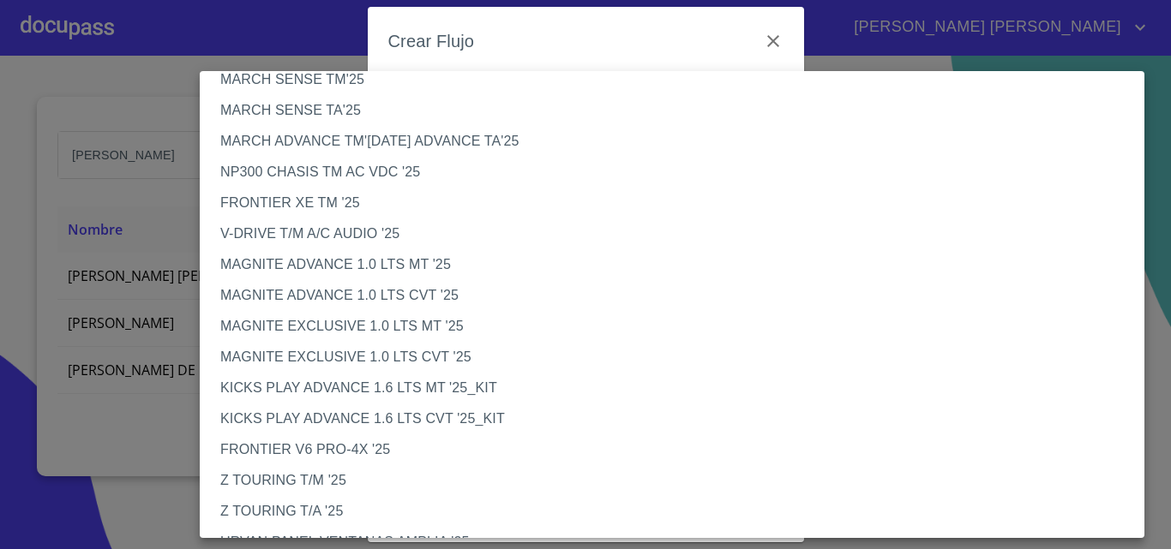
click at [329, 417] on li "KICKS PLAY ADVANCE 1.6 LTS CVT '25_KIT" at bounding box center [678, 419] width 957 height 31
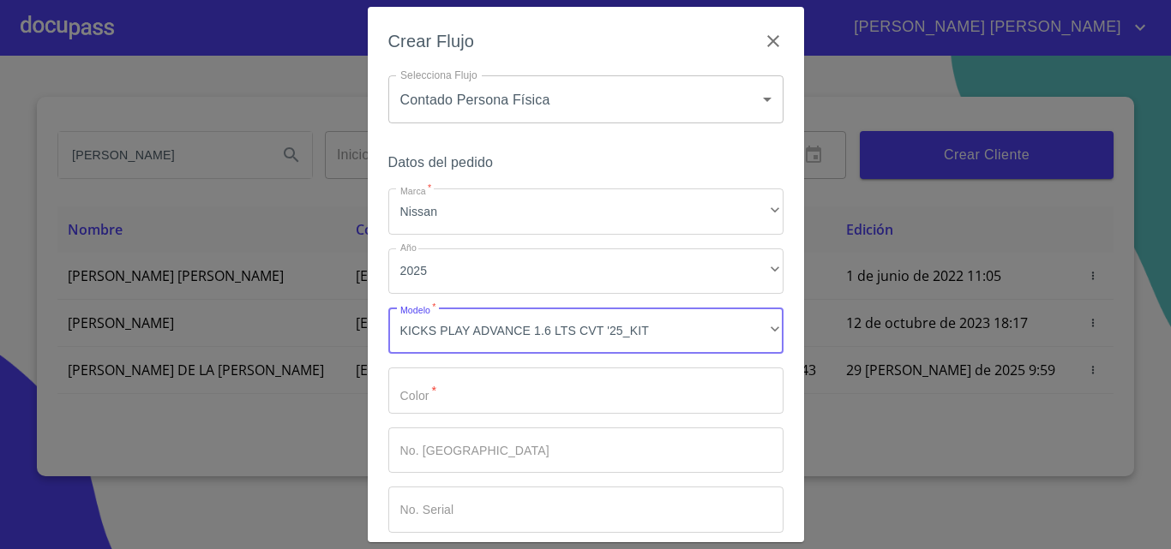
click at [465, 391] on input "Marca   *" at bounding box center [585, 391] width 395 height 46
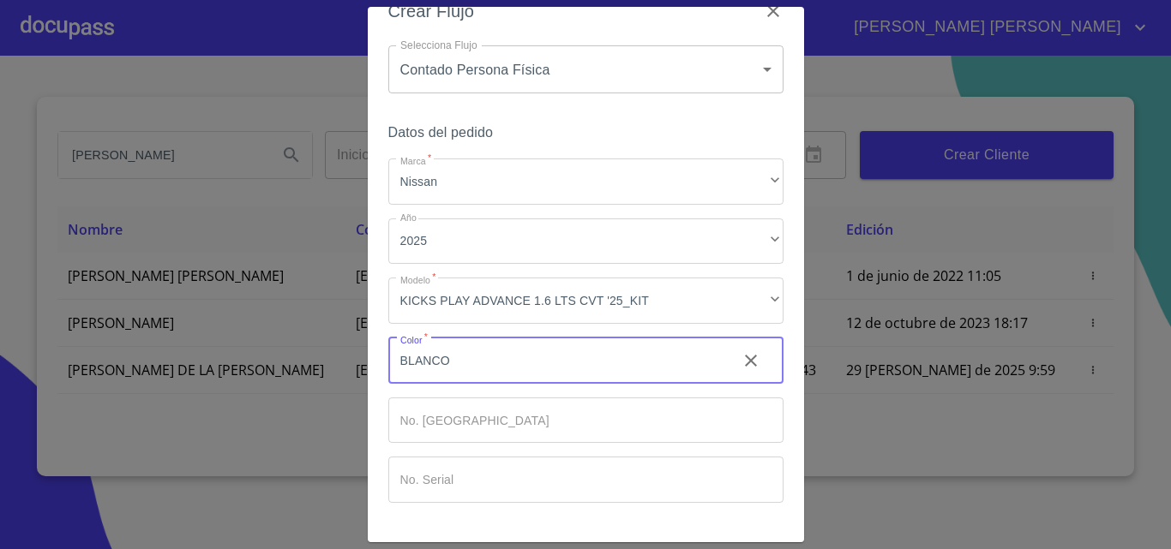
scroll to position [83, 0]
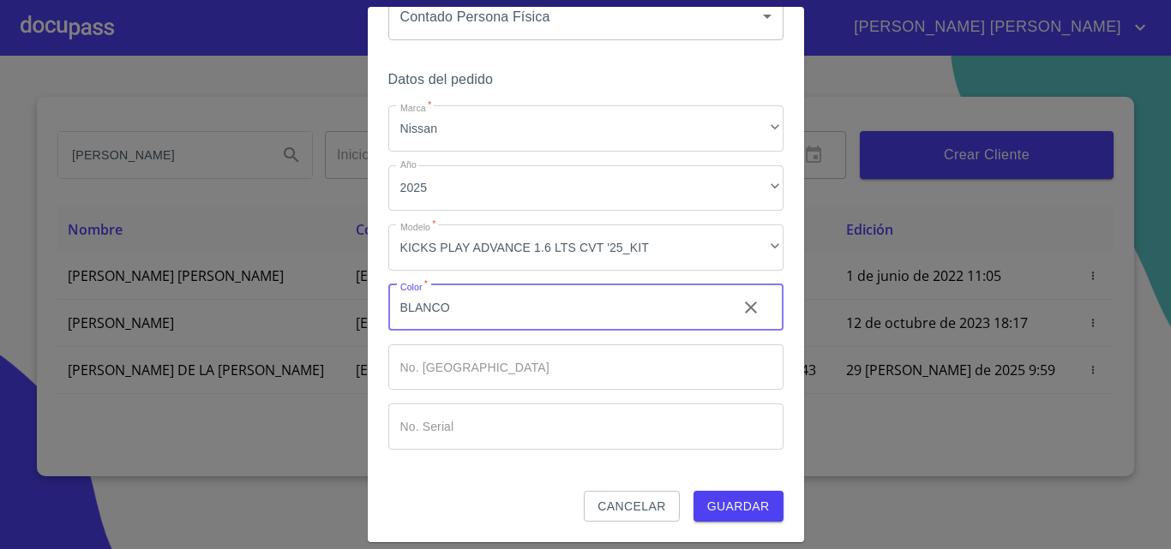
type input "BLANCO"
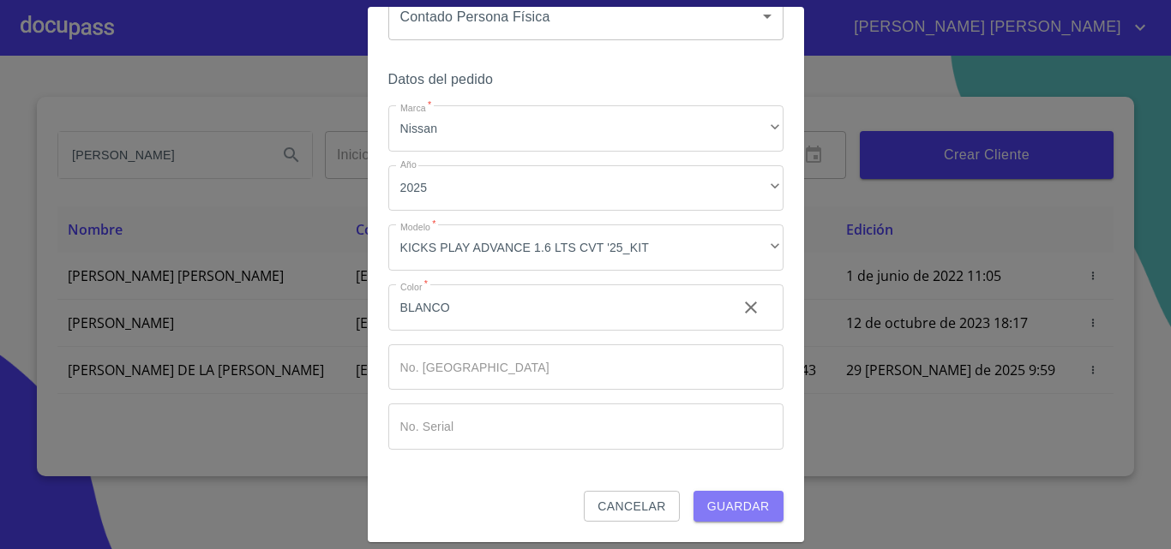
click at [711, 507] on span "Guardar" at bounding box center [738, 506] width 63 height 21
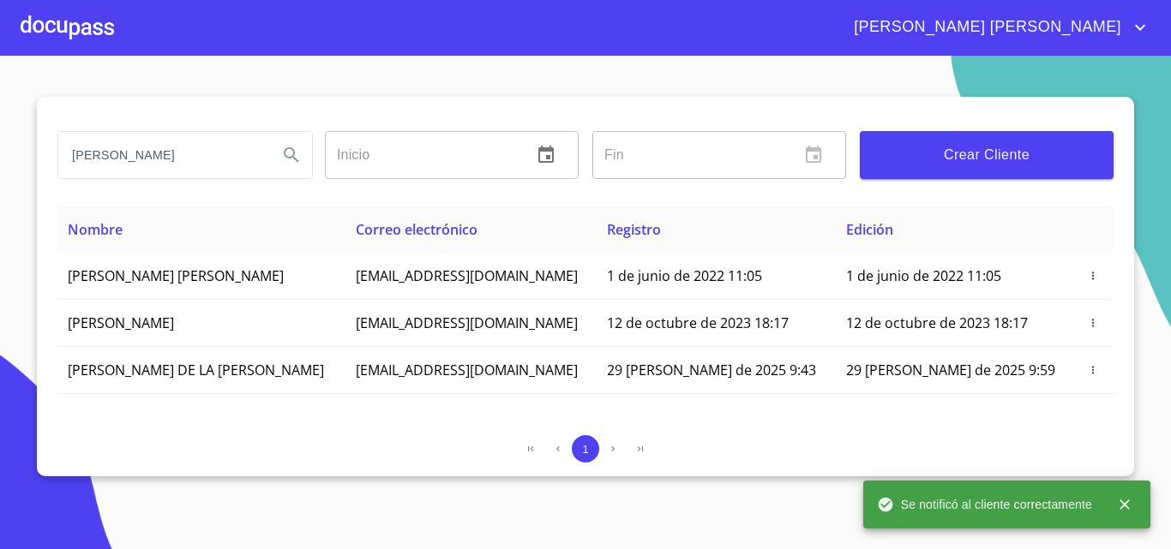
click at [75, 27] on div at bounding box center [67, 27] width 93 height 55
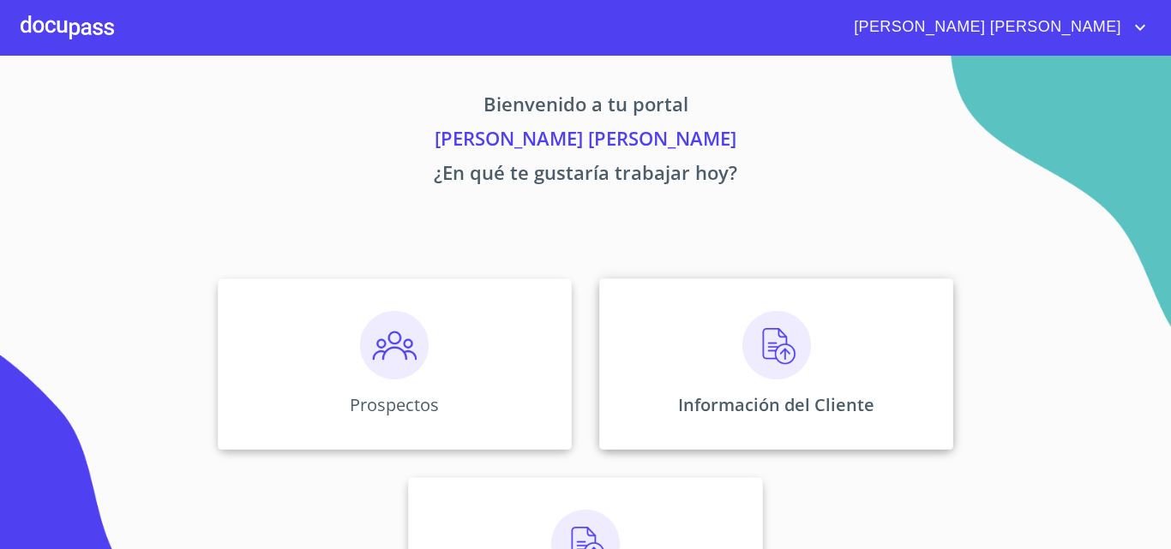
click at [795, 352] on img at bounding box center [776, 345] width 69 height 69
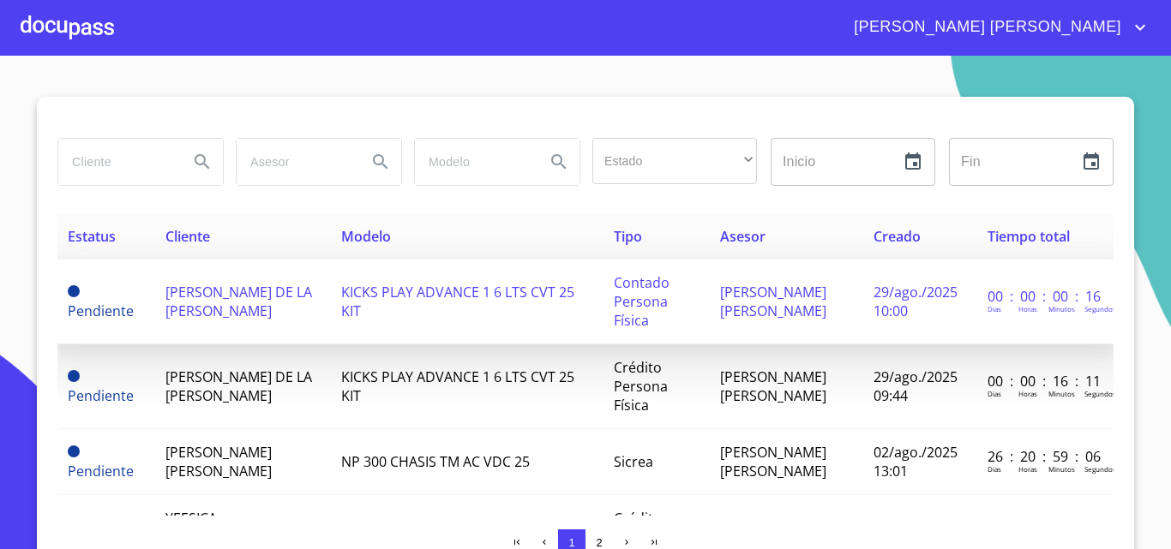
click at [208, 300] on span "[PERSON_NAME] DE LA [PERSON_NAME]" at bounding box center [238, 302] width 147 height 38
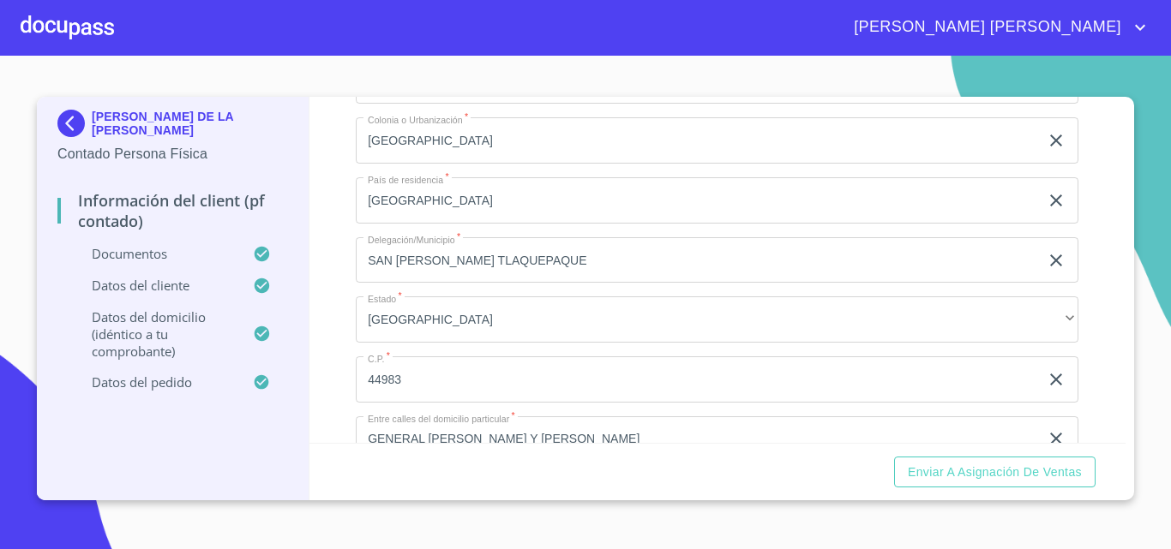
scroll to position [3257, 0]
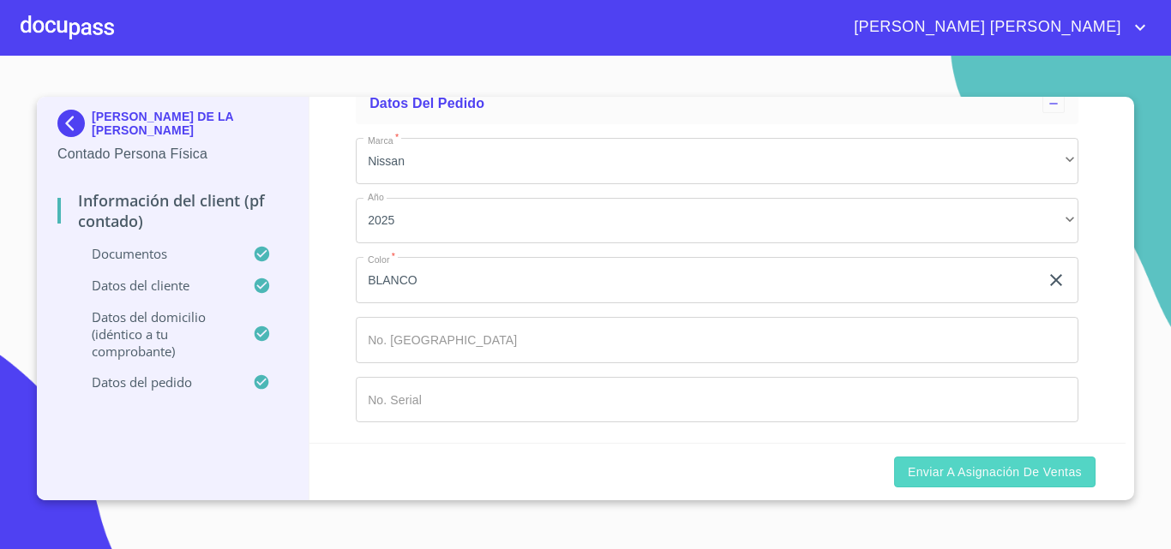
click at [975, 471] on span "Enviar a Asignación de Ventas" at bounding box center [995, 472] width 174 height 21
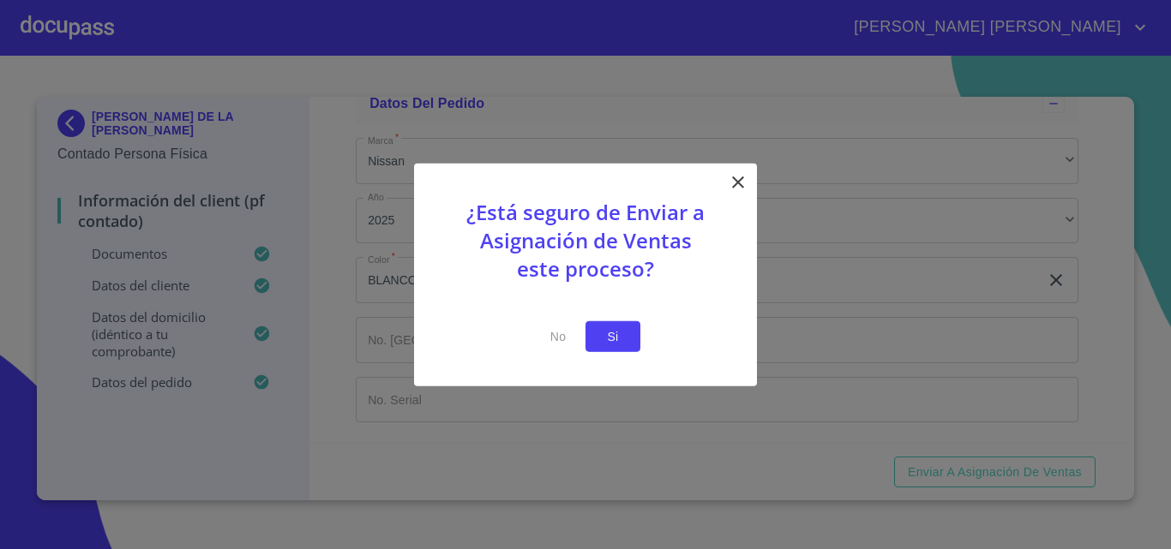
click at [606, 333] on span "Si" at bounding box center [612, 336] width 27 height 21
